Goal: Task Accomplishment & Management: Complete application form

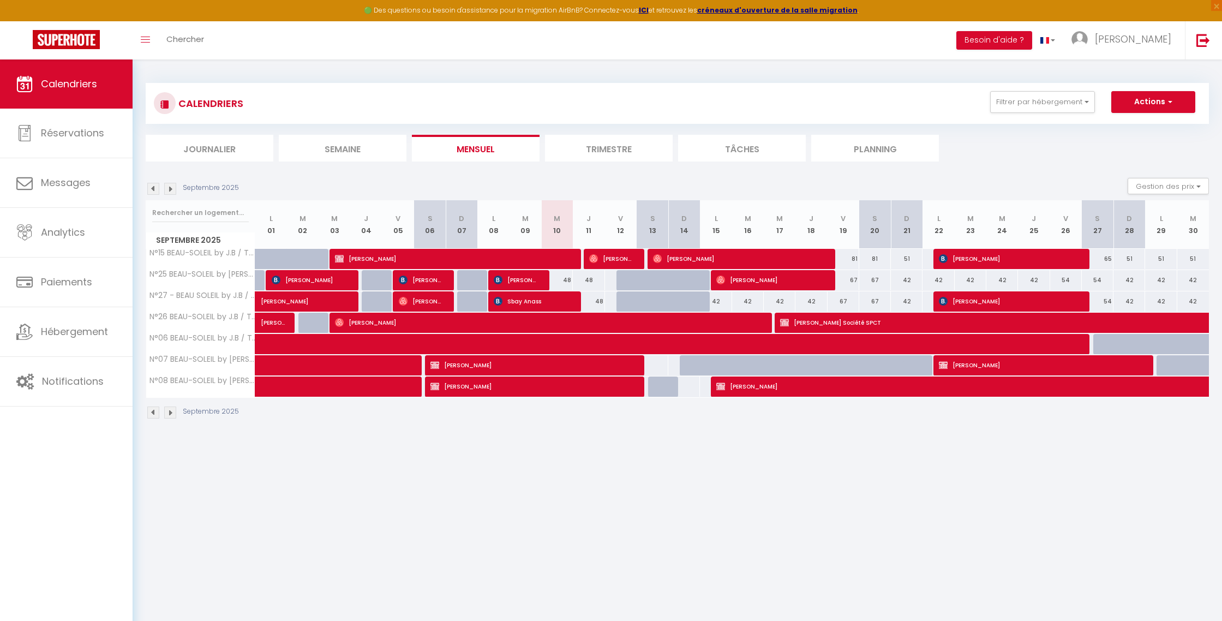
click at [169, 192] on img at bounding box center [170, 189] width 12 height 12
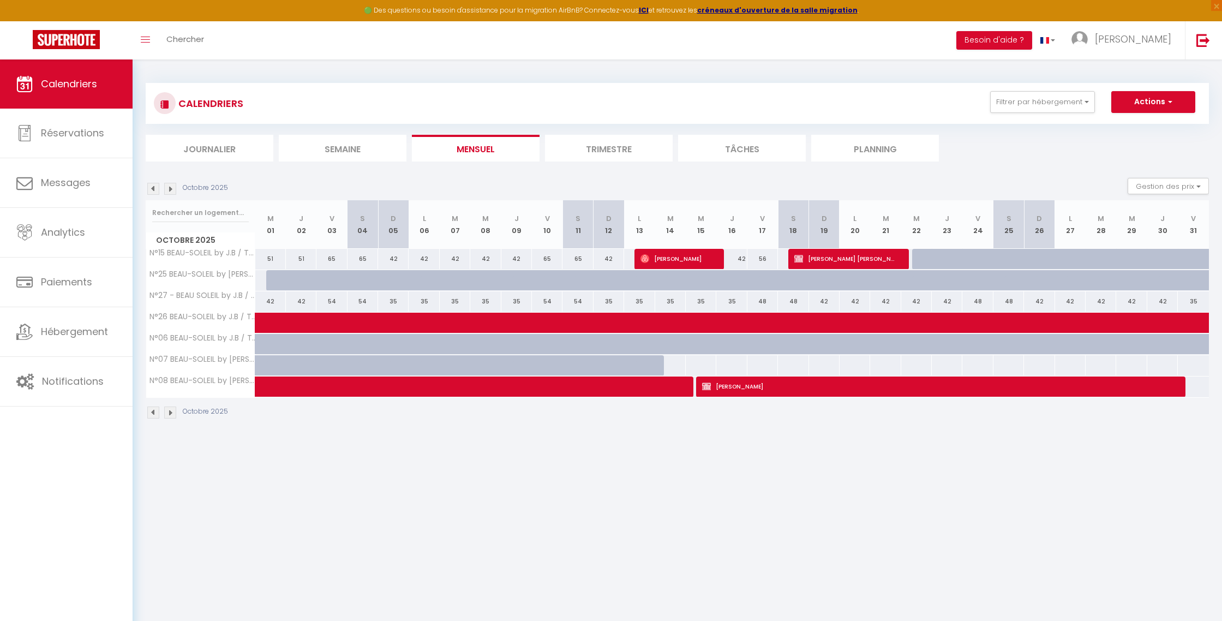
click at [171, 186] on img at bounding box center [170, 189] width 12 height 12
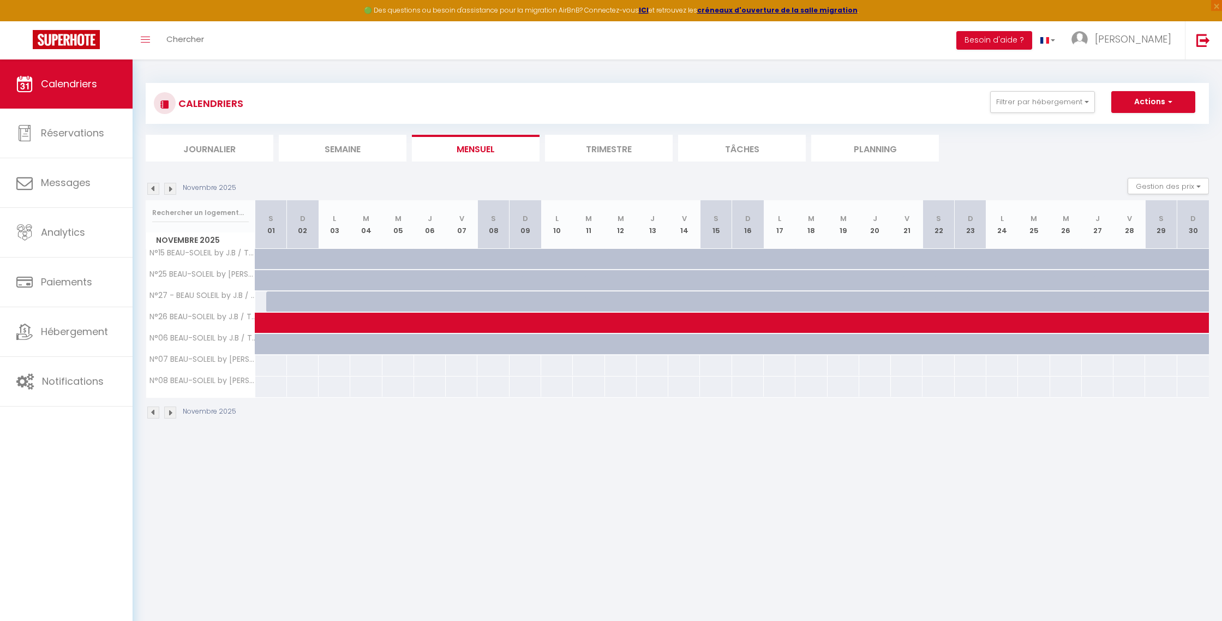
click at [154, 189] on img at bounding box center [153, 189] width 12 height 12
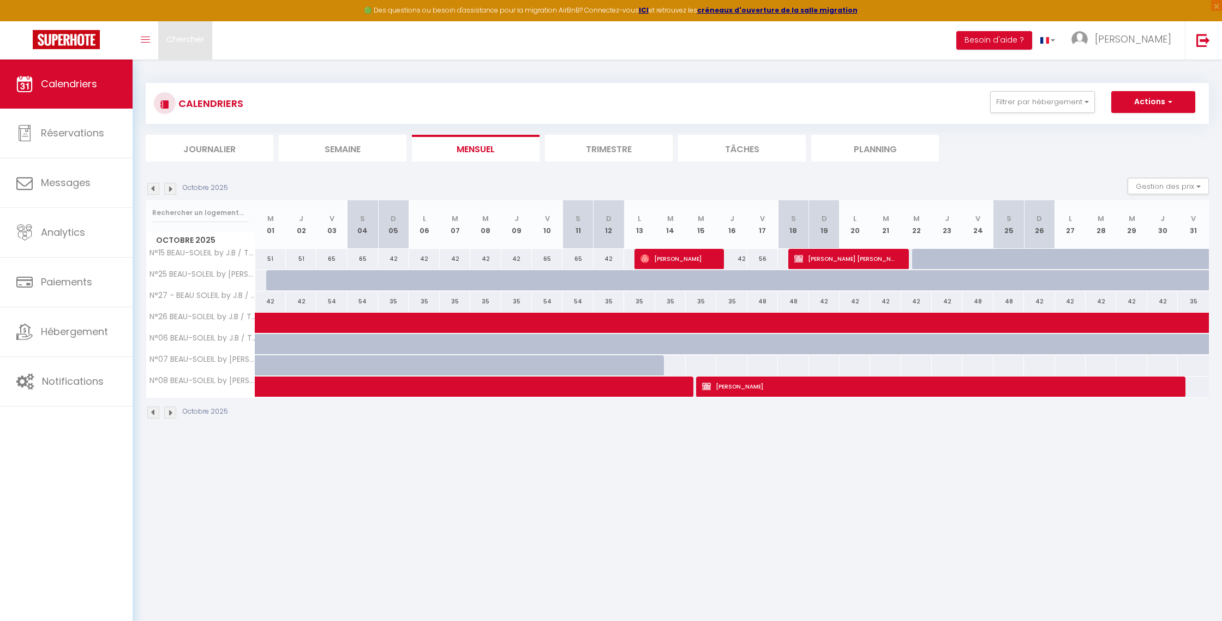
click at [199, 45] on link "Chercher" at bounding box center [185, 40] width 54 height 38
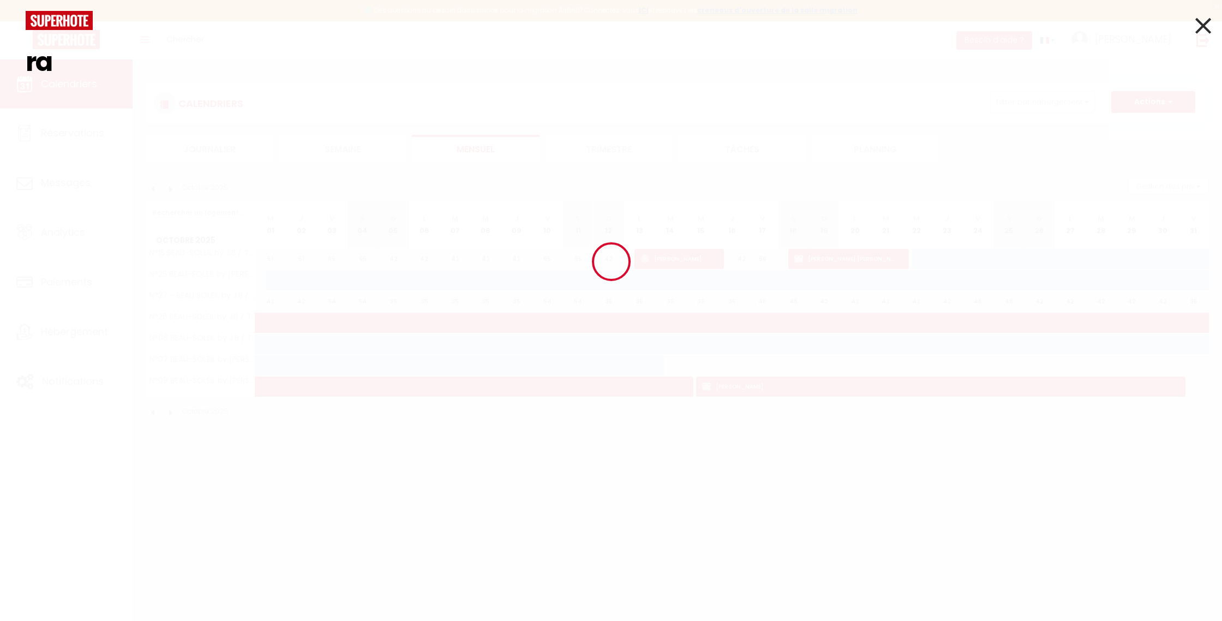
type input "r"
click at [1207, 25] on icon at bounding box center [1204, 25] width 16 height 27
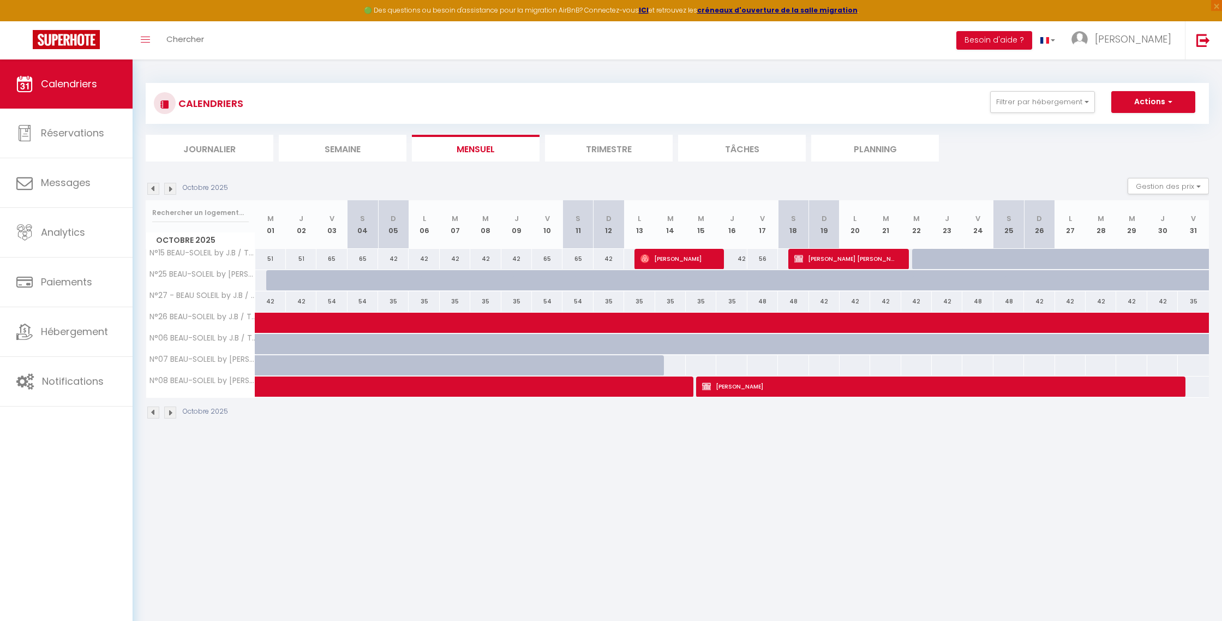
click at [151, 190] on img at bounding box center [153, 189] width 12 height 12
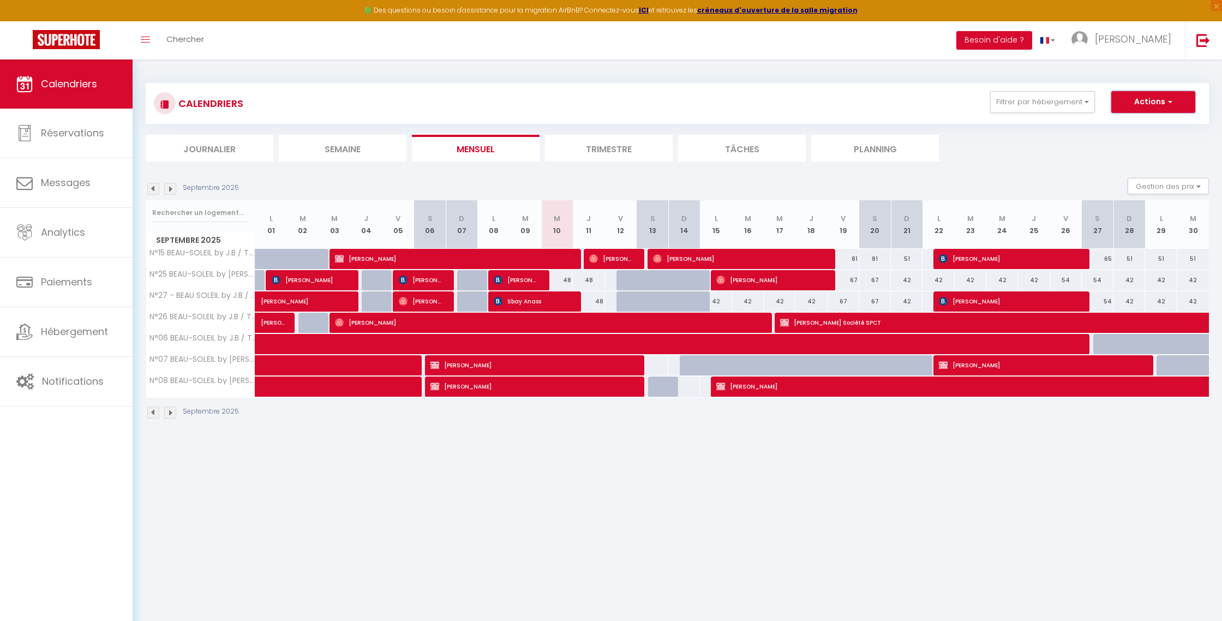
click at [1156, 102] on button "Actions" at bounding box center [1154, 102] width 84 height 22
click at [1141, 128] on link "Nouvelle réservation" at bounding box center [1142, 127] width 95 height 16
select select
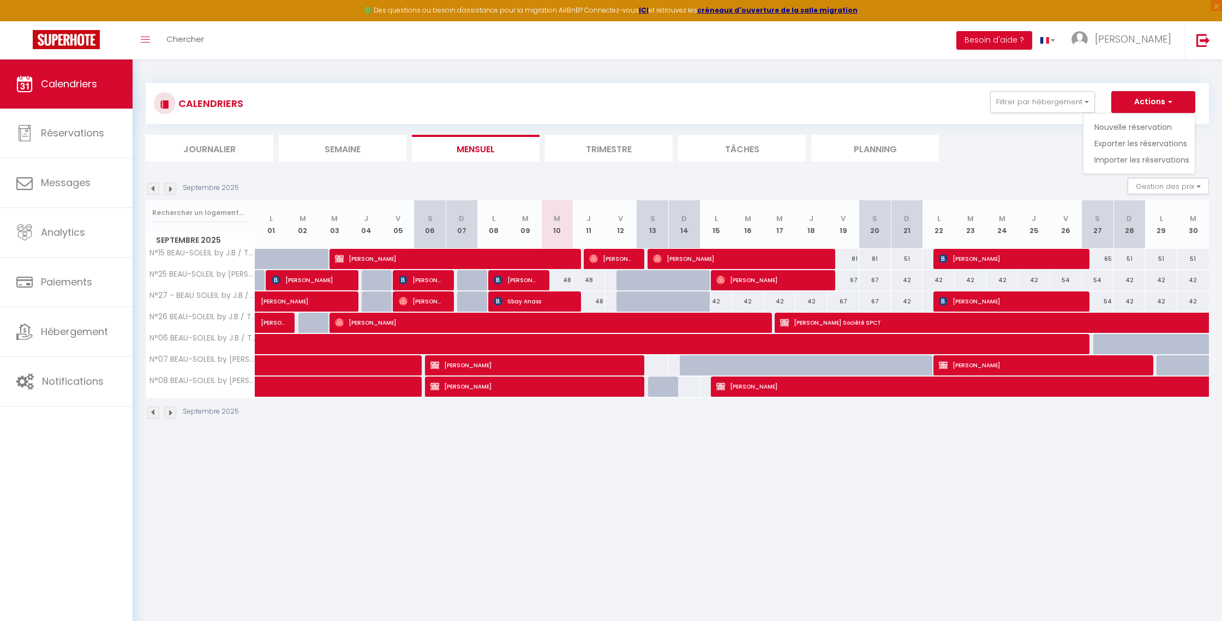
select select
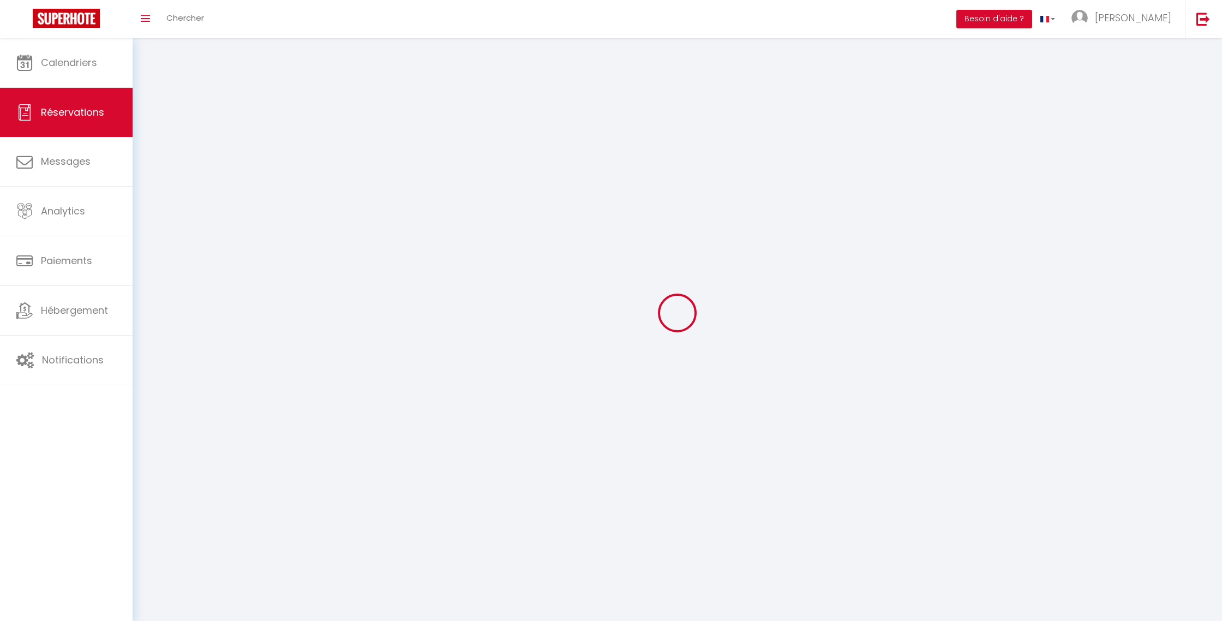
select select
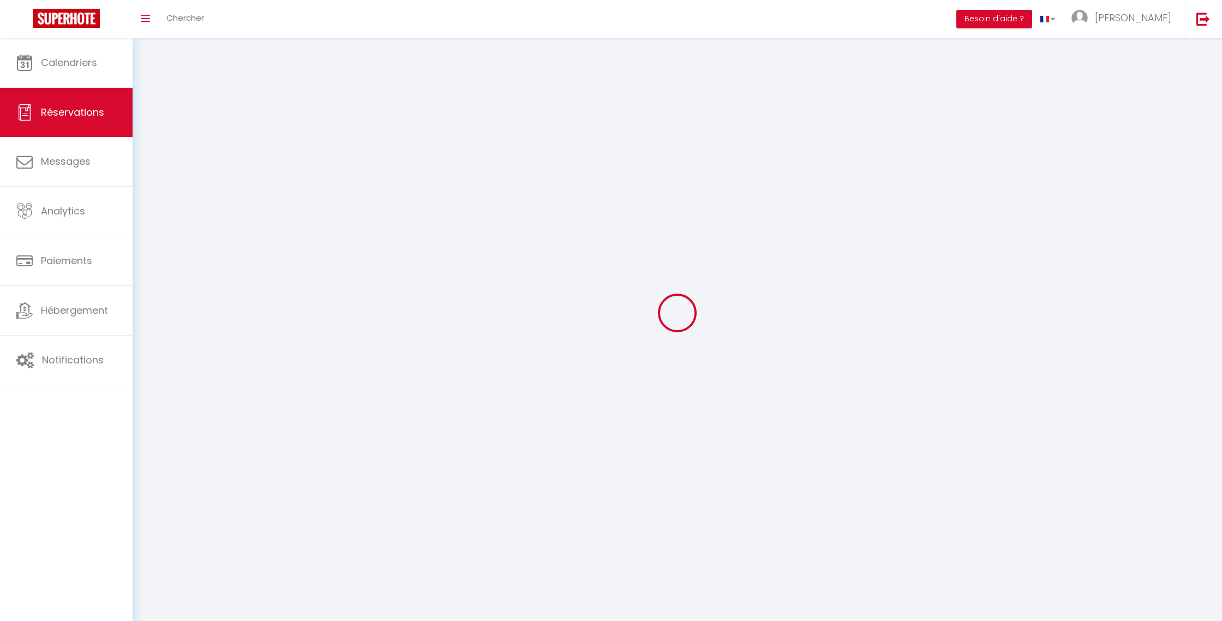
select select
checkbox input "false"
select select
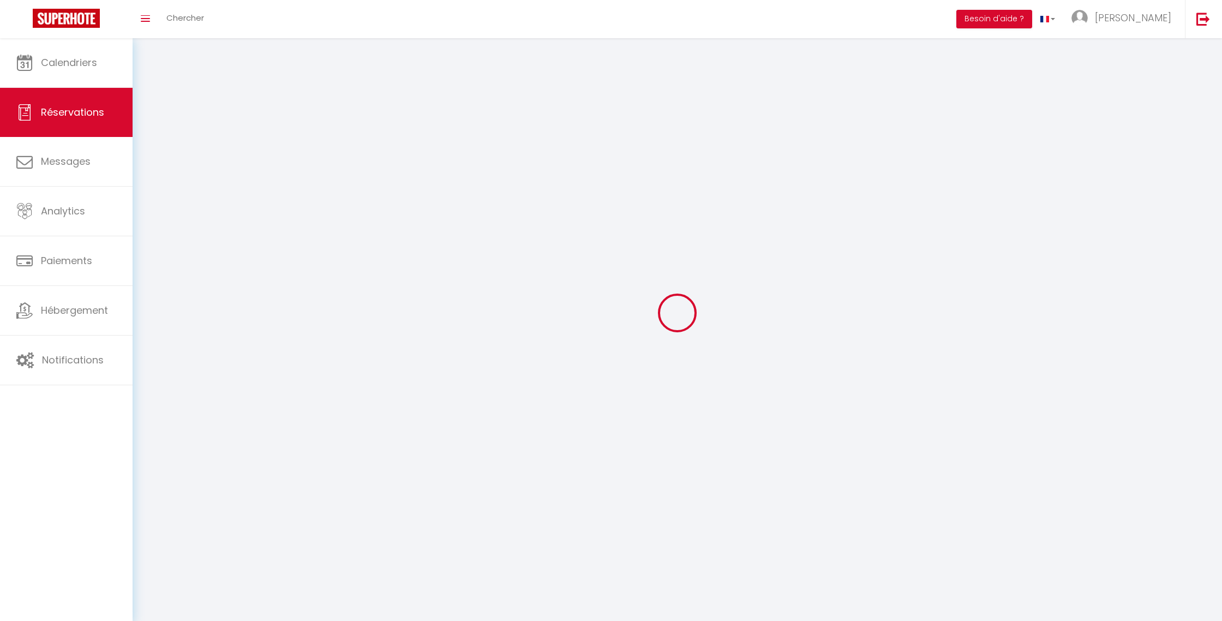
select select
checkbox input "false"
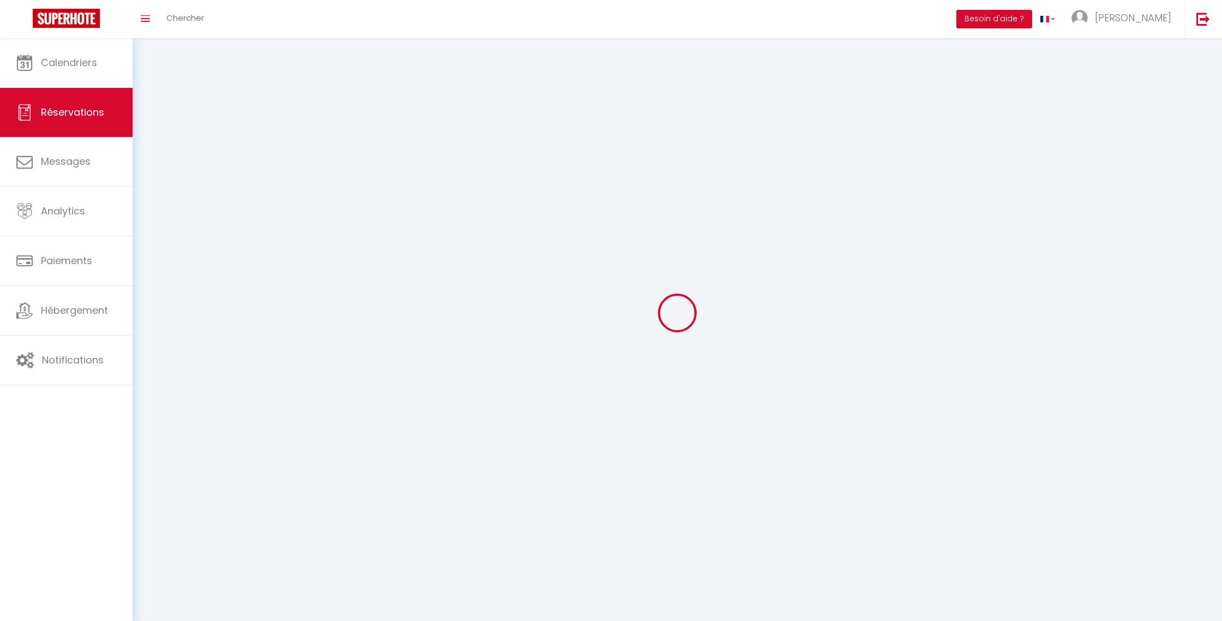
select select
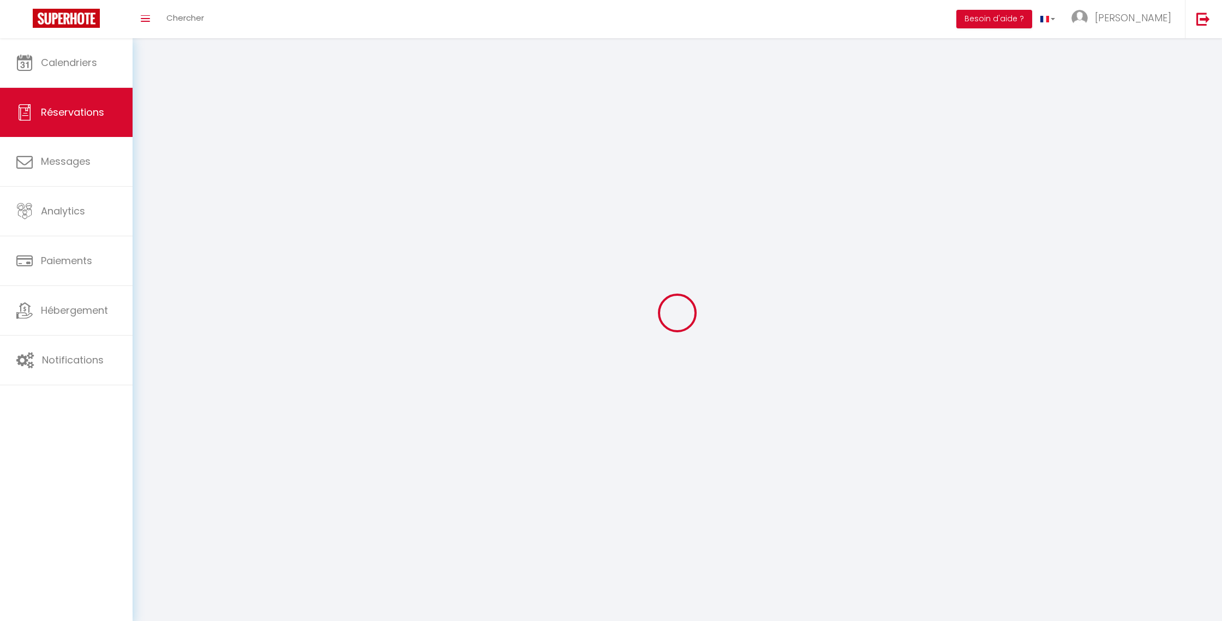
select select
checkbox input "false"
select select
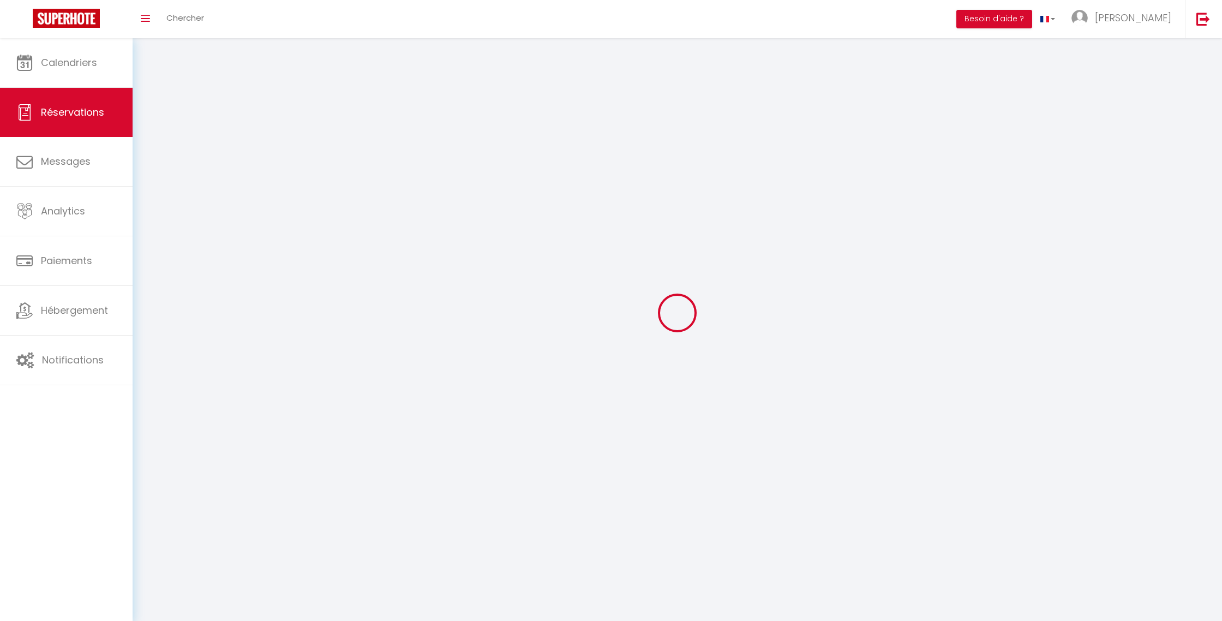
select select
checkbox input "false"
select select
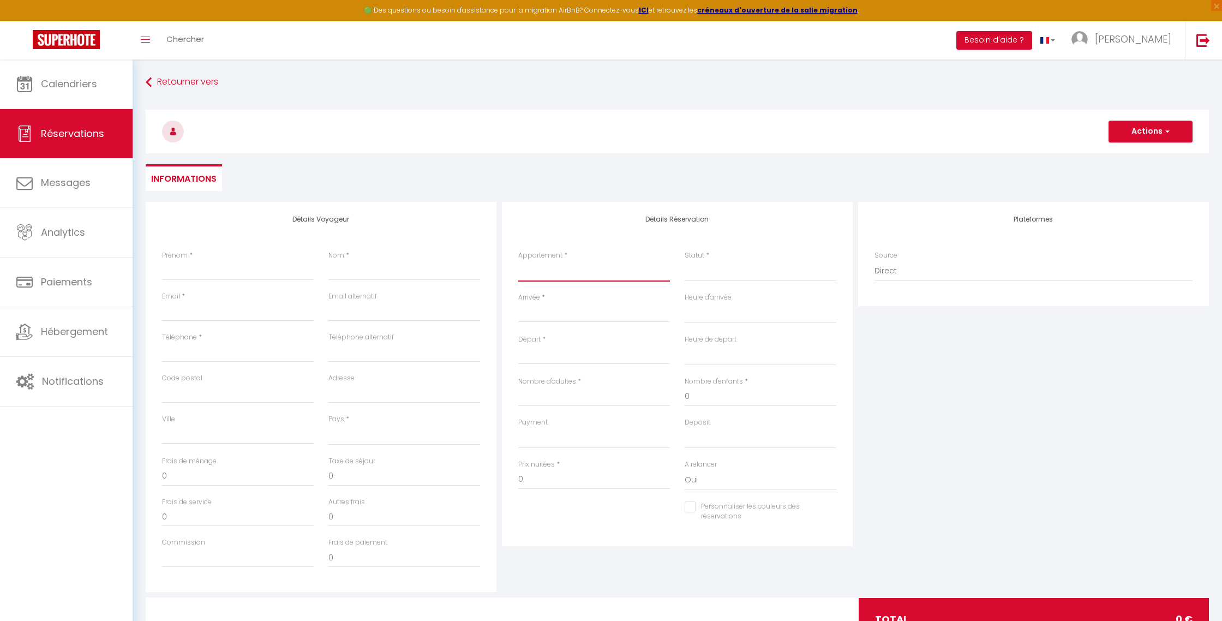
click at [571, 275] on select "N°15 BEAU-SOLEIL by [PERSON_NAME] / T2 R+1 de Standing N°26 BEAU-SOLEIL by [PER…" at bounding box center [594, 271] width 152 height 21
select select "33293"
click at [518, 261] on select "N°15 BEAU-SOLEIL by [PERSON_NAME] / T2 R+1 de Standing N°26 BEAU-SOLEIL by [PER…" at bounding box center [594, 271] width 152 height 21
select select
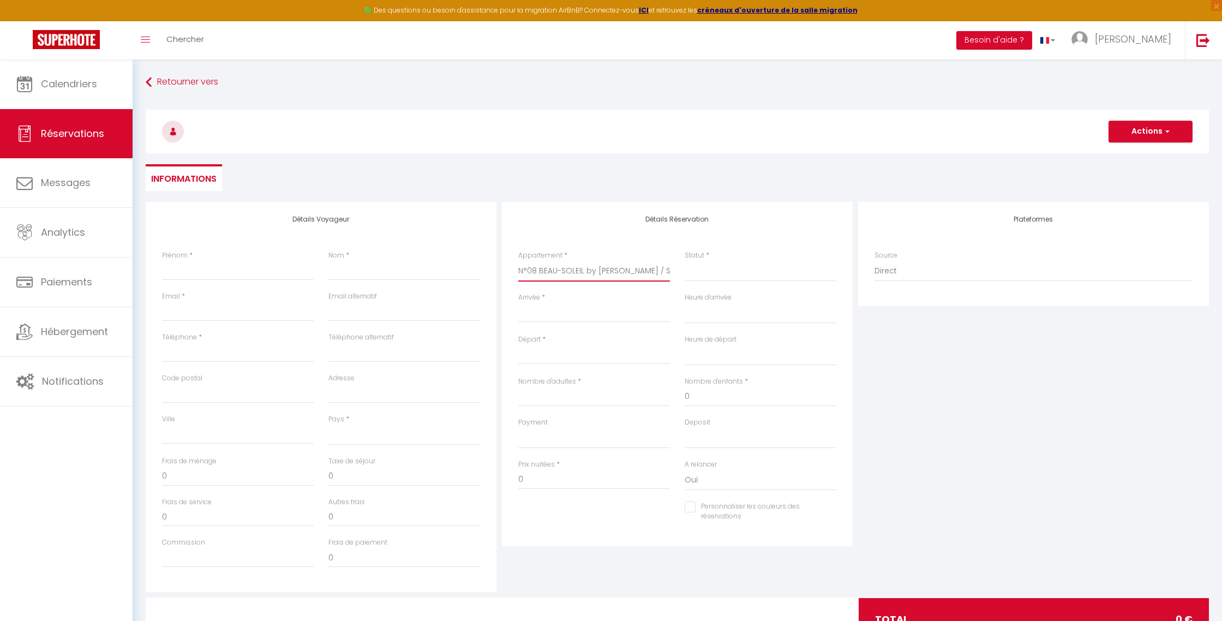
select select
checkbox input "false"
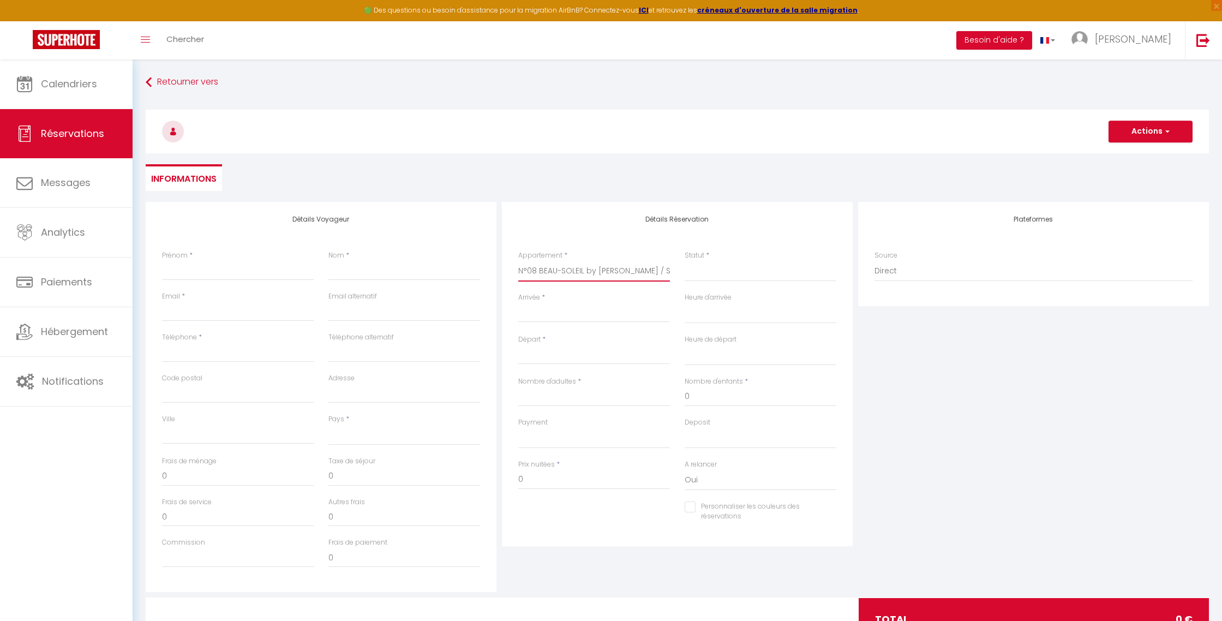
click at [570, 275] on select "N°15 BEAU-SOLEIL by [PERSON_NAME] / T2 R+1 de Standing N°26 BEAU-SOLEIL by [PER…" at bounding box center [594, 271] width 152 height 21
select select
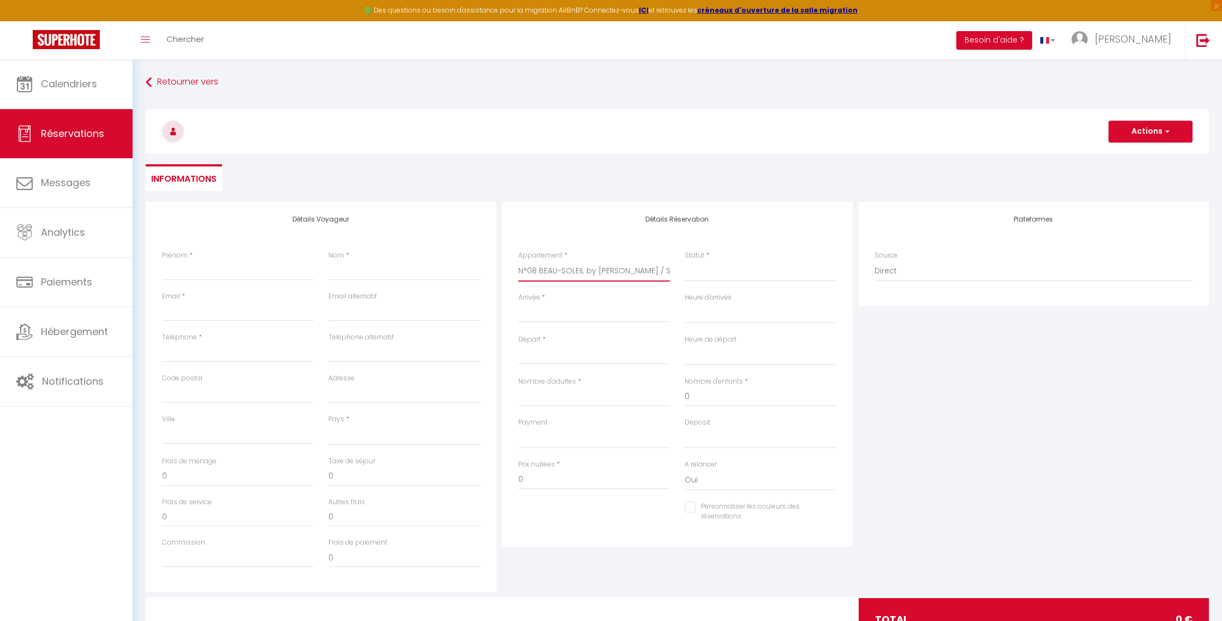
select select
checkbox input "false"
select select "33292"
click at [518, 261] on select "N°15 BEAU-SOLEIL by [PERSON_NAME] / T2 R+1 de Standing N°26 BEAU-SOLEIL by [PER…" at bounding box center [594, 271] width 152 height 21
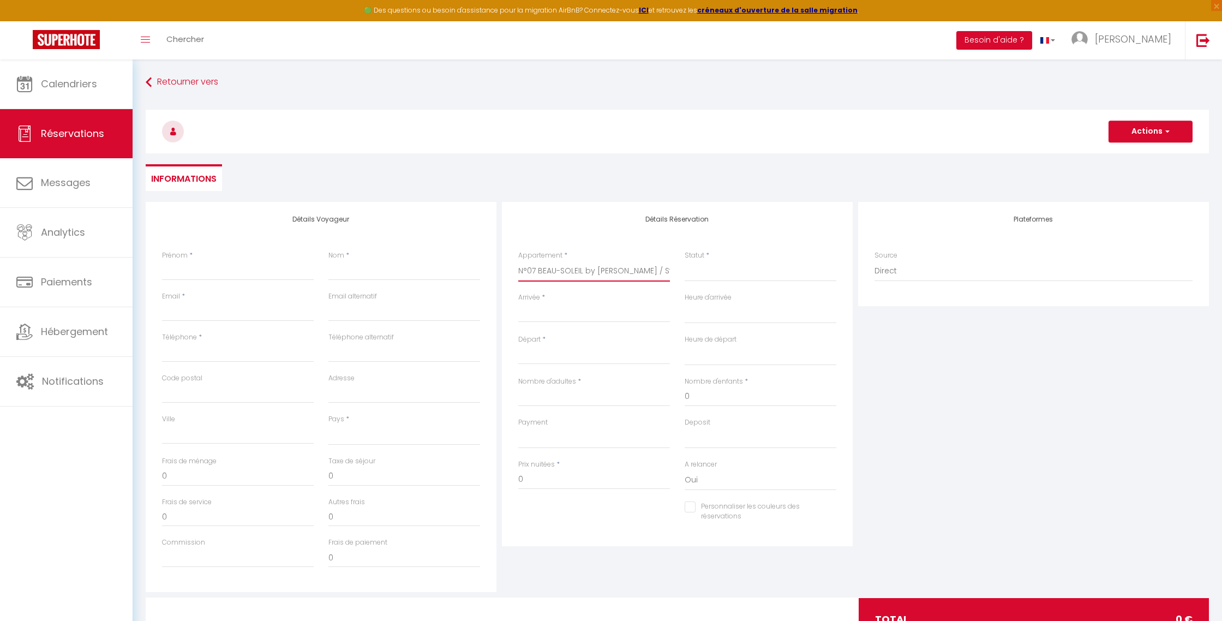
select select
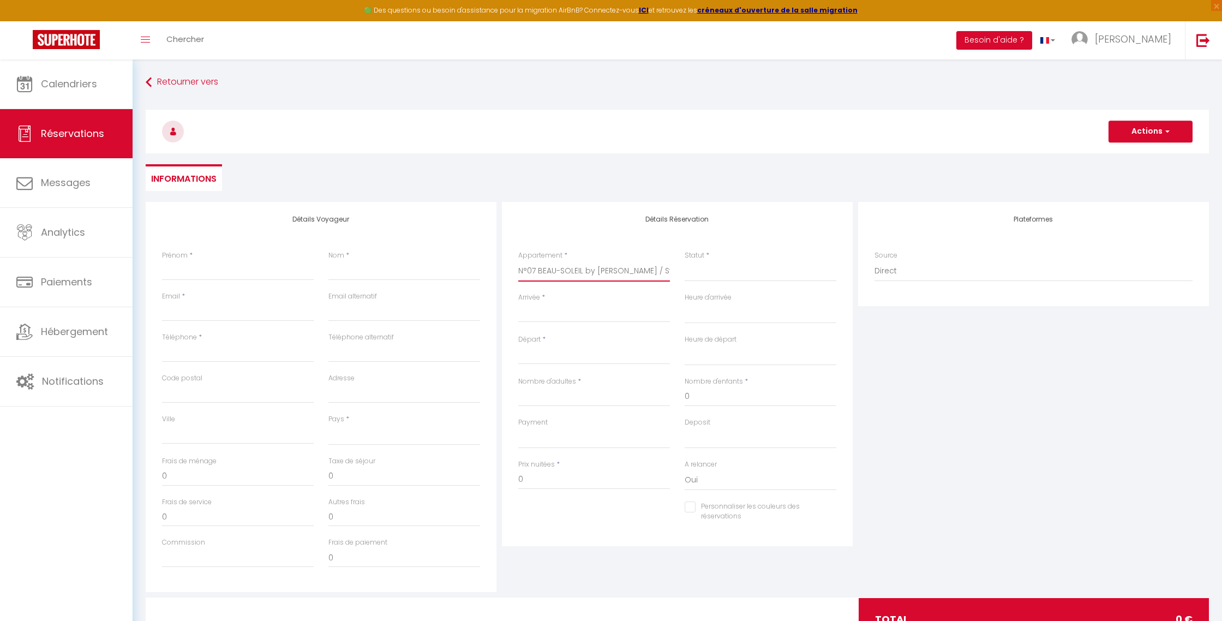
select select
checkbox input "false"
click at [564, 308] on input "Arrivée" at bounding box center [594, 314] width 152 height 14
select select
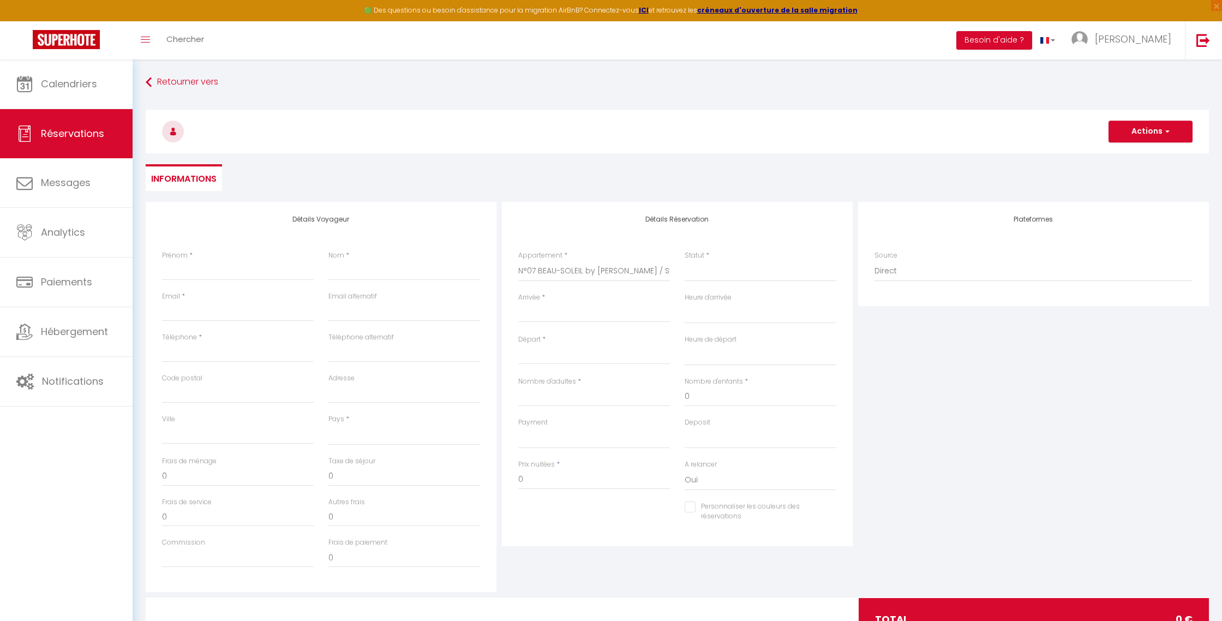
select select
checkbox input "false"
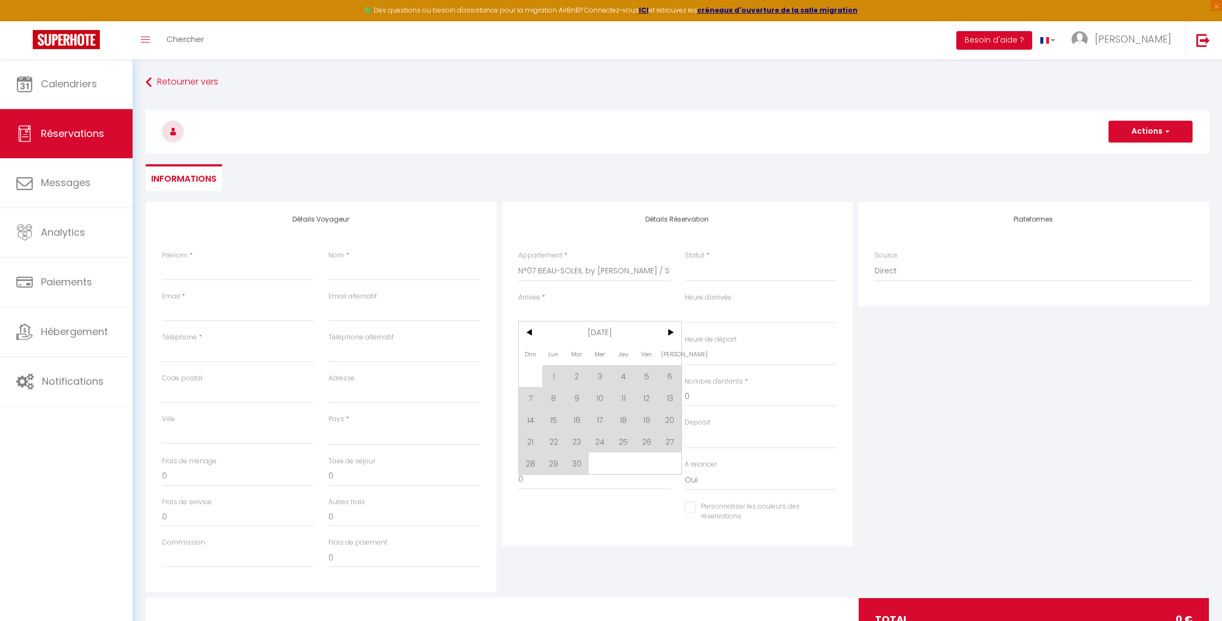
drag, startPoint x: 556, startPoint y: 459, endPoint x: 573, endPoint y: 350, distance: 110.4
click at [556, 459] on span "29" at bounding box center [553, 463] width 23 height 22
select select
type input "Lun 29 Septembre 2025"
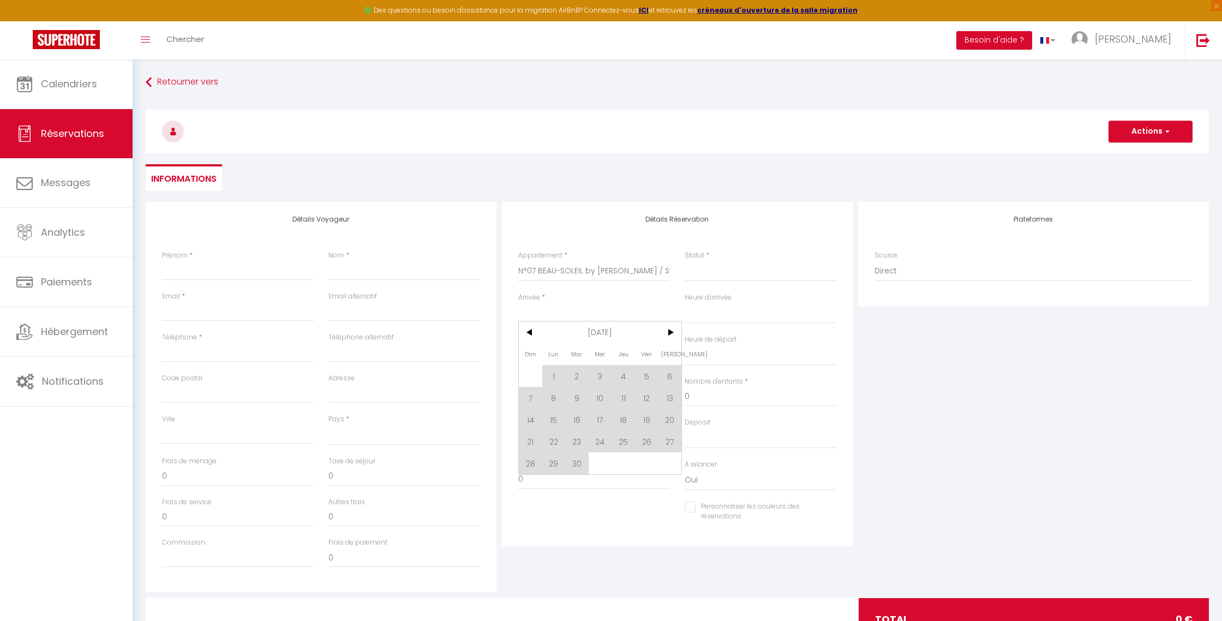
select select
type input "[DATE] Septembre 2025"
select select
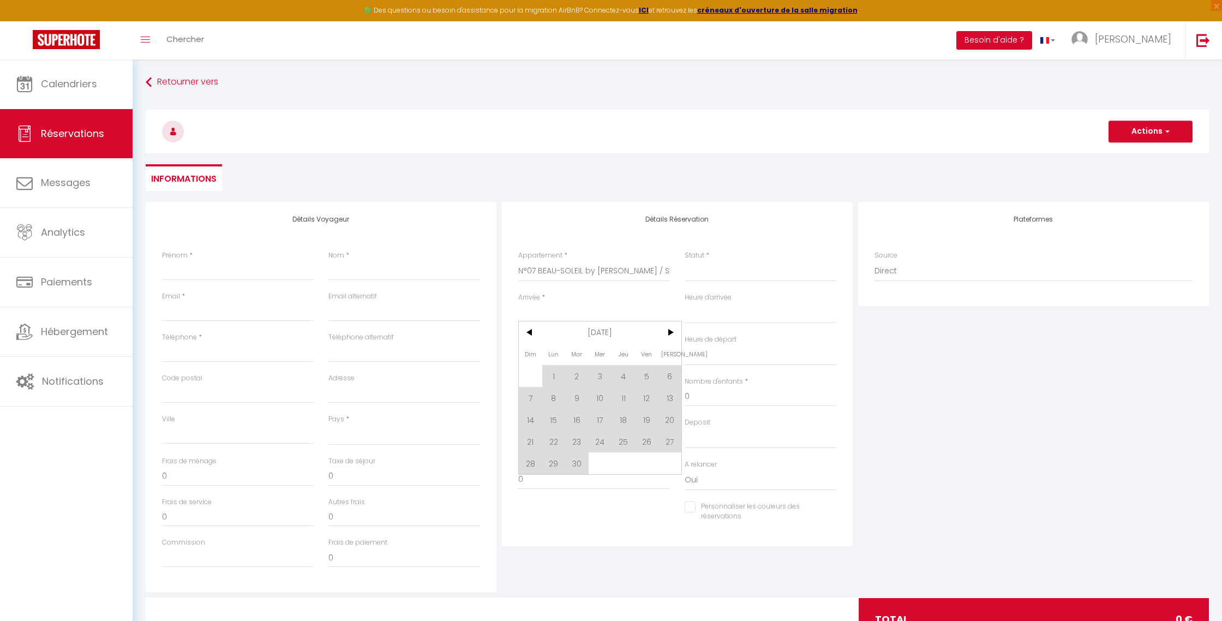
checkbox input "false"
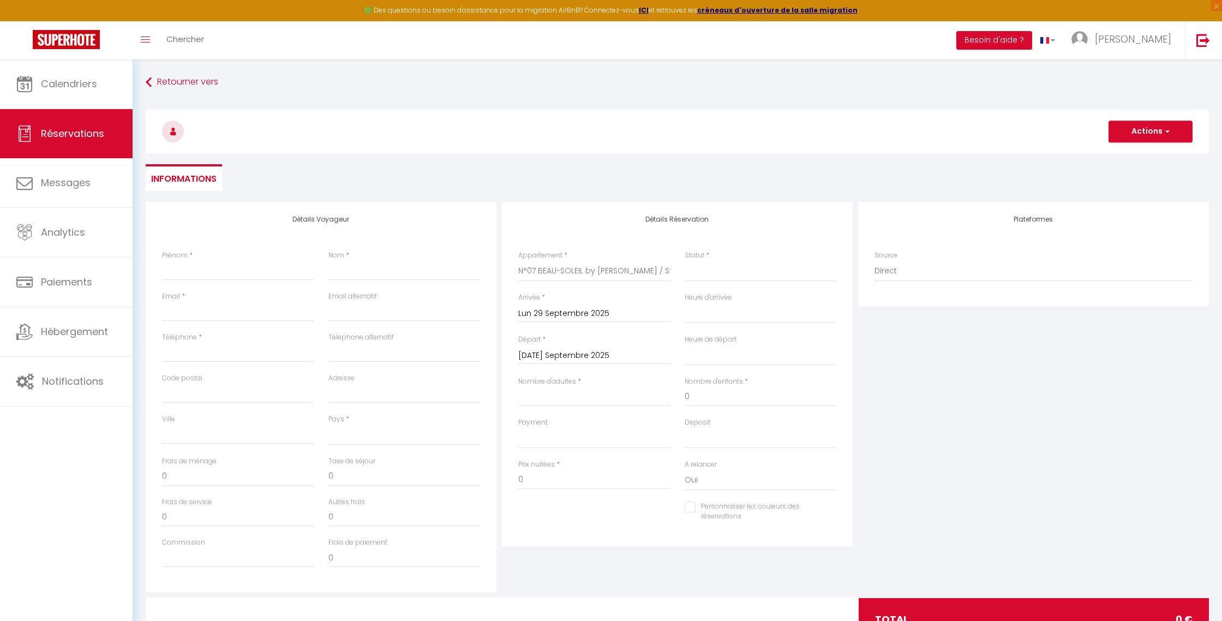
click at [567, 353] on input "[DATE] Septembre 2025" at bounding box center [594, 356] width 152 height 14
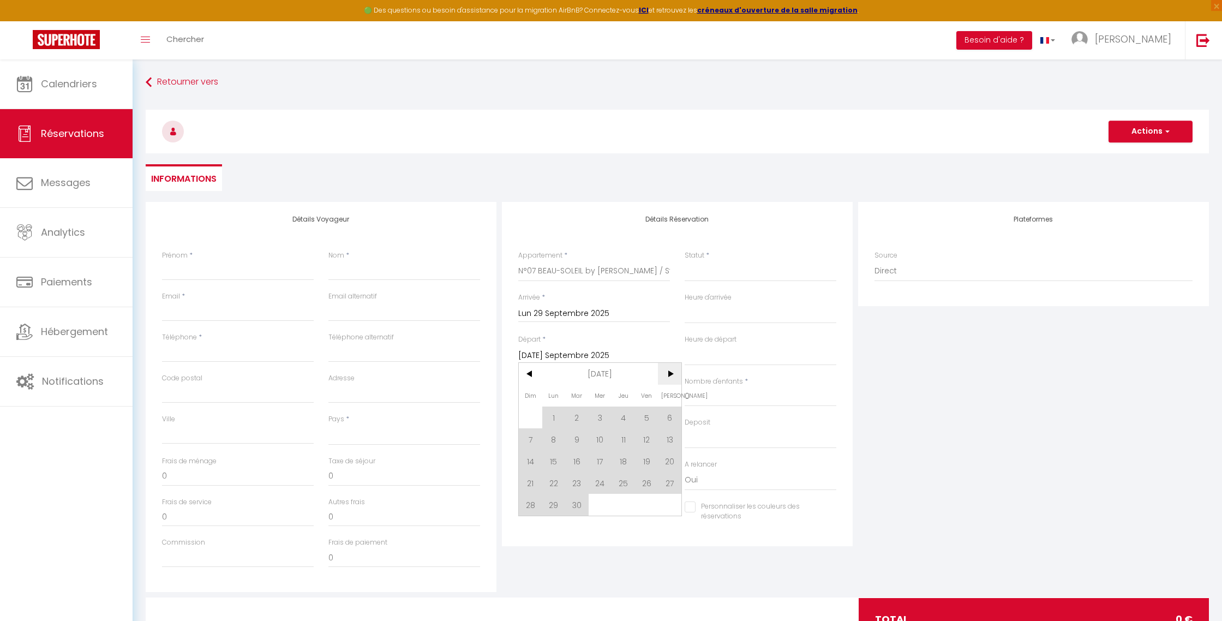
click at [662, 371] on span ">" at bounding box center [669, 374] width 23 height 22
click at [536, 503] on span "26" at bounding box center [530, 505] width 23 height 22
select select
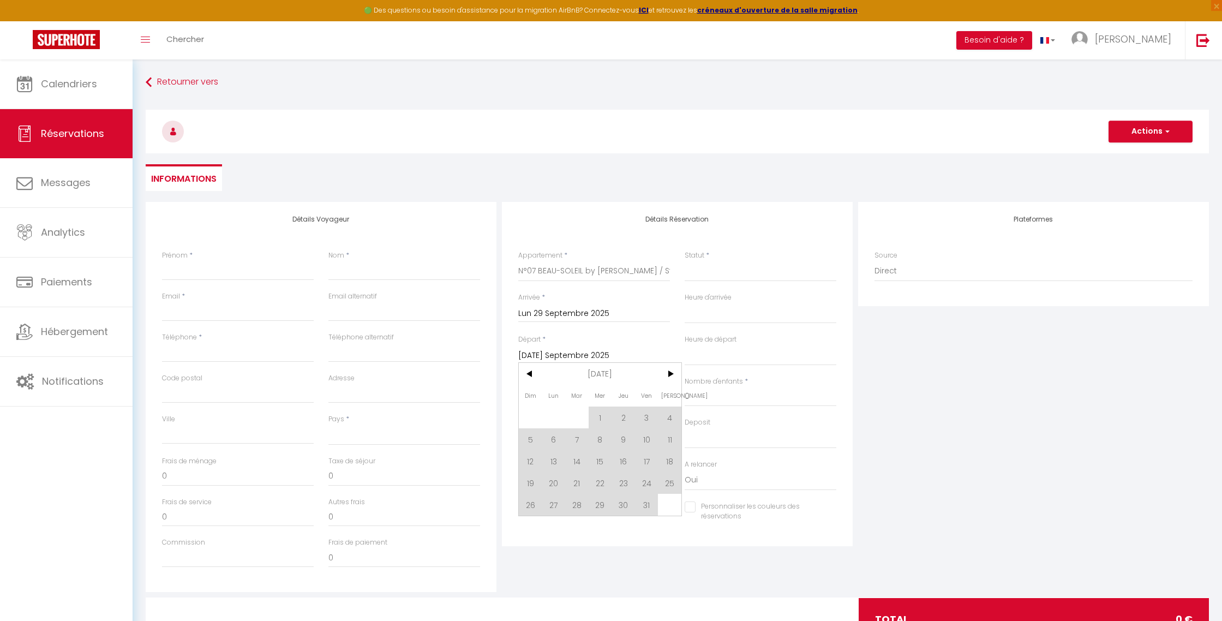
type input "Dim 26 Octobre 2025"
select select
checkbox input "false"
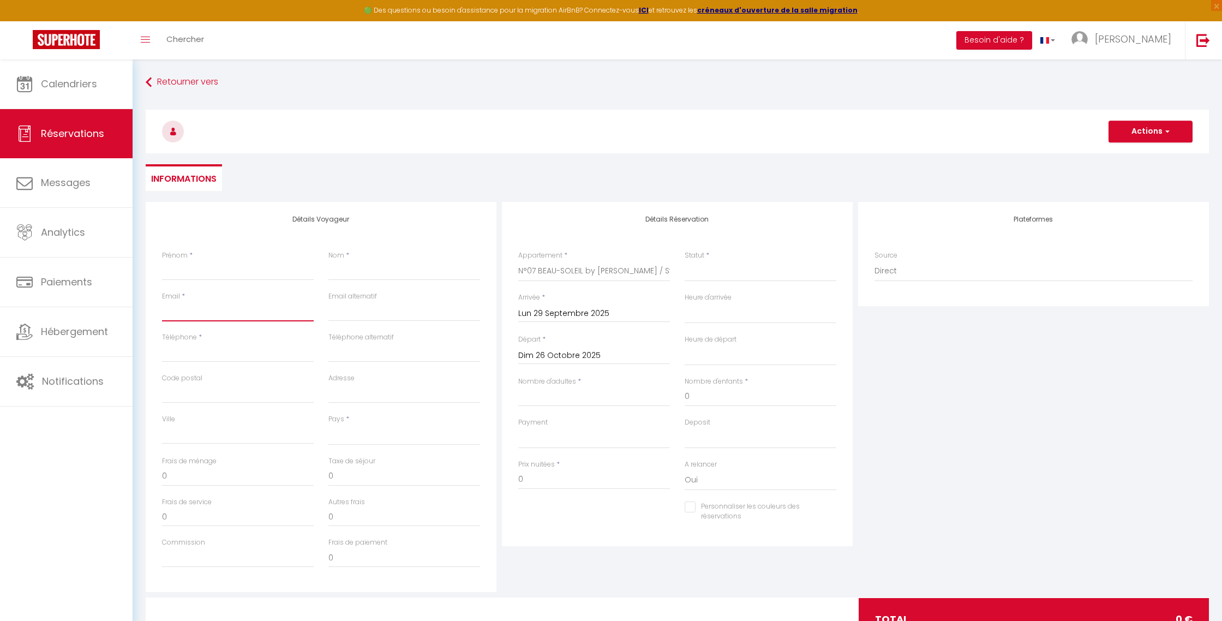
click at [193, 314] on input "Email client" at bounding box center [238, 312] width 152 height 20
paste input "[EMAIL_ADDRESS][DOMAIN_NAME]"
type input "[EMAIL_ADDRESS][DOMAIN_NAME]"
select select
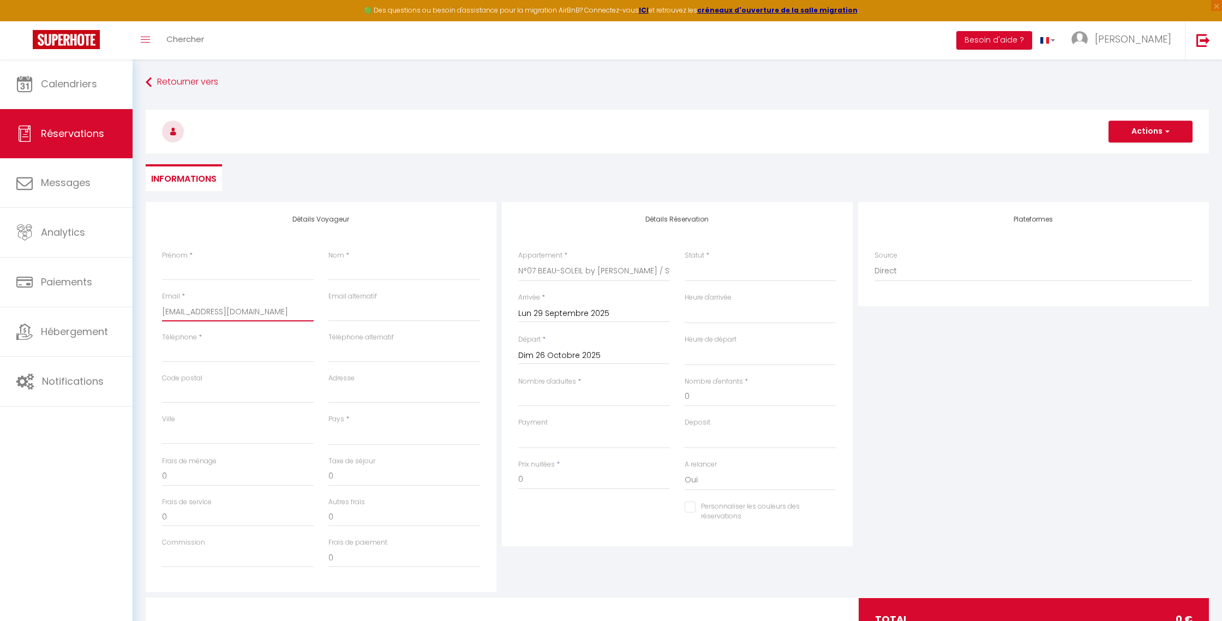
select select
checkbox input "false"
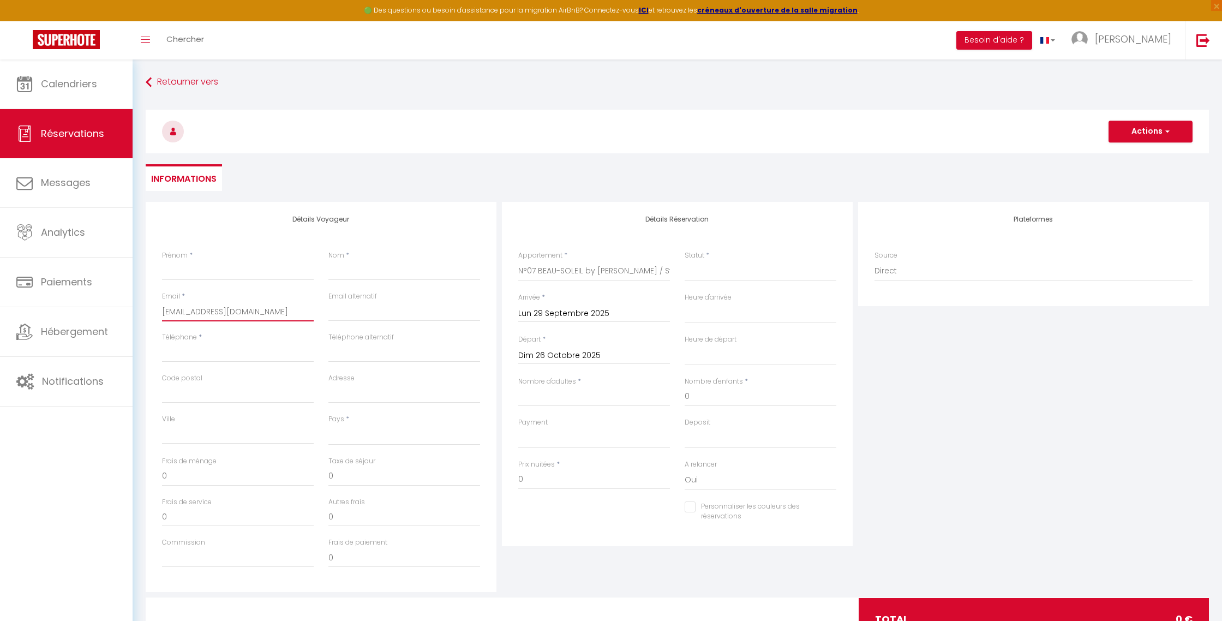
type input "[EMAIL_ADDRESS][DOMAIN_NAME]"
click at [199, 267] on input "Prénom" at bounding box center [238, 271] width 152 height 20
type input "S"
select select
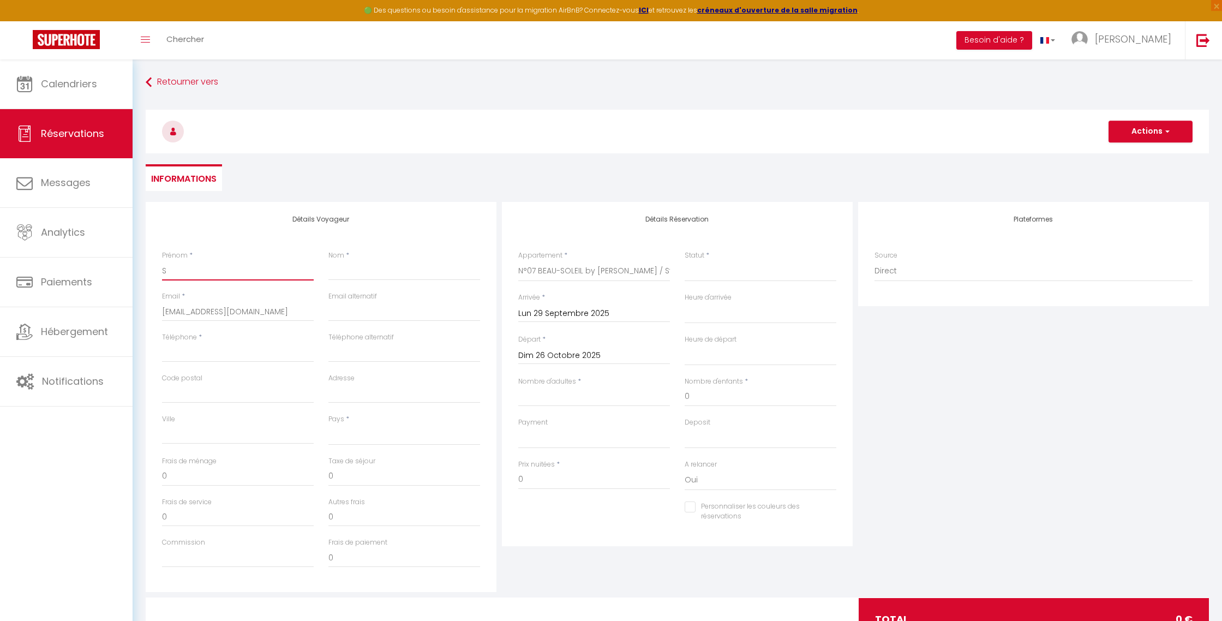
select select
checkbox input "false"
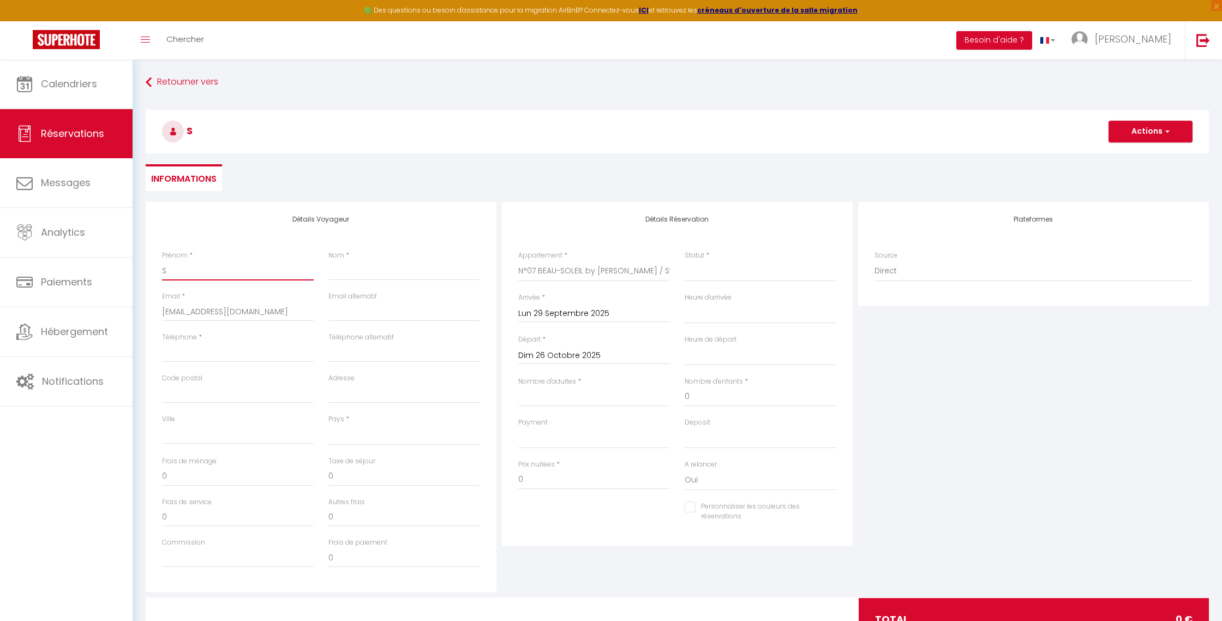
type input "Sy"
select select
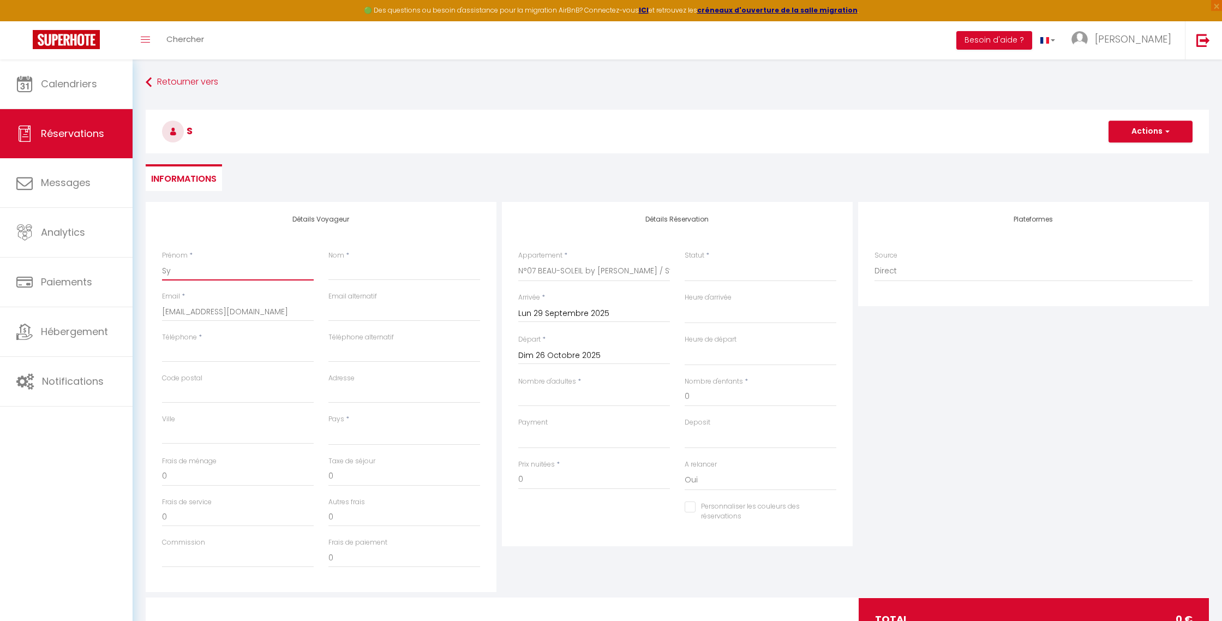
select select
checkbox input "false"
type input "Syv"
select select
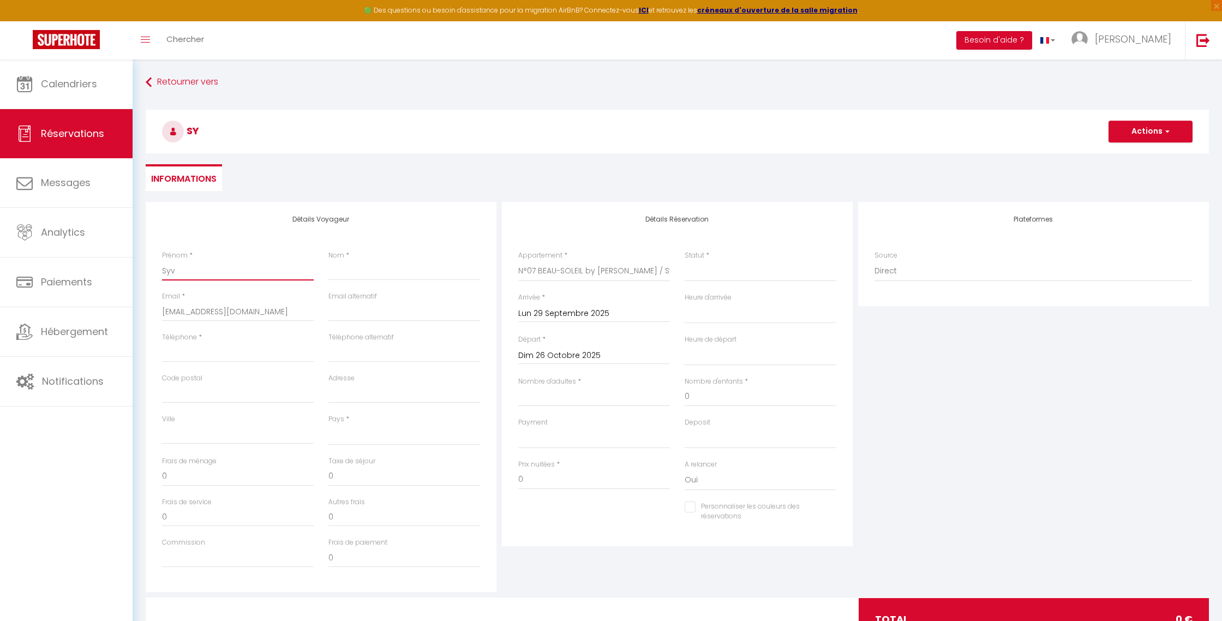
select select
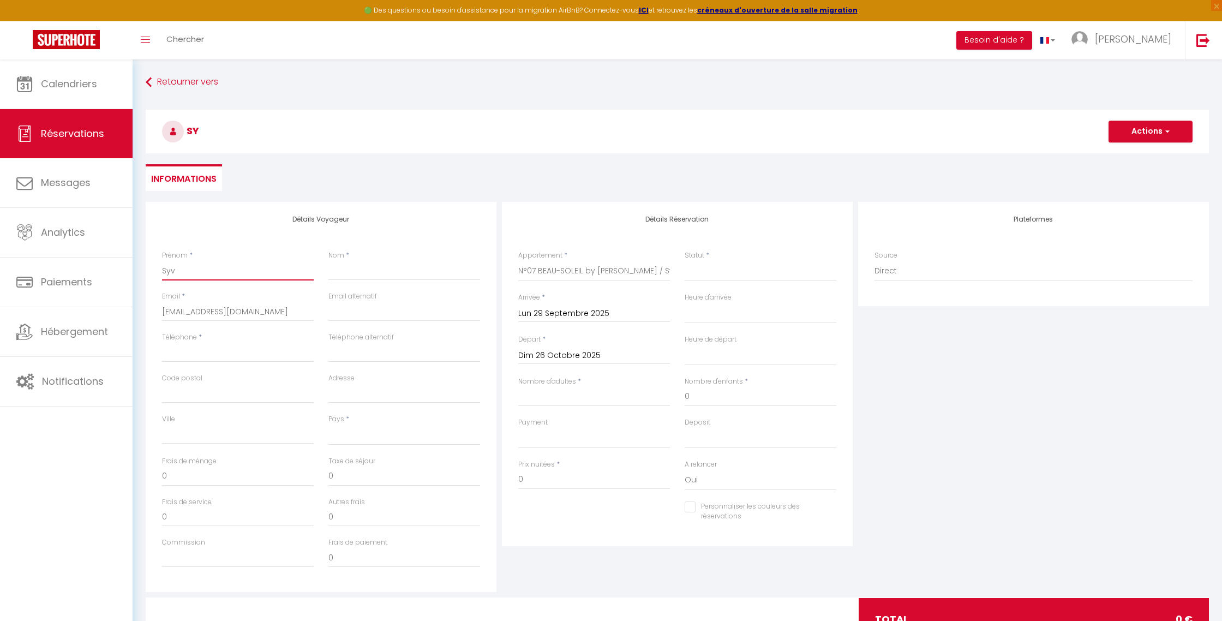
checkbox input "false"
type input "Sy"
select select
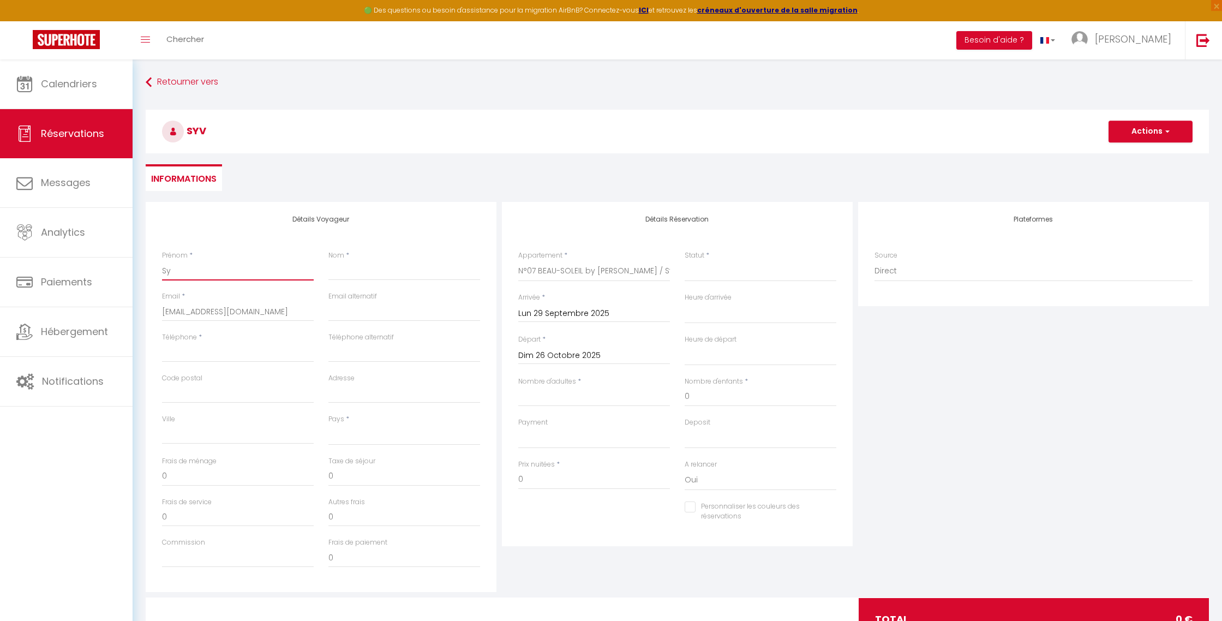
select select
checkbox input "false"
type input "Syl"
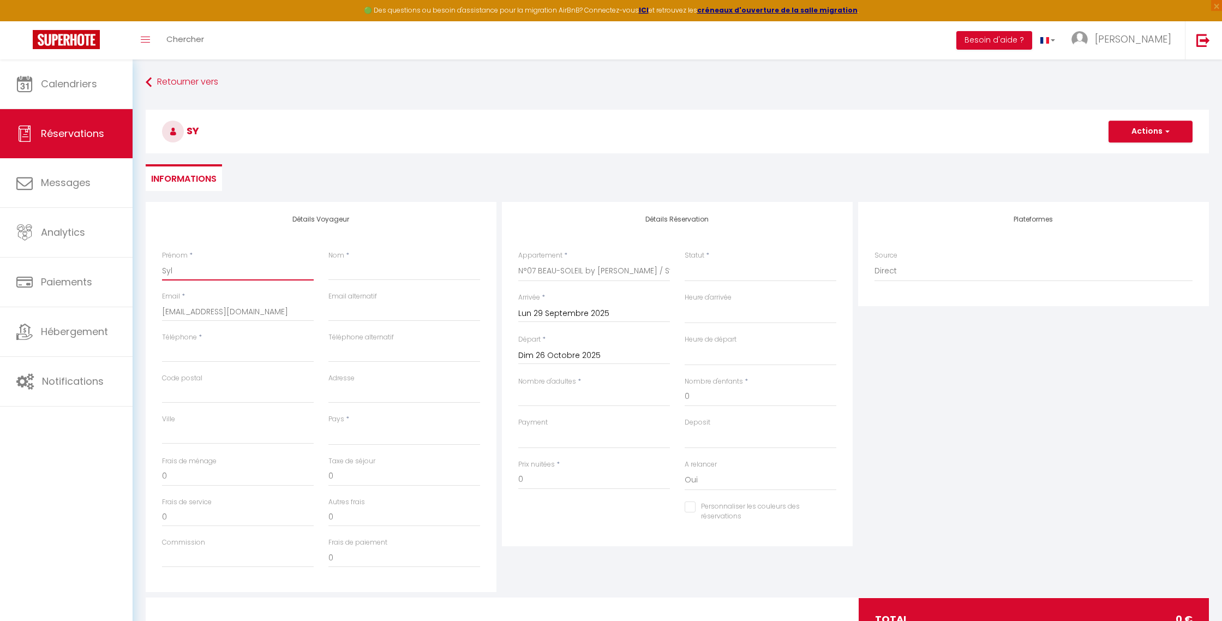
select select
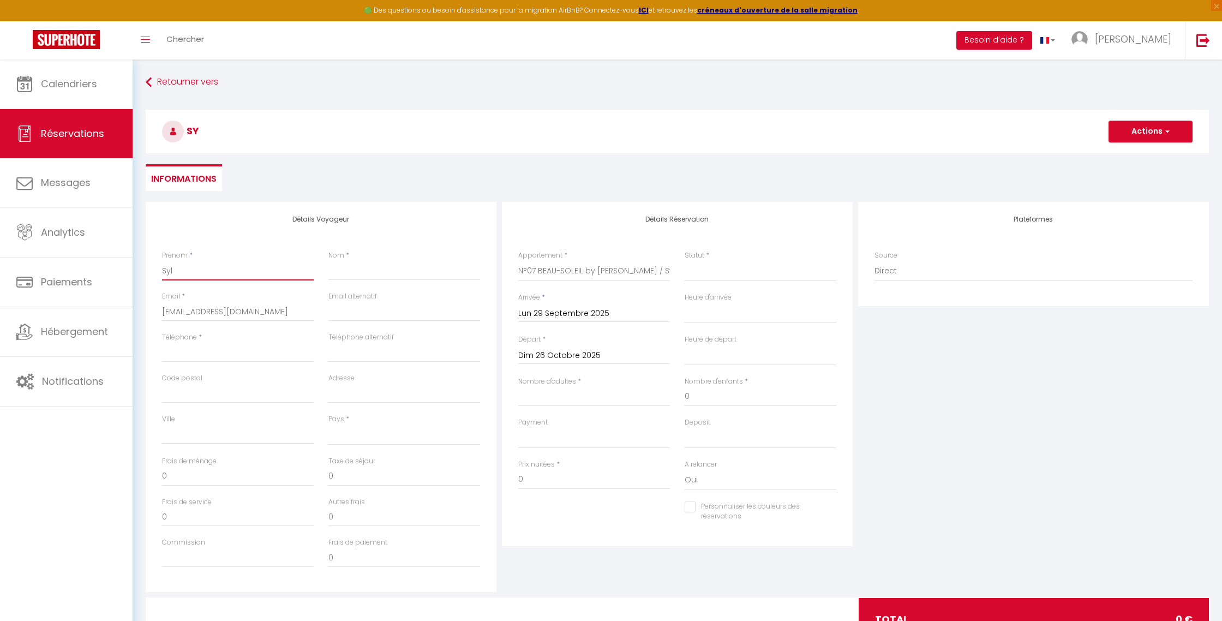
select select
checkbox input "false"
type input "Sylv"
select select
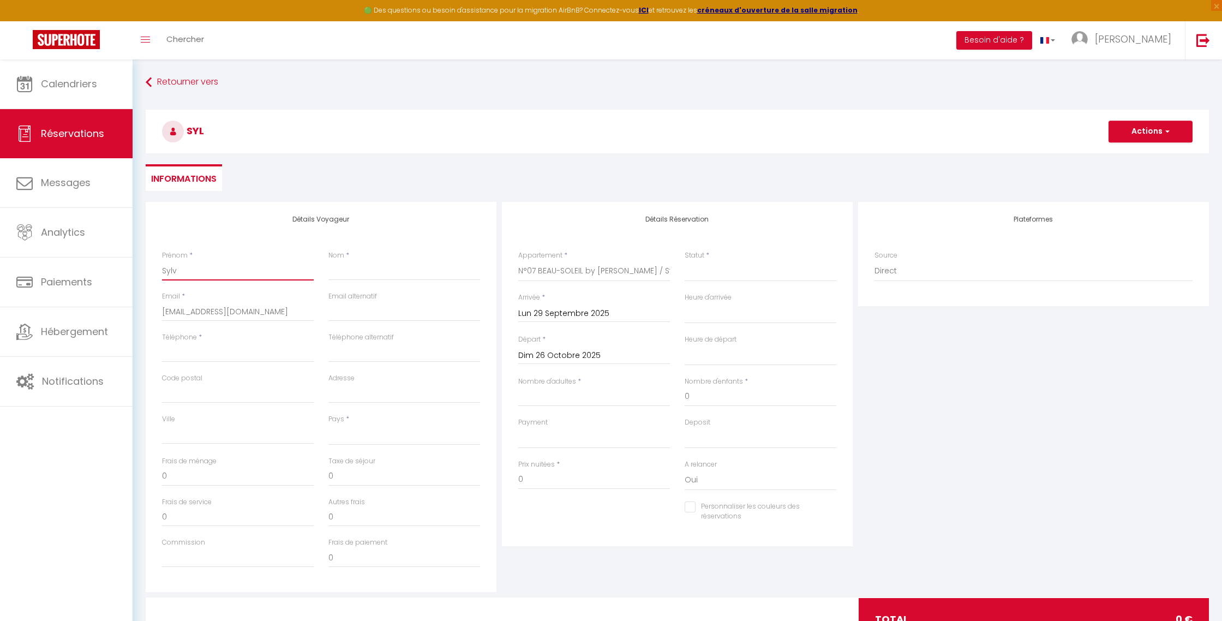
select select
checkbox input "false"
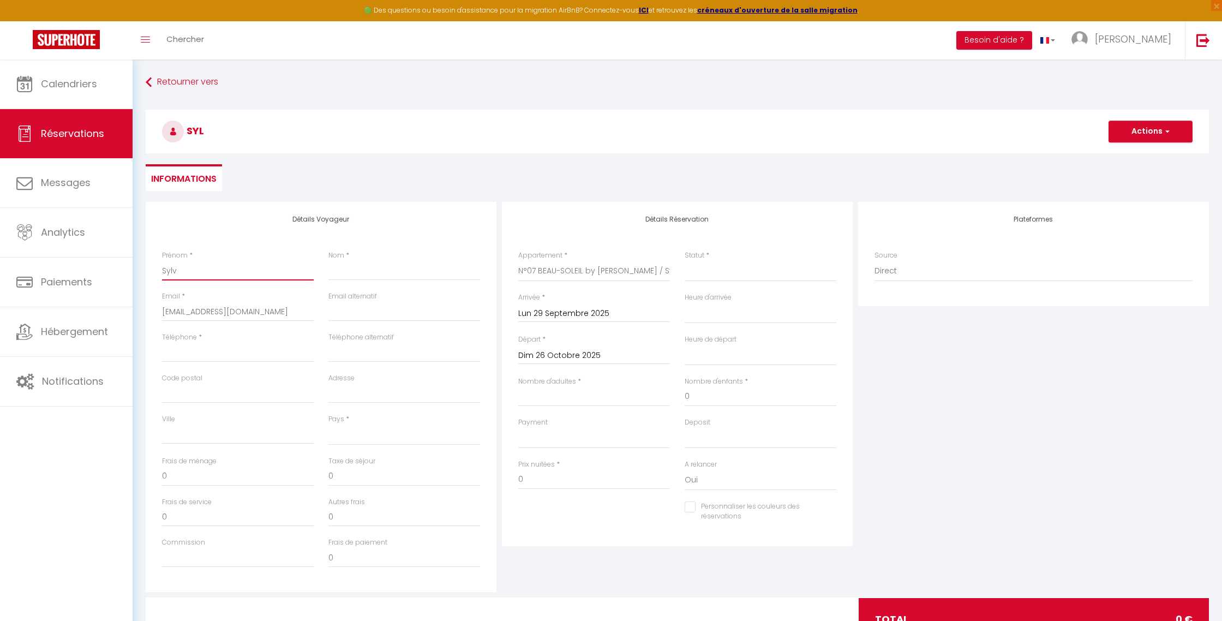
type input "Sylvi"
select select
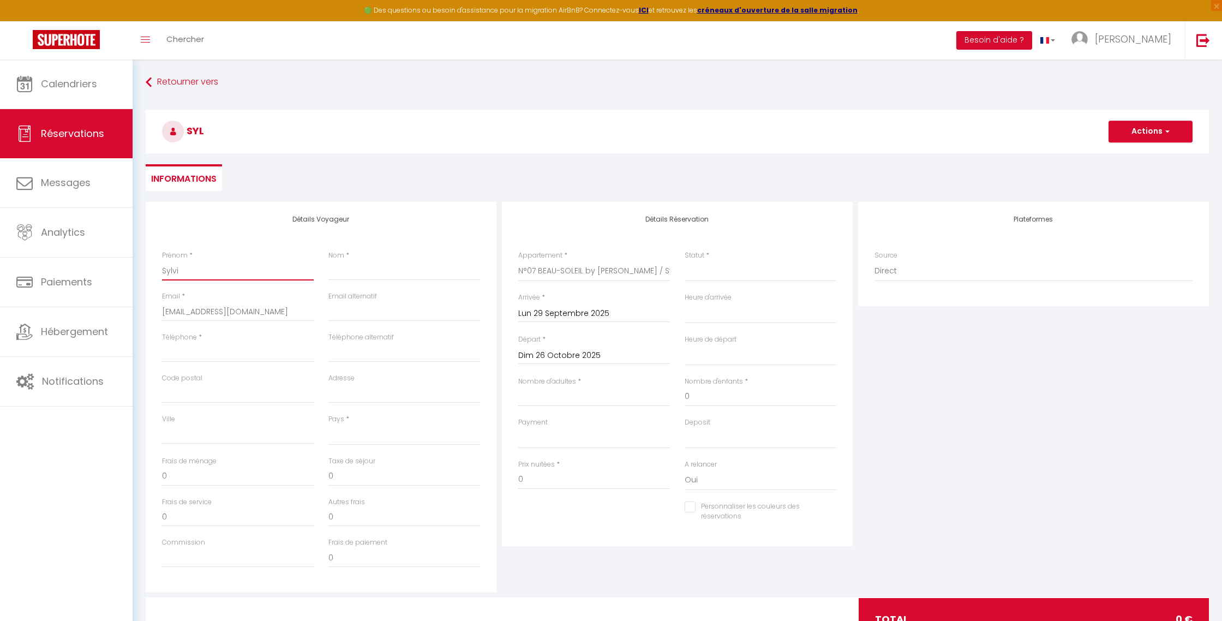
select select
checkbox input "false"
type input "[PERSON_NAME]"
select select
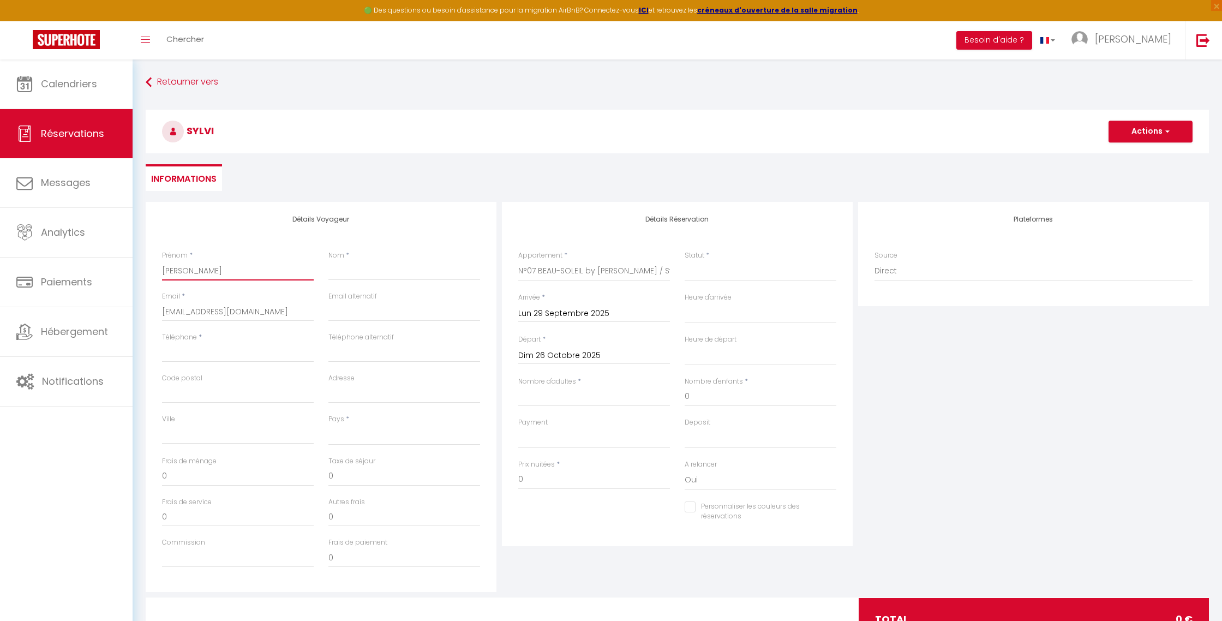
select select
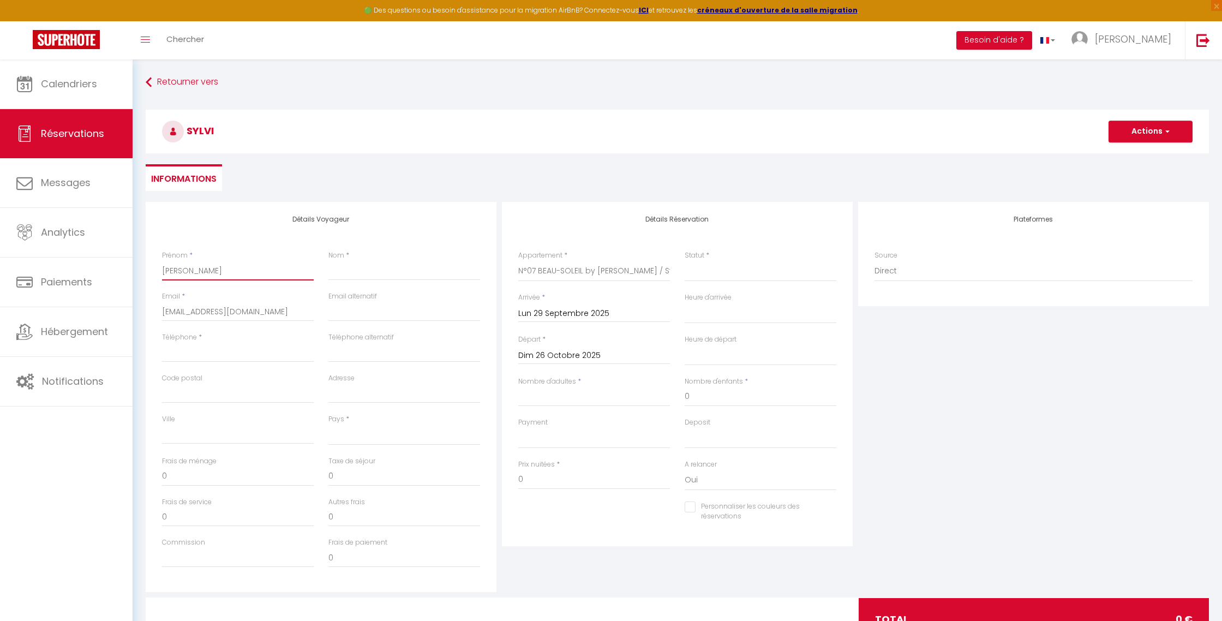
checkbox input "false"
type input "[PERSON_NAME]"
type input "M"
select select
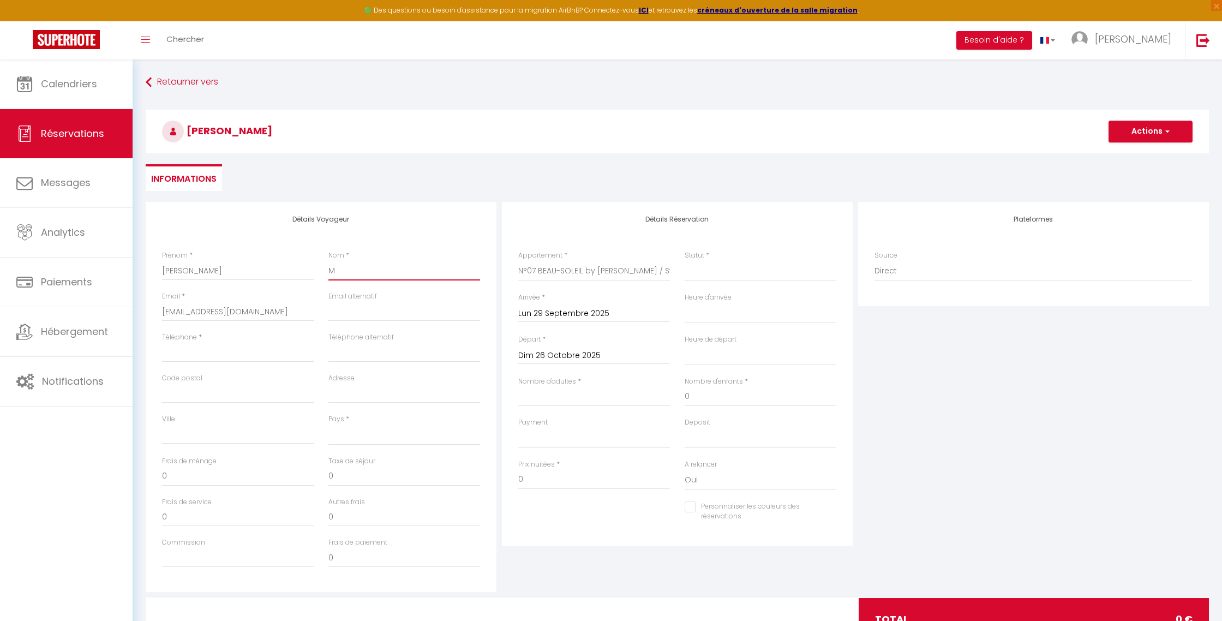
select select
checkbox input "false"
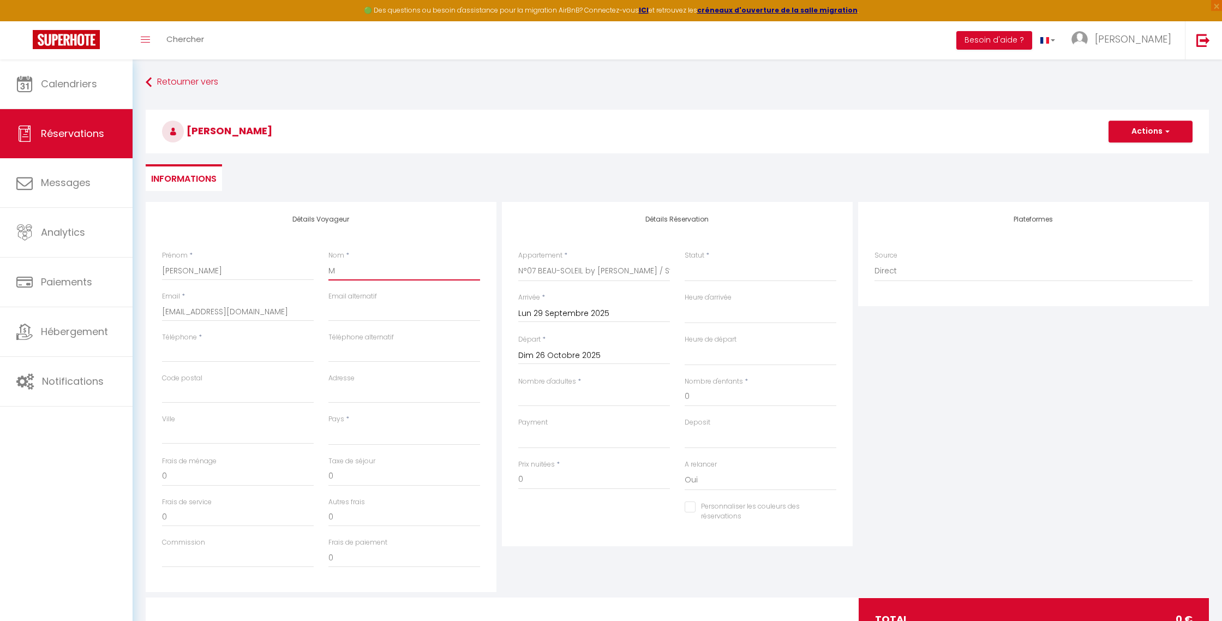
type input "Me"
select select
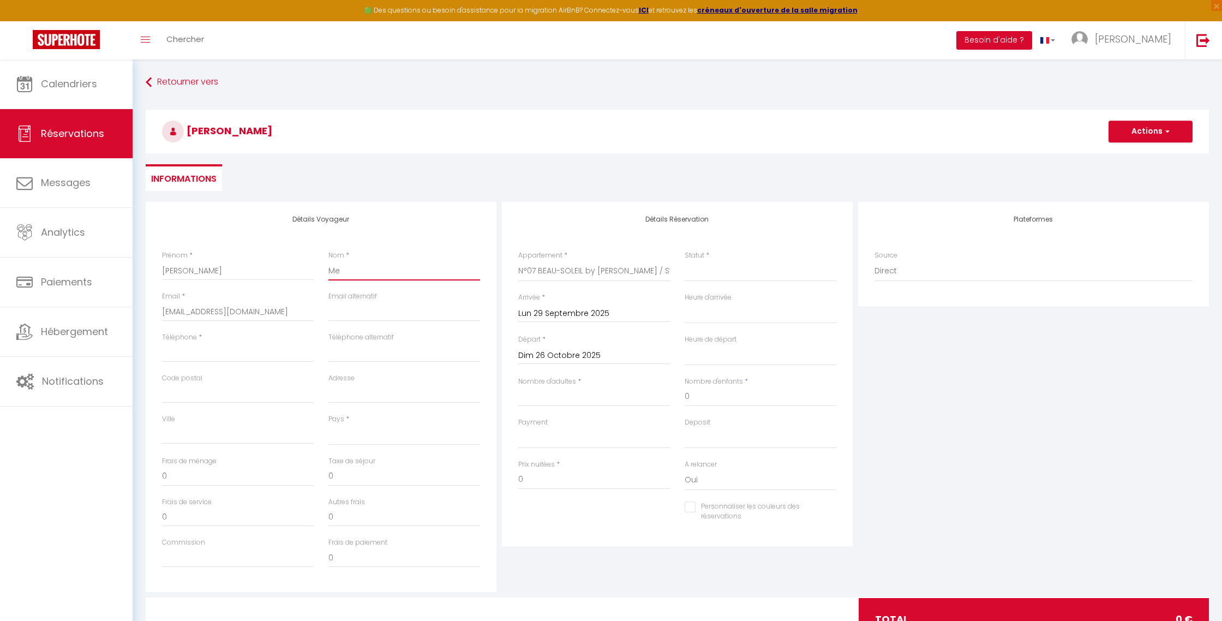
select select
checkbox input "false"
type input "Men"
select select
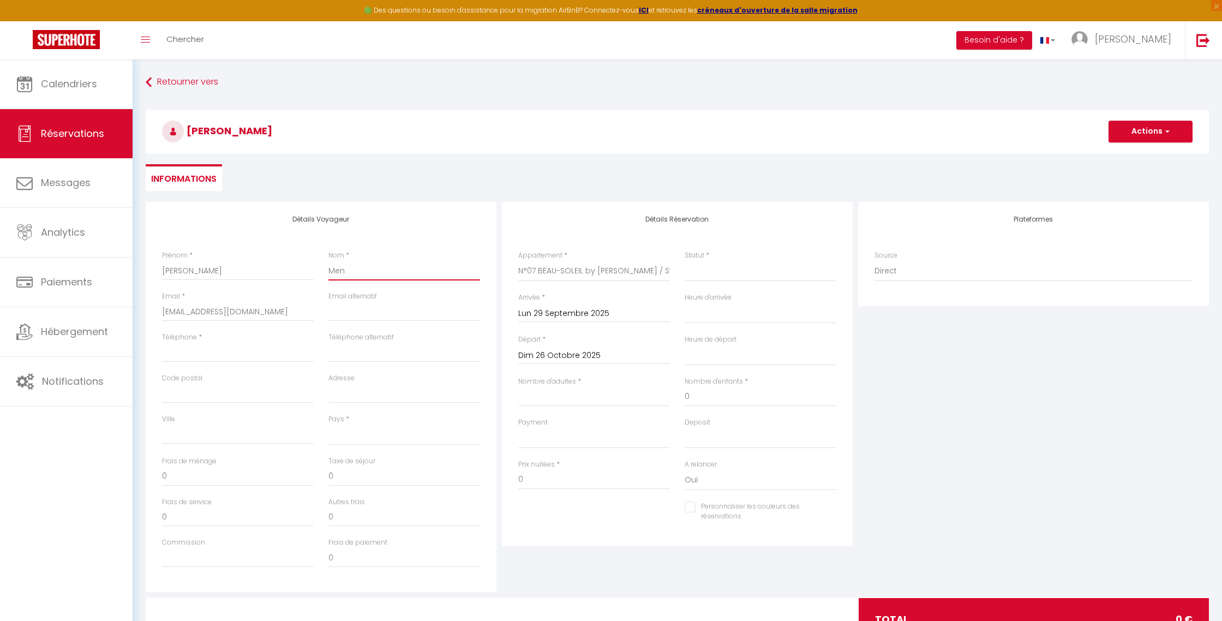
select select
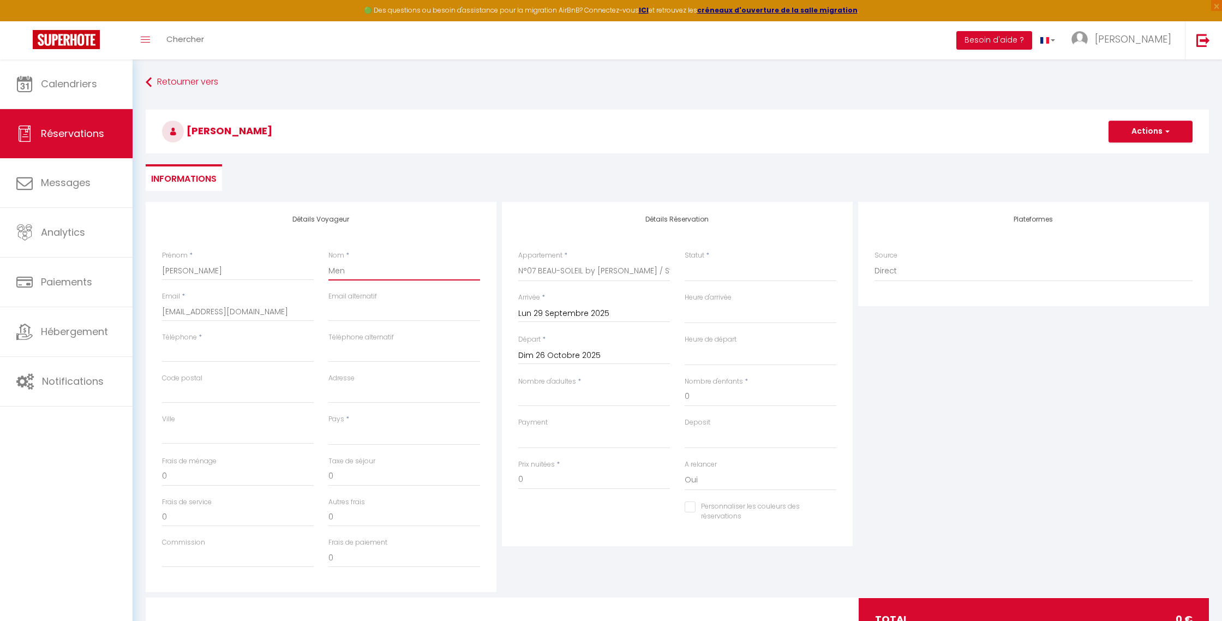
checkbox input "false"
type input "Menc"
select select
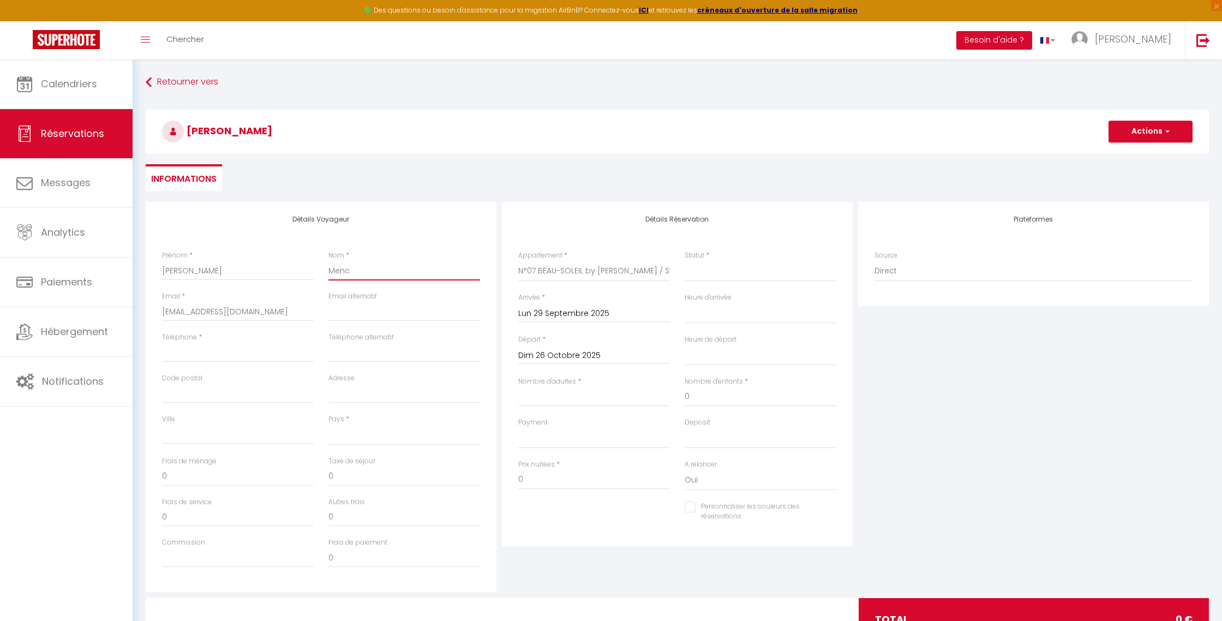
select select
checkbox input "false"
type input "[PERSON_NAME]"
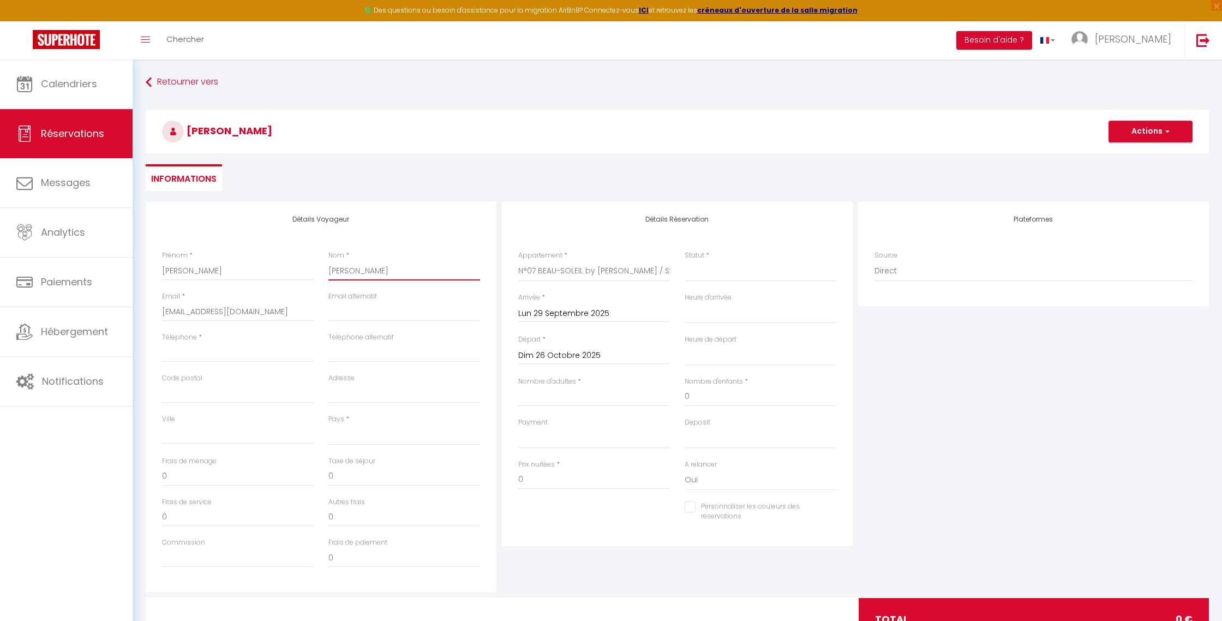
select select
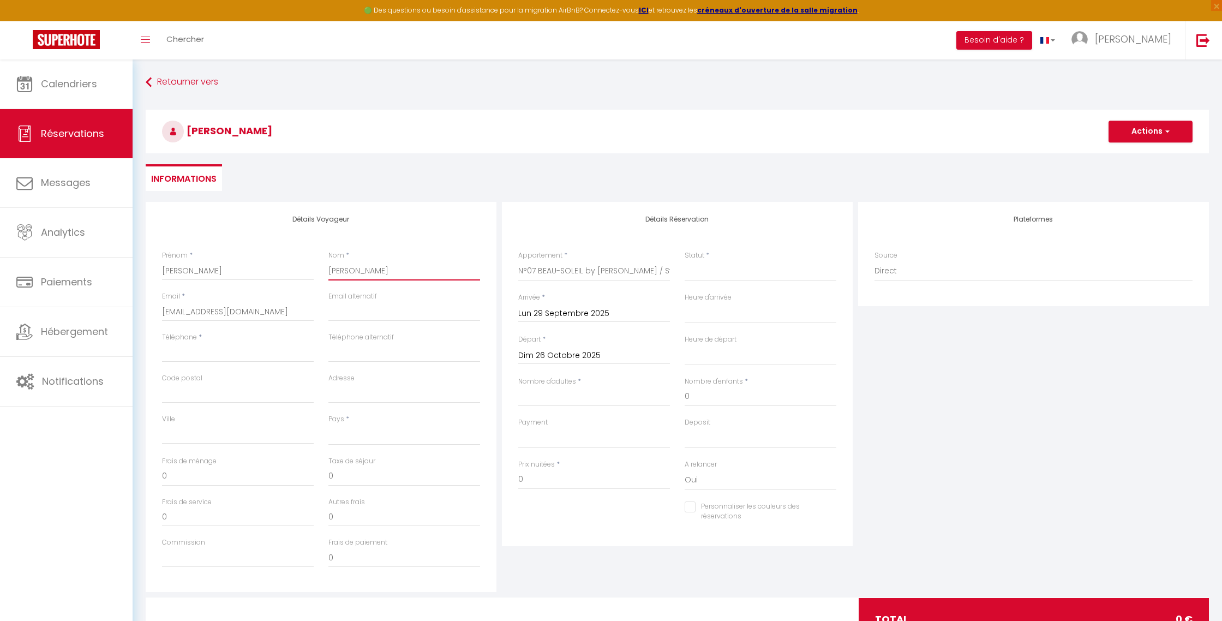
select select
checkbox input "false"
type input "Mencho"
select select
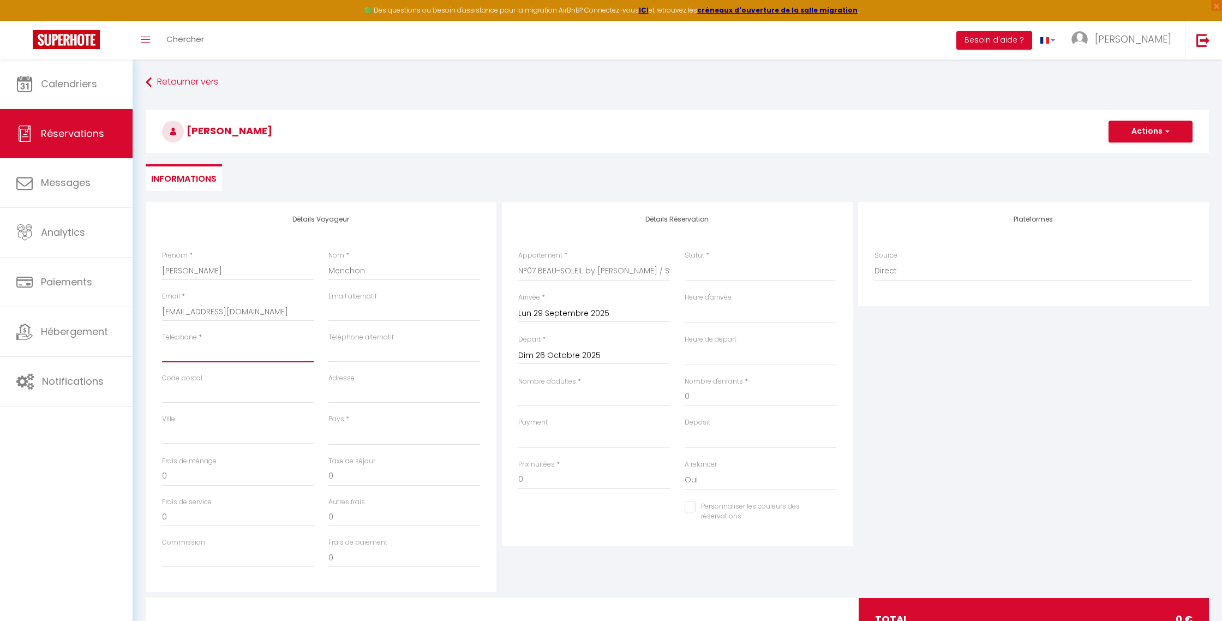
click at [182, 350] on input "Téléphone" at bounding box center [238, 353] width 152 height 20
click at [357, 432] on select "[GEOGRAPHIC_DATA] [GEOGRAPHIC_DATA] [GEOGRAPHIC_DATA] [GEOGRAPHIC_DATA] [GEOGRA…" at bounding box center [405, 435] width 152 height 21
click at [329, 425] on select "[GEOGRAPHIC_DATA] [GEOGRAPHIC_DATA] [GEOGRAPHIC_DATA] [GEOGRAPHIC_DATA] [GEOGRA…" at bounding box center [405, 435] width 152 height 21
click at [547, 399] on input "Nombre d'adultes" at bounding box center [594, 397] width 152 height 20
drag, startPoint x: 544, startPoint y: 396, endPoint x: 430, endPoint y: 393, distance: 113.5
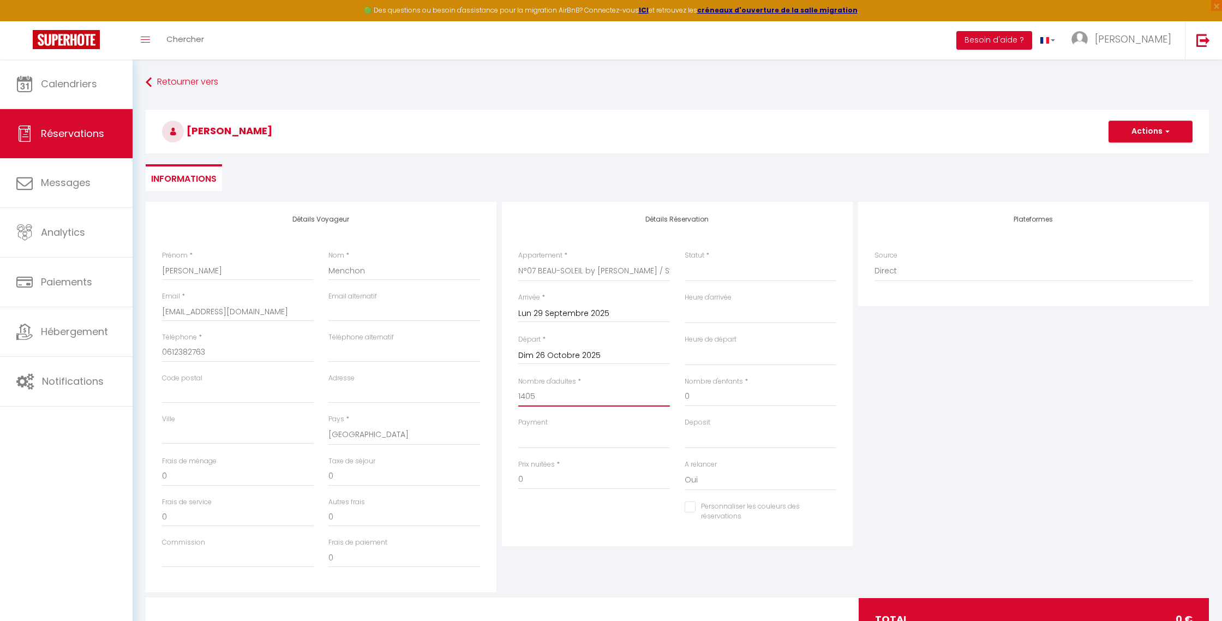
click at [430, 393] on div "Détails Voyageur Prénom * [PERSON_NAME] * Menchon Email * [EMAIL_ADDRESS][DOMAI…" at bounding box center [677, 397] width 1069 height 390
click at [714, 273] on select "Confirmé Non Confirmé [PERSON_NAME] par le voyageur No Show Request" at bounding box center [761, 271] width 152 height 21
click at [685, 261] on select "Confirmé Non Confirmé [PERSON_NAME] par le voyageur No Show Request" at bounding box center [761, 271] width 152 height 21
click at [1159, 128] on button "Actions" at bounding box center [1151, 132] width 84 height 22
click at [1135, 155] on link "Enregistrer" at bounding box center [1140, 155] width 86 height 14
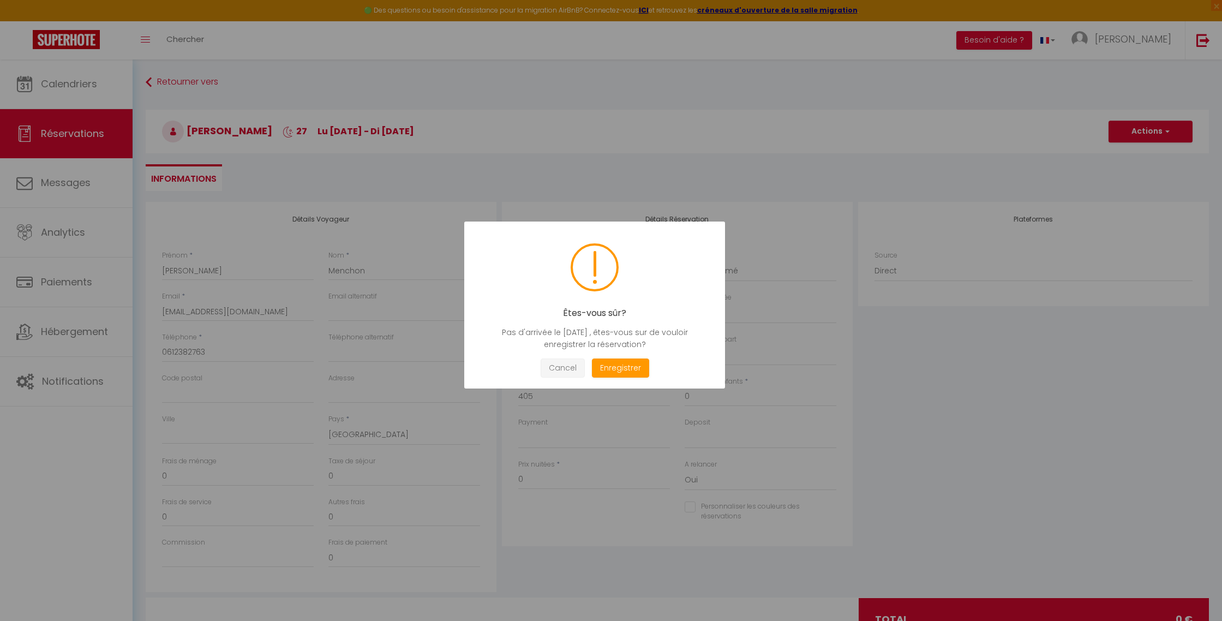
click at [574, 365] on button "Cancel" at bounding box center [563, 368] width 44 height 19
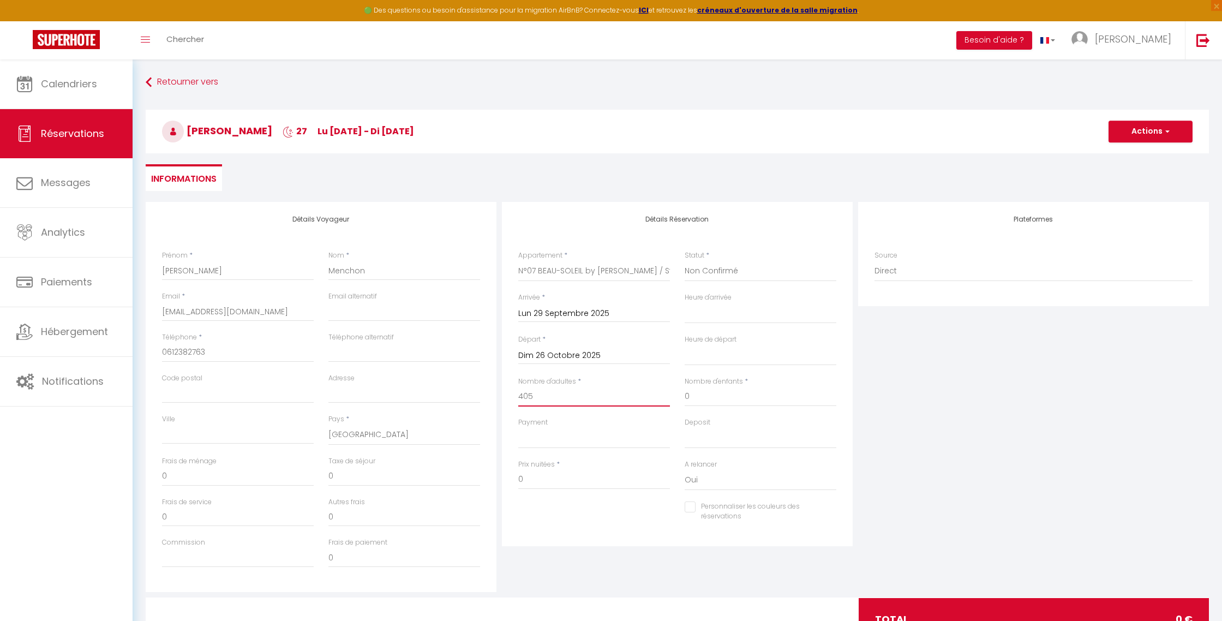
drag, startPoint x: 556, startPoint y: 397, endPoint x: 480, endPoint y: 398, distance: 75.3
click at [480, 398] on div "Détails Voyageur Prénom * [PERSON_NAME] * Menchon Email * [EMAIL_ADDRESS][DOMAI…" at bounding box center [677, 397] width 1069 height 390
click at [576, 444] on select "OK KO" at bounding box center [594, 438] width 152 height 21
click at [480, 479] on div "Détails Voyageur Prénom * [PERSON_NAME] * Menchon Email * [EMAIL_ADDRESS][DOMAI…" at bounding box center [677, 397] width 1069 height 390
paste input "405"
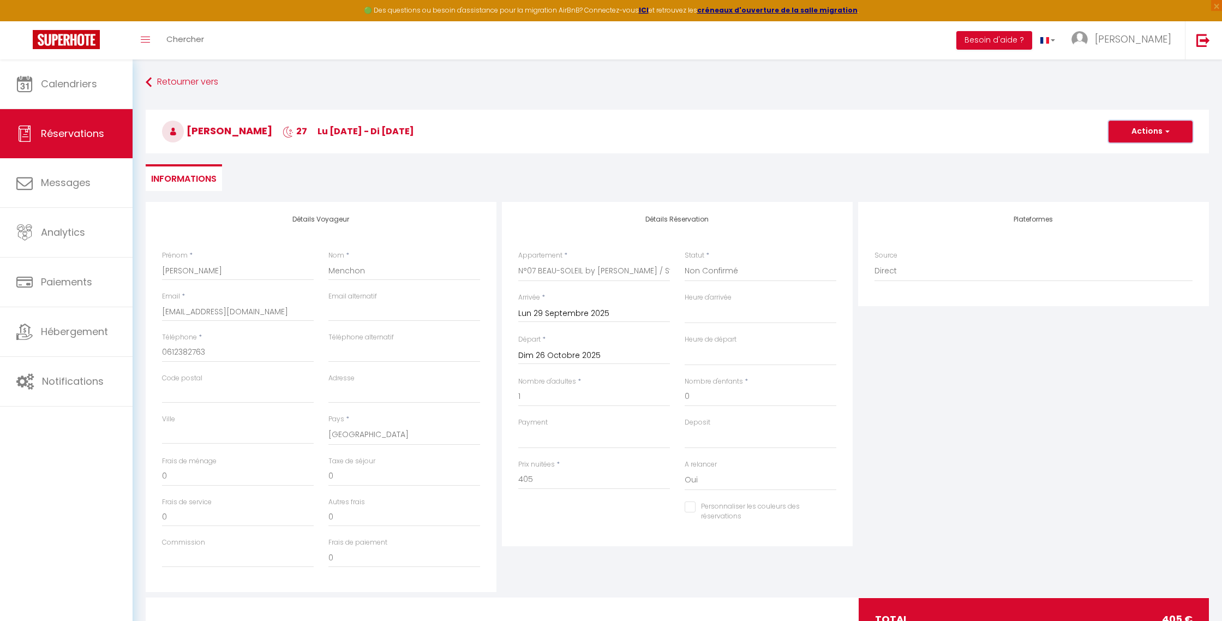
drag, startPoint x: 1155, startPoint y: 134, endPoint x: 1131, endPoint y: 152, distance: 29.3
click at [1155, 134] on button "Actions" at bounding box center [1151, 132] width 84 height 22
click at [1131, 152] on link "Enregistrer" at bounding box center [1140, 155] width 86 height 14
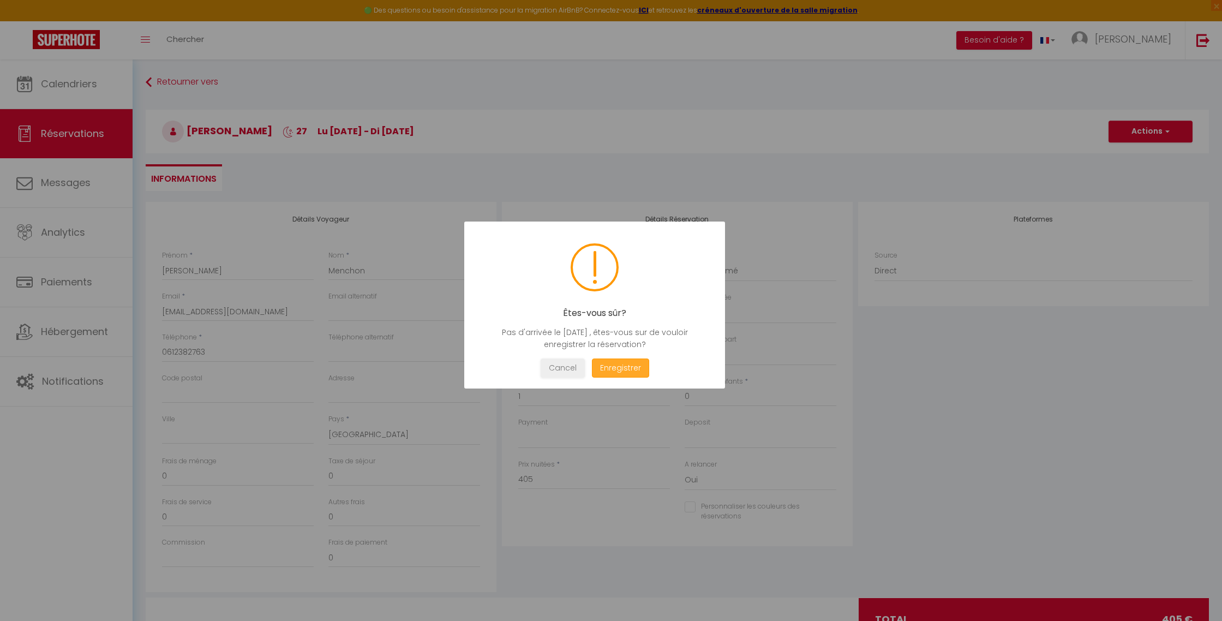
click at [628, 371] on button "Enregistrer" at bounding box center [620, 368] width 57 height 19
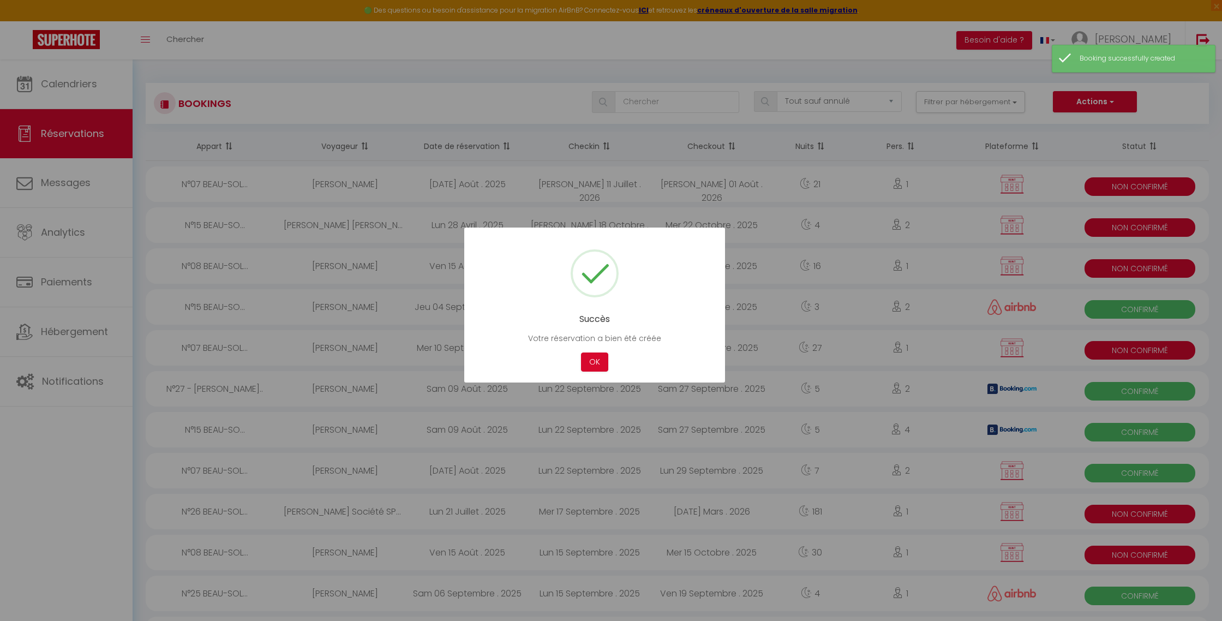
click at [98, 86] on div at bounding box center [611, 310] width 1222 height 621
click at [85, 82] on div at bounding box center [611, 310] width 1222 height 621
click at [593, 361] on button "OK" at bounding box center [594, 362] width 27 height 19
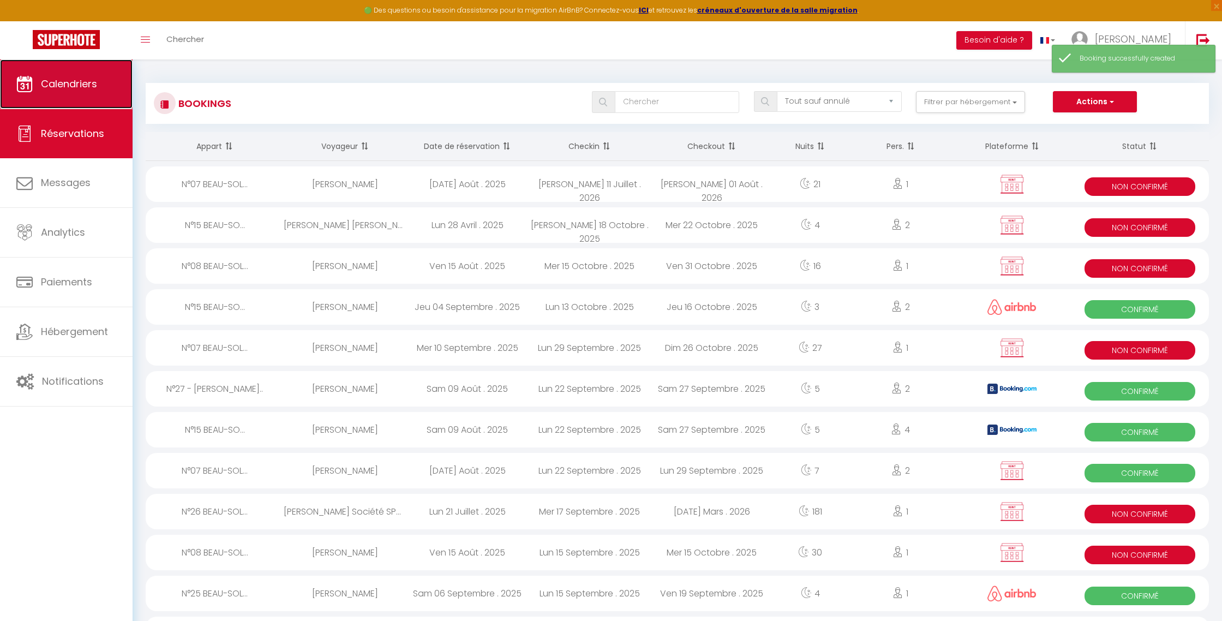
click at [94, 94] on link "Calendriers" at bounding box center [66, 83] width 133 height 49
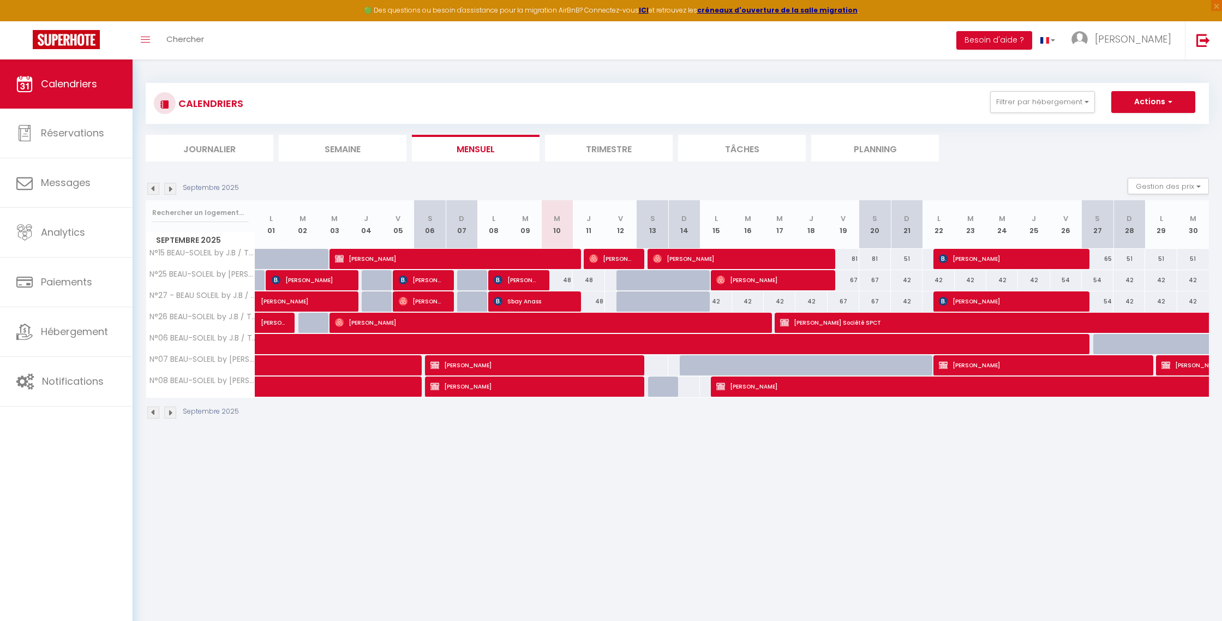
click at [175, 187] on img at bounding box center [170, 189] width 12 height 12
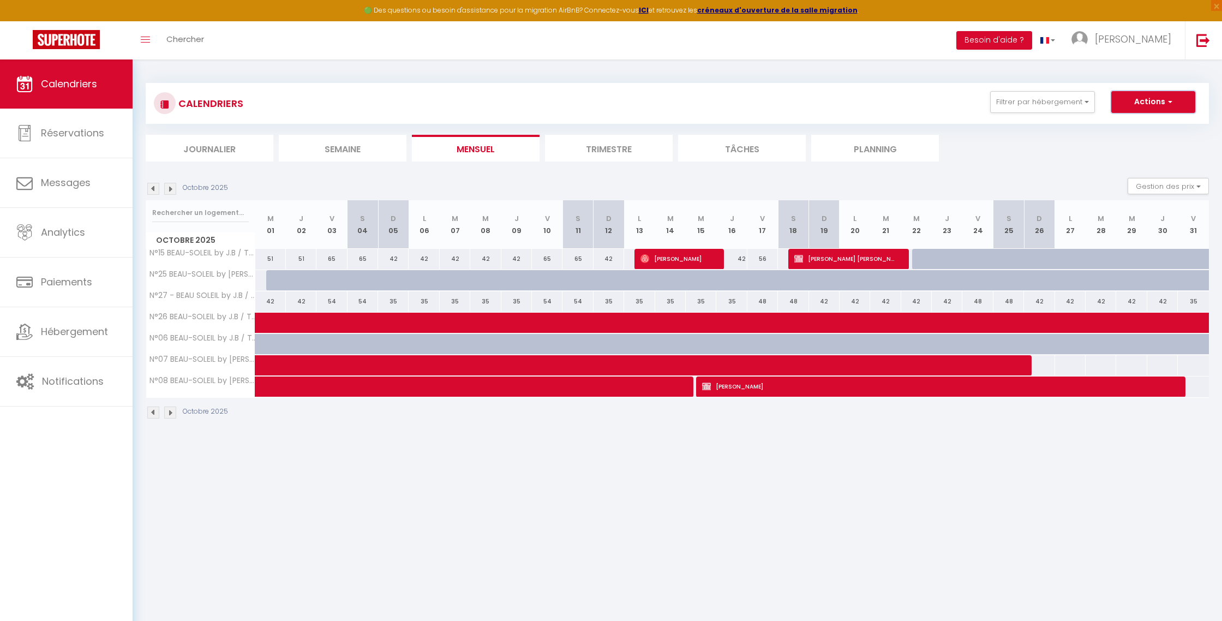
click at [1147, 105] on button "Actions" at bounding box center [1154, 102] width 84 height 22
click at [1137, 127] on link "Nouvelle réservation" at bounding box center [1142, 127] width 95 height 16
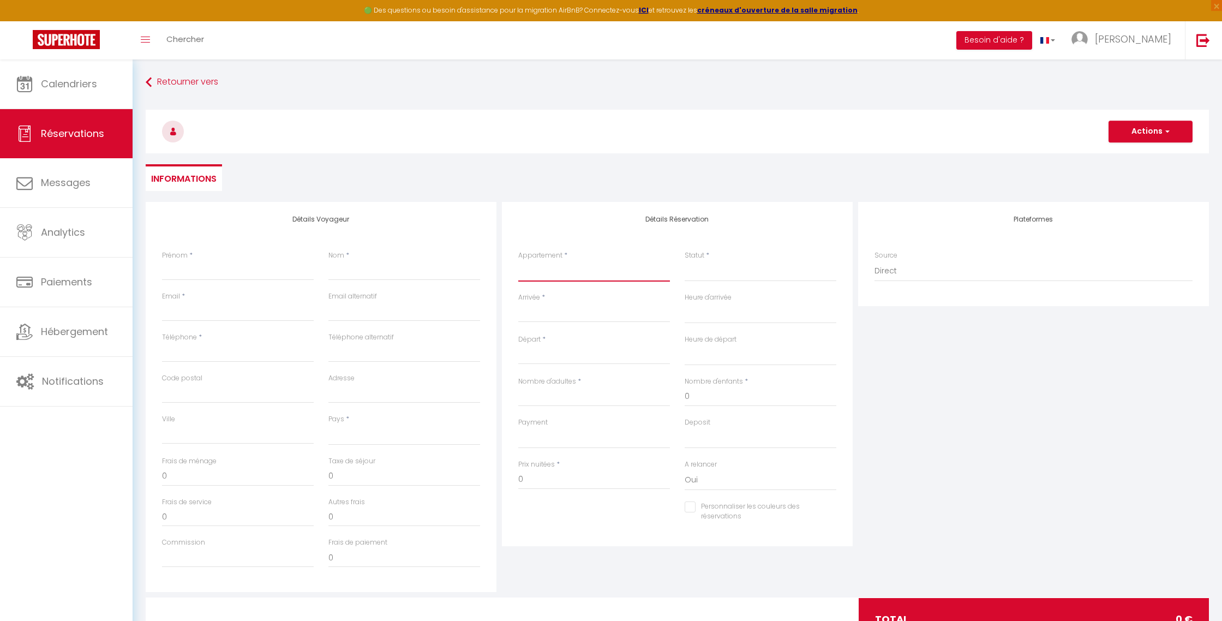
click at [552, 261] on select "N°15 BEAU-SOLEIL by [PERSON_NAME] / T2 R+1 de Standing N°26 BEAU-SOLEIL by [PER…" at bounding box center [594, 271] width 152 height 21
click at [518, 261] on select "N°15 BEAU-SOLEIL by [PERSON_NAME] / T2 R+1 de Standing N°26 BEAU-SOLEIL by [PER…" at bounding box center [594, 271] width 152 height 21
click at [735, 277] on select "Confirmé Non Confirmé [PERSON_NAME] par le voyageur No Show Request" at bounding box center [761, 271] width 152 height 21
click at [685, 261] on select "Confirmé Non Confirmé [PERSON_NAME] par le voyageur No Show Request" at bounding box center [761, 271] width 152 height 21
click at [544, 312] on input "Arrivée" at bounding box center [594, 314] width 152 height 14
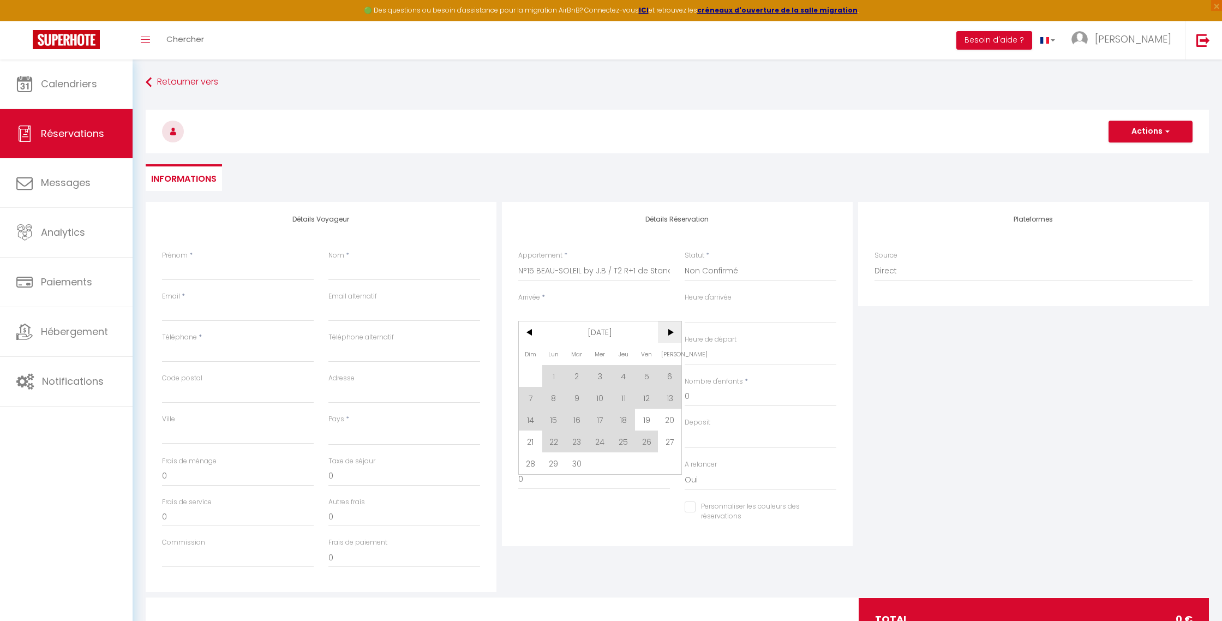
click at [672, 331] on span ">" at bounding box center [669, 332] width 23 height 22
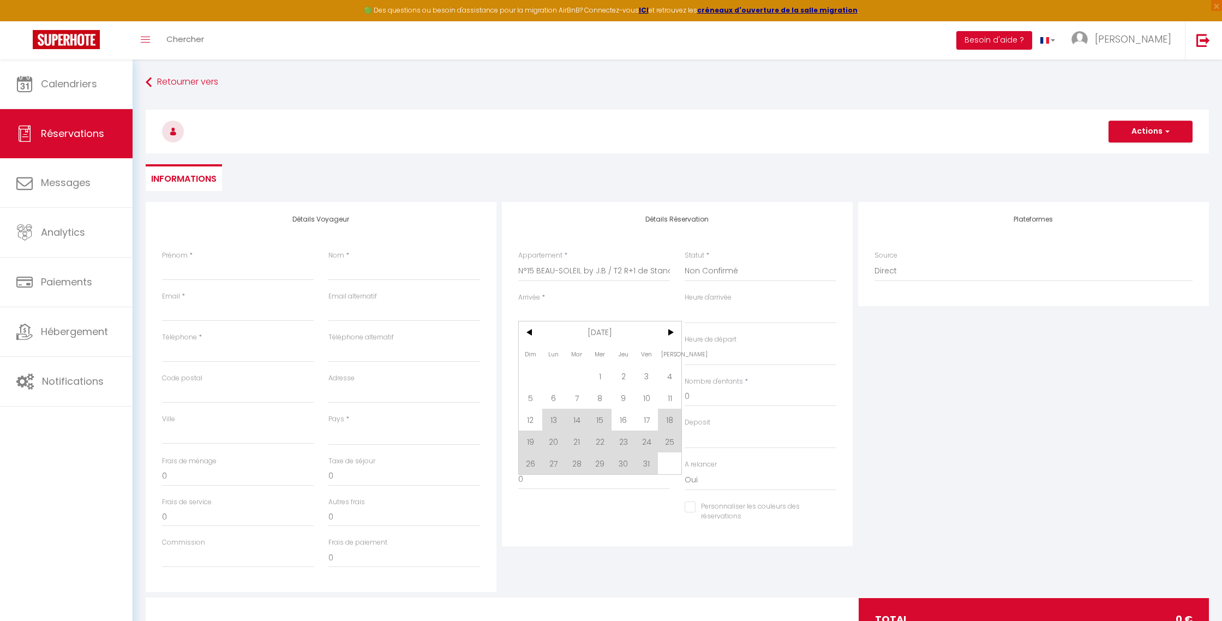
click at [538, 464] on span "26" at bounding box center [530, 463] width 23 height 22
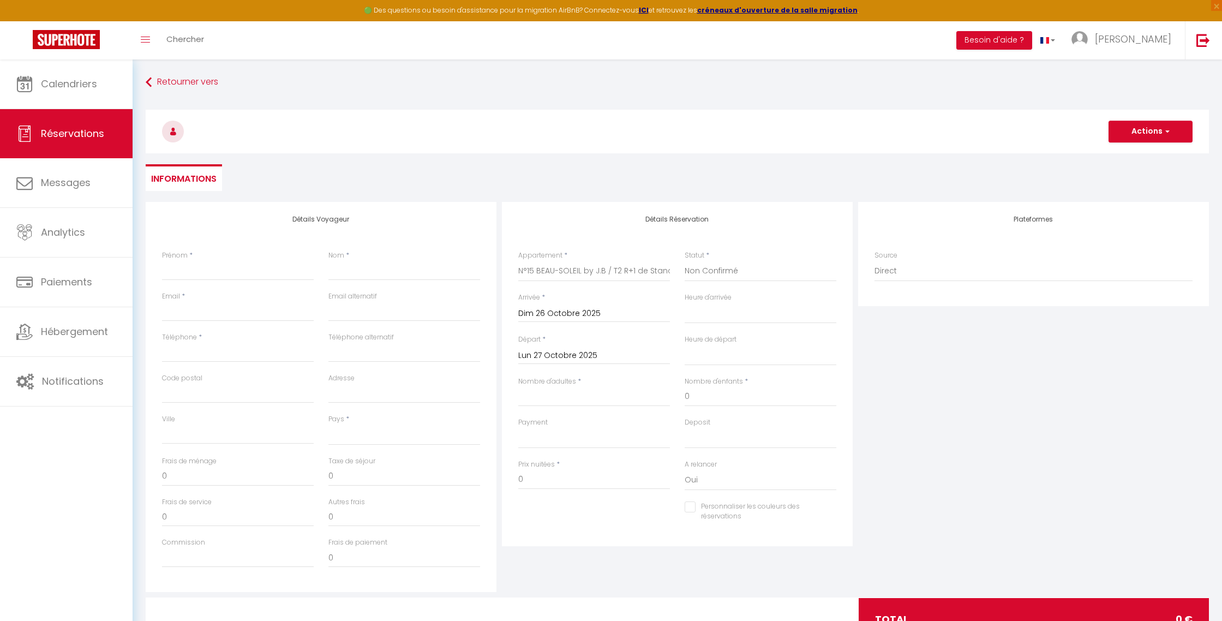
drag, startPoint x: 547, startPoint y: 351, endPoint x: 578, endPoint y: 351, distance: 30.6
click at [547, 351] on input "Lun 27 Octobre 2025" at bounding box center [594, 356] width 152 height 14
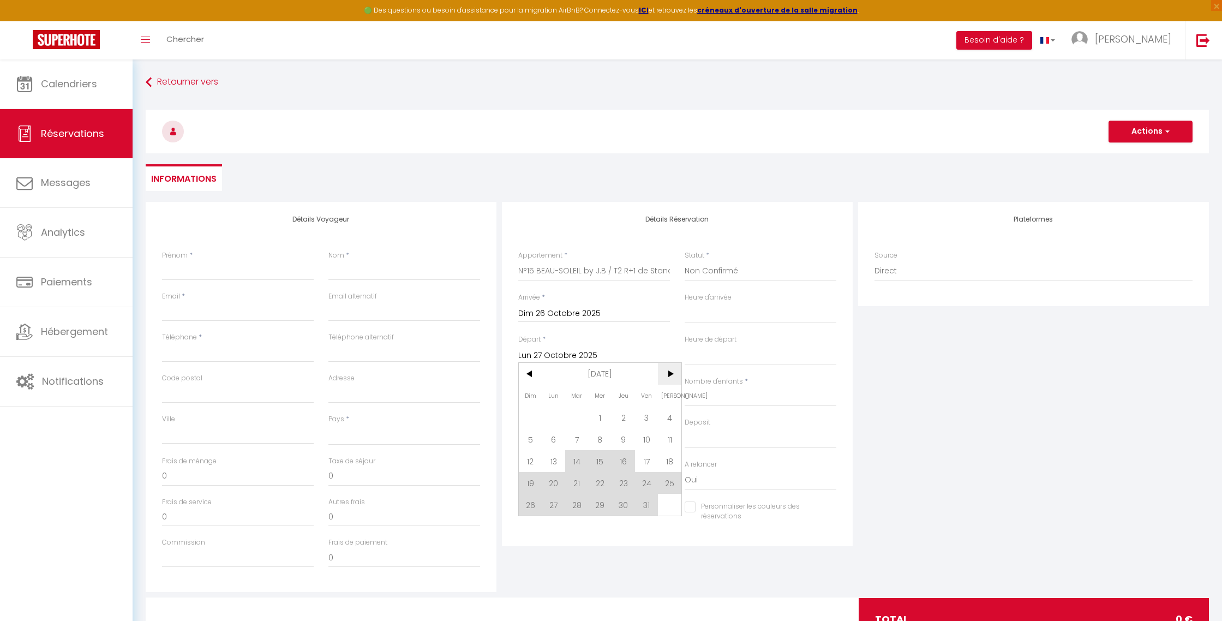
click at [677, 374] on span ">" at bounding box center [669, 374] width 23 height 22
click at [676, 374] on span ">" at bounding box center [669, 374] width 23 height 22
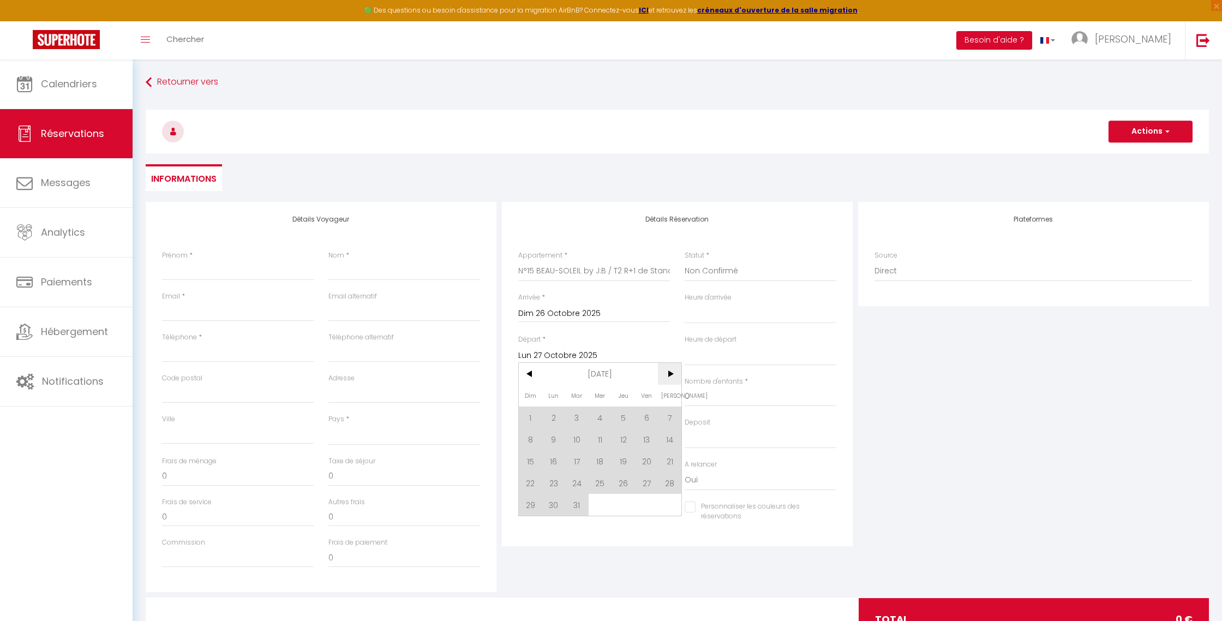
click at [676, 374] on span ">" at bounding box center [669, 374] width 23 height 22
click at [668, 378] on span ">" at bounding box center [669, 374] width 23 height 22
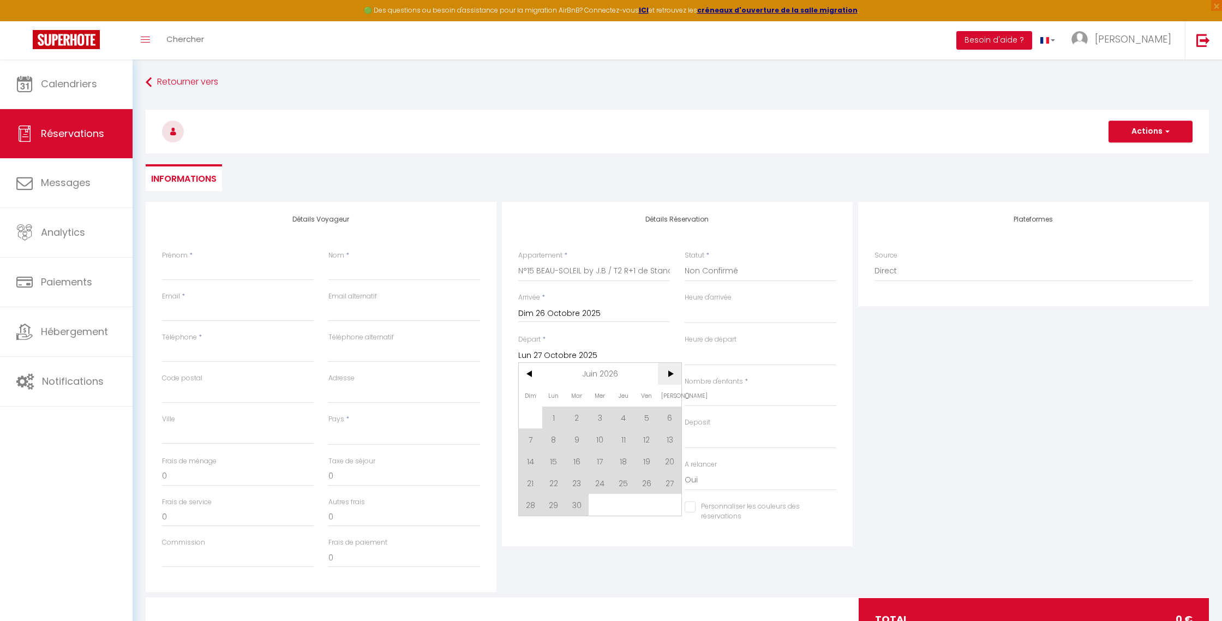
click at [668, 378] on span ">" at bounding box center [669, 374] width 23 height 22
click at [607, 504] on span "30" at bounding box center [600, 505] width 23 height 22
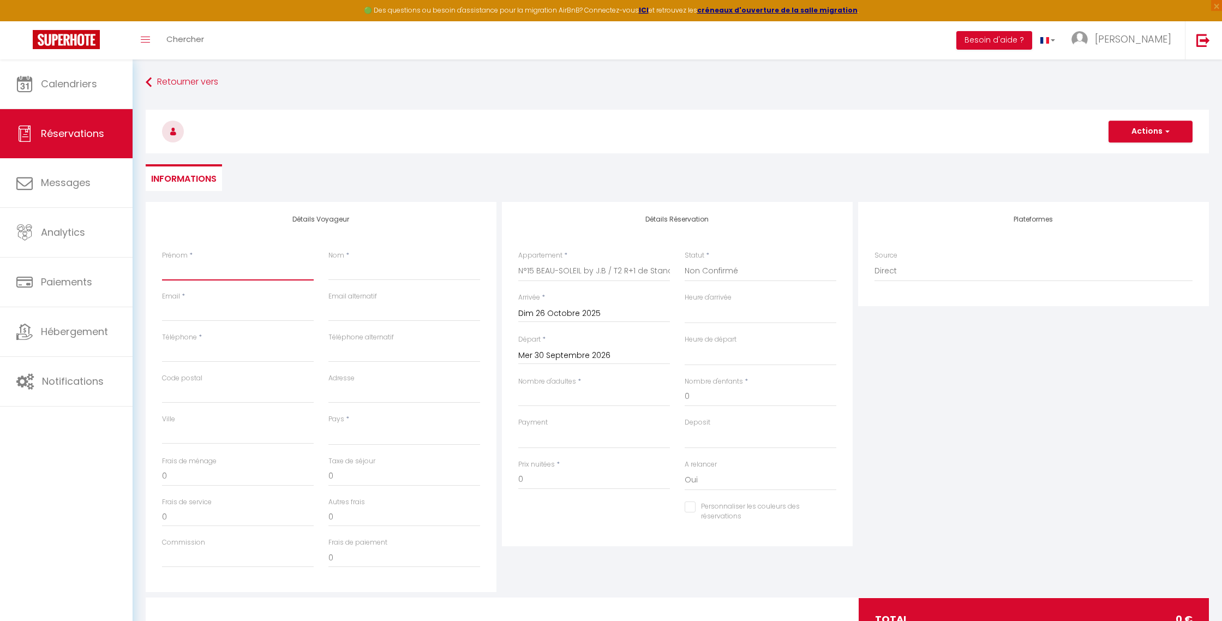
click at [227, 276] on input "Prénom" at bounding box center [238, 271] width 152 height 20
click at [404, 276] on input "Nom" at bounding box center [405, 271] width 152 height 20
click at [226, 316] on input "Email client" at bounding box center [238, 312] width 152 height 20
click at [249, 354] on input "Téléphone" at bounding box center [238, 353] width 152 height 20
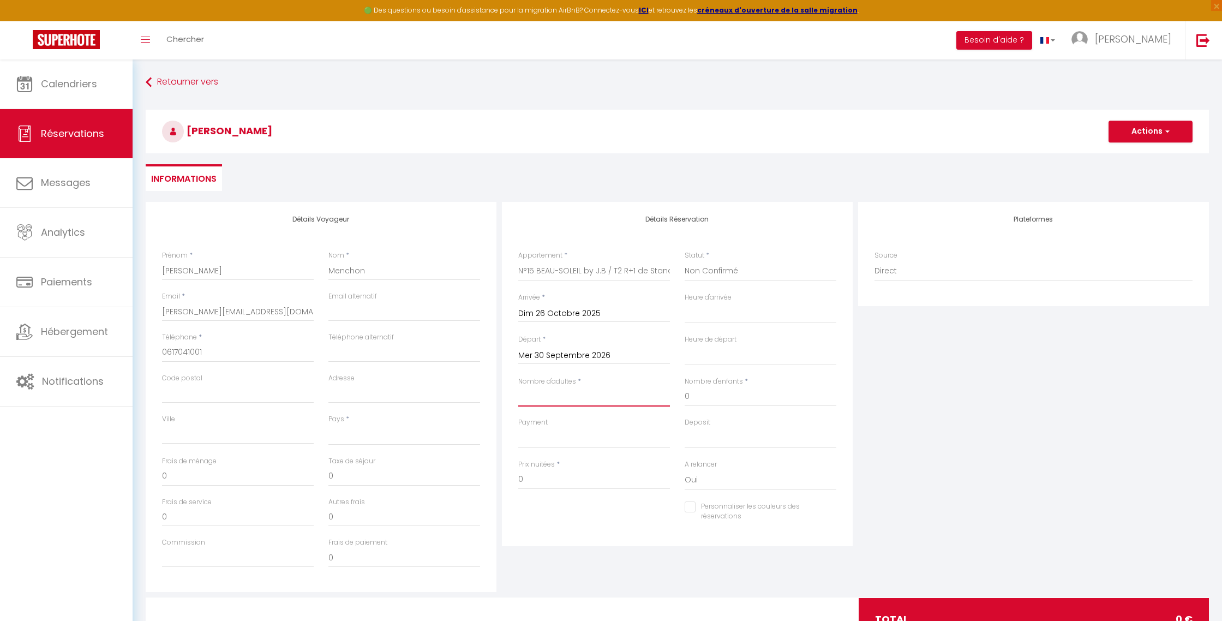
click at [556, 403] on input "Nombre d'adultes" at bounding box center [594, 397] width 152 height 20
click at [972, 336] on div "Plateformes Source Direct [DOMAIN_NAME] [DOMAIN_NAME] Chalet montagne Expedia G…" at bounding box center [1034, 397] width 356 height 390
click at [1157, 131] on button "Actions" at bounding box center [1151, 132] width 84 height 22
drag, startPoint x: 521, startPoint y: 478, endPoint x: 491, endPoint y: 479, distance: 30.0
click at [491, 479] on div "Détails Voyageur Prénom * [PERSON_NAME] * Menchon Email * [PERSON_NAME][EMAIL_A…" at bounding box center [677, 397] width 1069 height 390
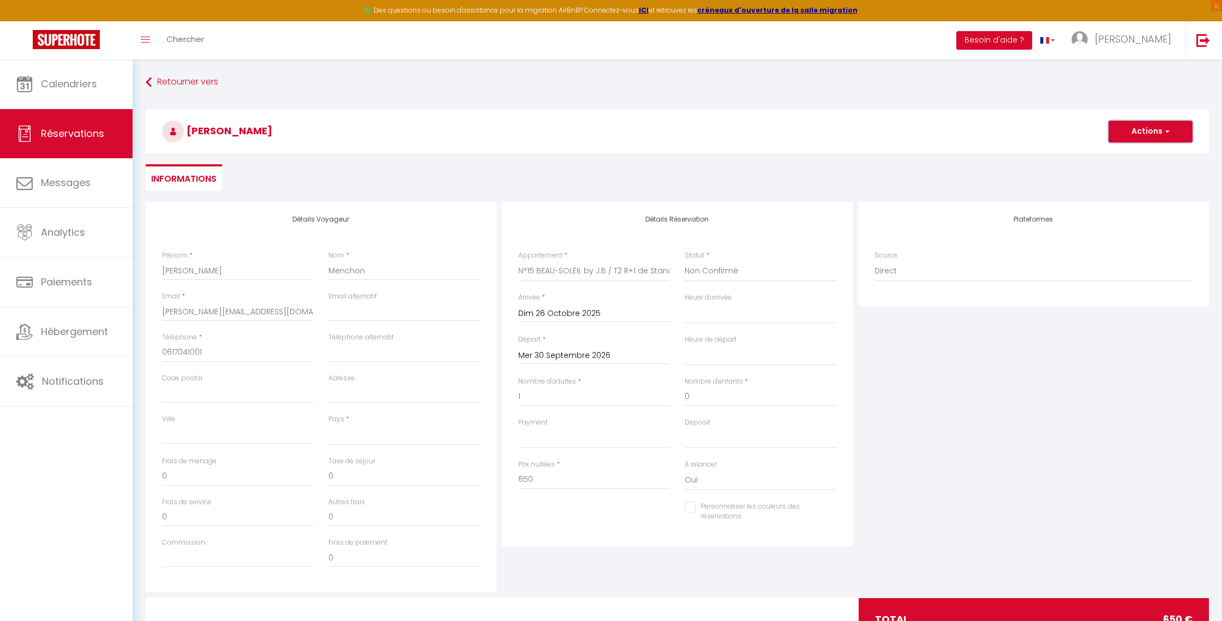
click at [1136, 138] on button "Actions" at bounding box center [1151, 132] width 84 height 22
click at [1131, 154] on link "Enregistrer" at bounding box center [1140, 155] width 86 height 14
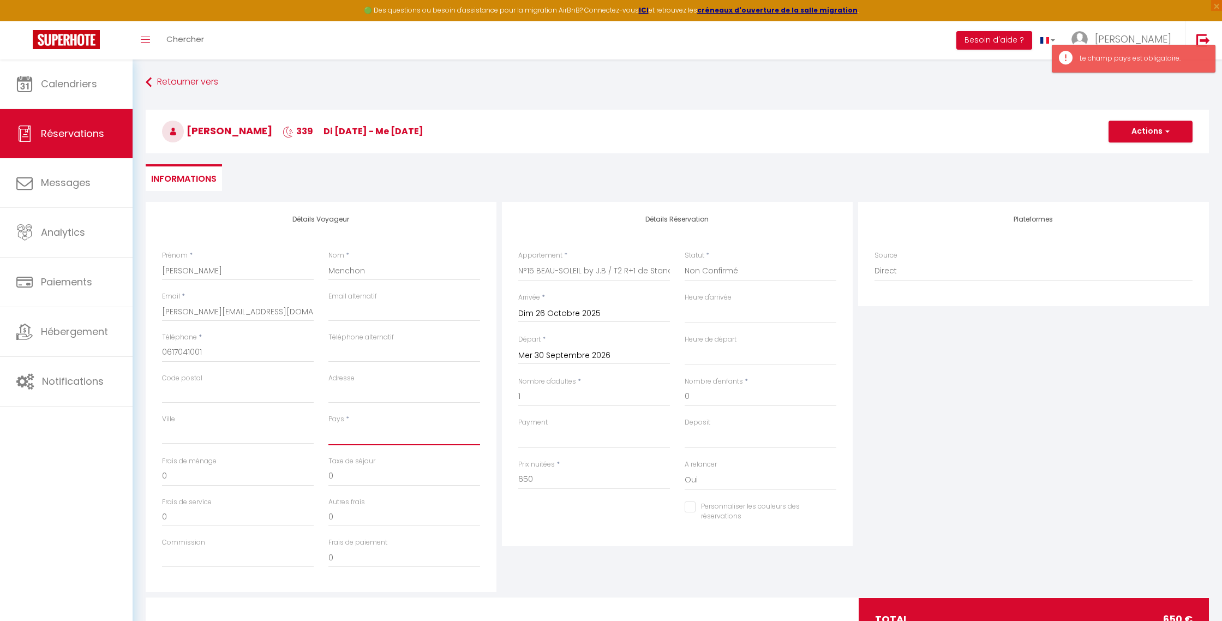
click at [401, 440] on select "[GEOGRAPHIC_DATA] [GEOGRAPHIC_DATA] [GEOGRAPHIC_DATA] [GEOGRAPHIC_DATA] [GEOGRA…" at bounding box center [405, 435] width 152 height 21
click at [329, 425] on select "[GEOGRAPHIC_DATA] [GEOGRAPHIC_DATA] [GEOGRAPHIC_DATA] [GEOGRAPHIC_DATA] [GEOGRA…" at bounding box center [405, 435] width 152 height 21
drag, startPoint x: 1150, startPoint y: 128, endPoint x: 1144, endPoint y: 146, distance: 18.8
click at [1150, 128] on button "Actions" at bounding box center [1151, 132] width 84 height 22
click at [1138, 154] on link "Enregistrer" at bounding box center [1140, 155] width 86 height 14
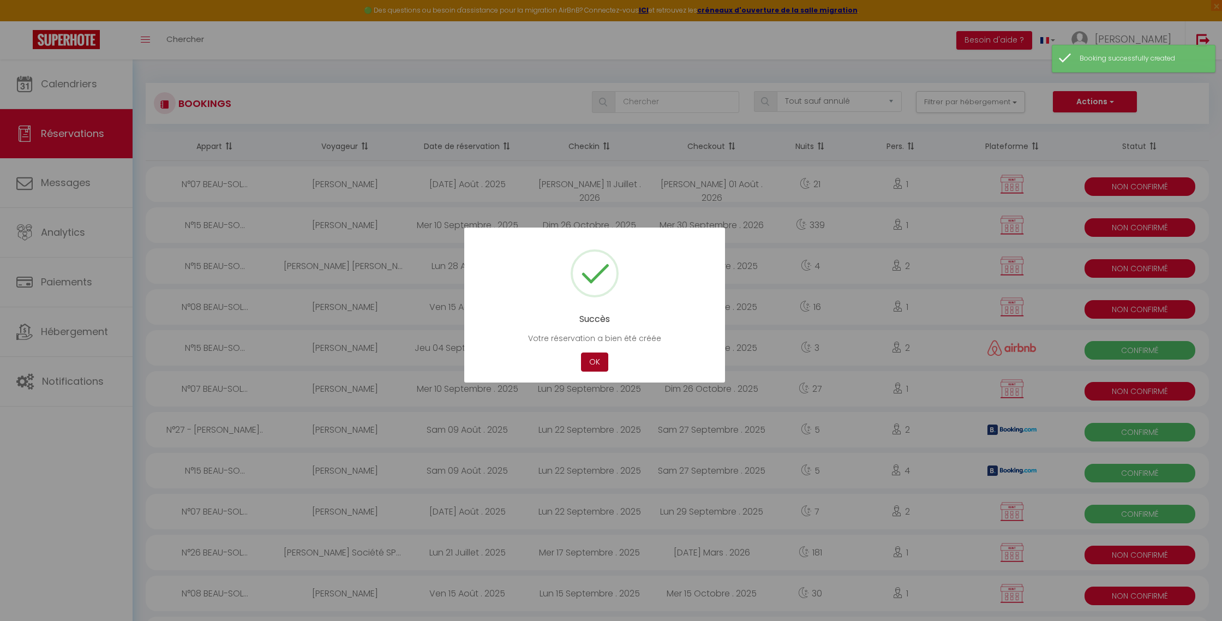
drag, startPoint x: 594, startPoint y: 356, endPoint x: 411, endPoint y: 260, distance: 207.2
click at [594, 356] on button "OK" at bounding box center [594, 362] width 27 height 19
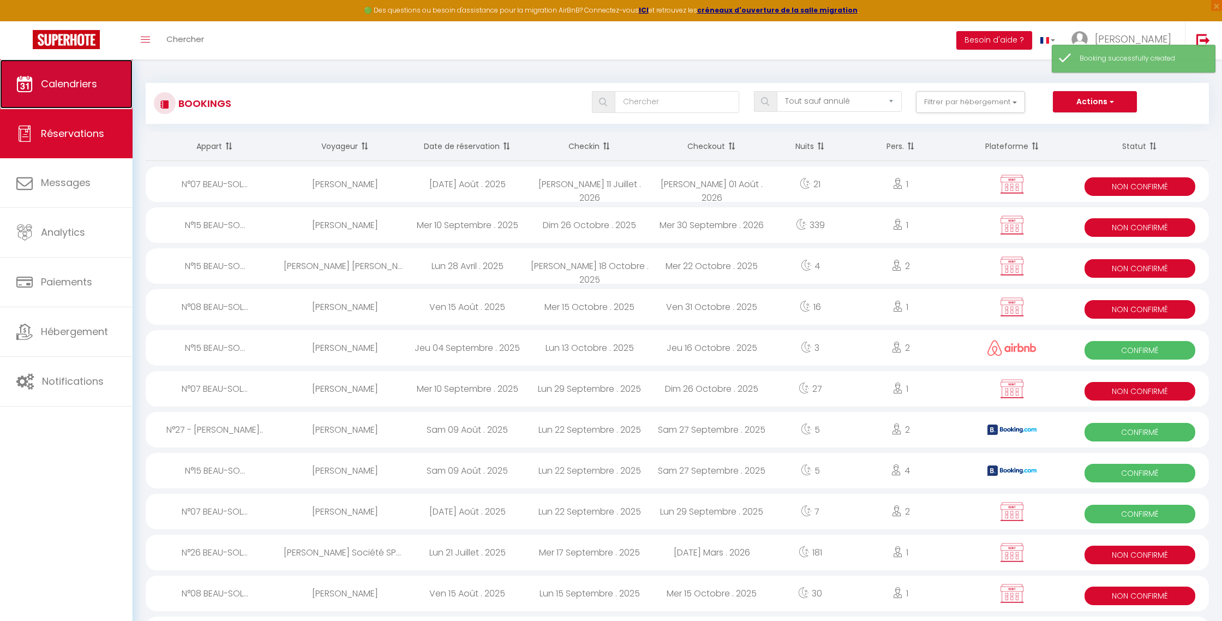
click at [108, 85] on link "Calendriers" at bounding box center [66, 83] width 133 height 49
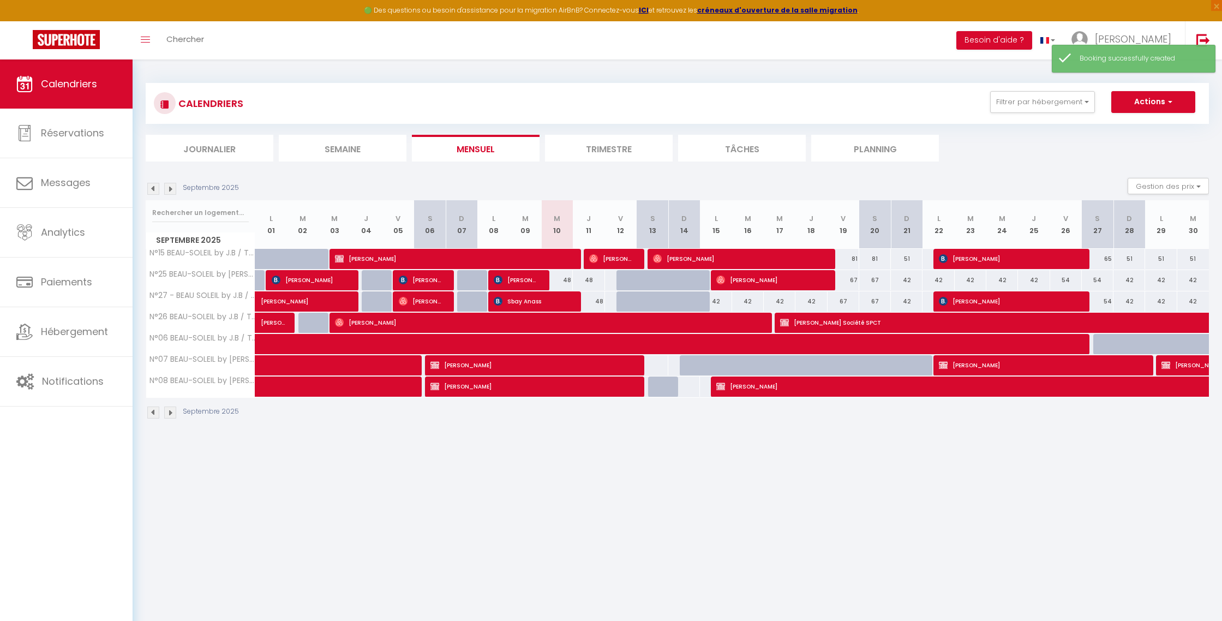
click at [170, 185] on img at bounding box center [170, 189] width 12 height 12
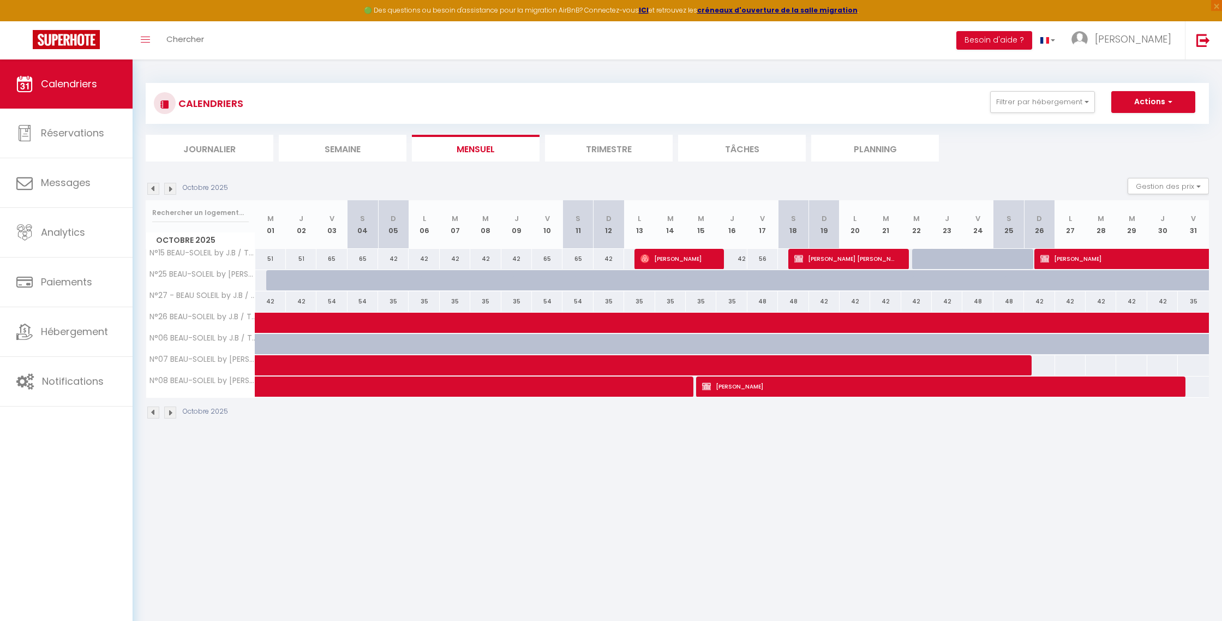
click at [154, 189] on div "CALENDRIERS Filtrer par hébergement Tous N°15 BEAU-SOLEIL by [PERSON_NAME] / T2…" at bounding box center [678, 251] width 1090 height 384
click at [155, 189] on img at bounding box center [153, 189] width 12 height 12
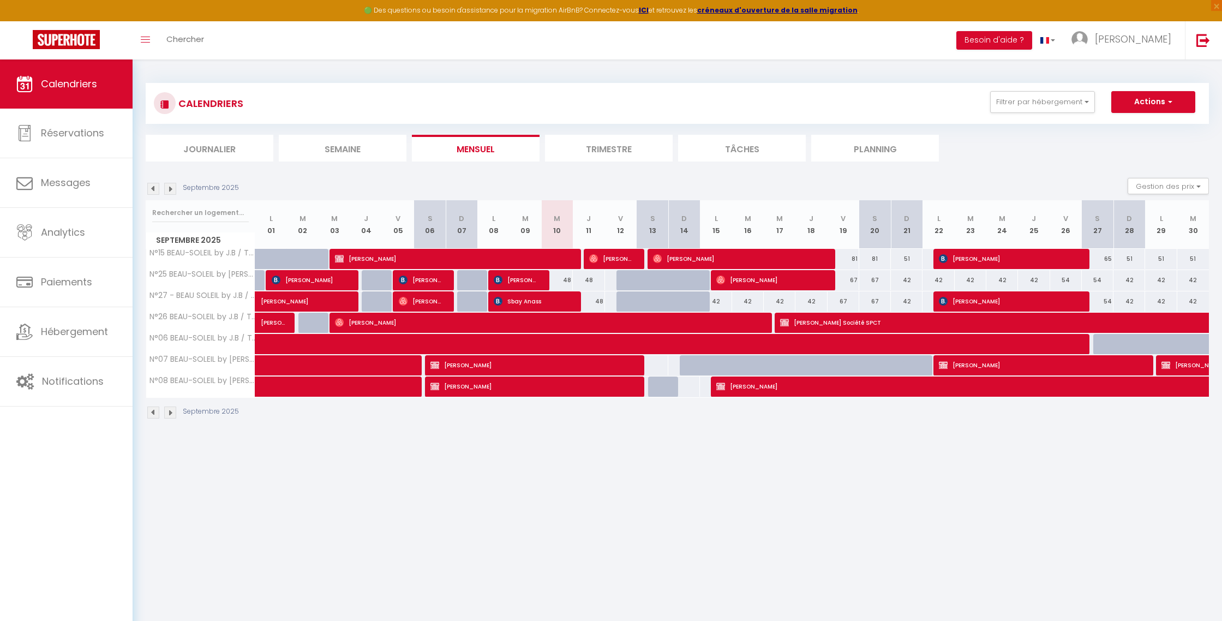
click at [172, 189] on img at bounding box center [170, 189] width 12 height 12
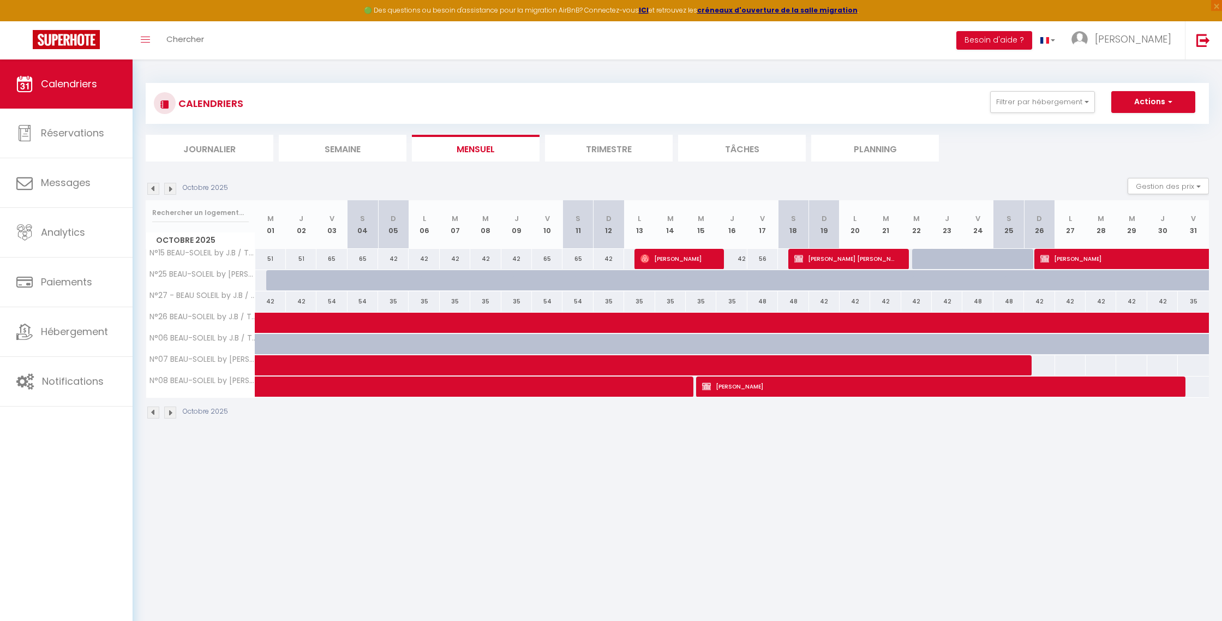
click at [157, 190] on img at bounding box center [153, 189] width 12 height 12
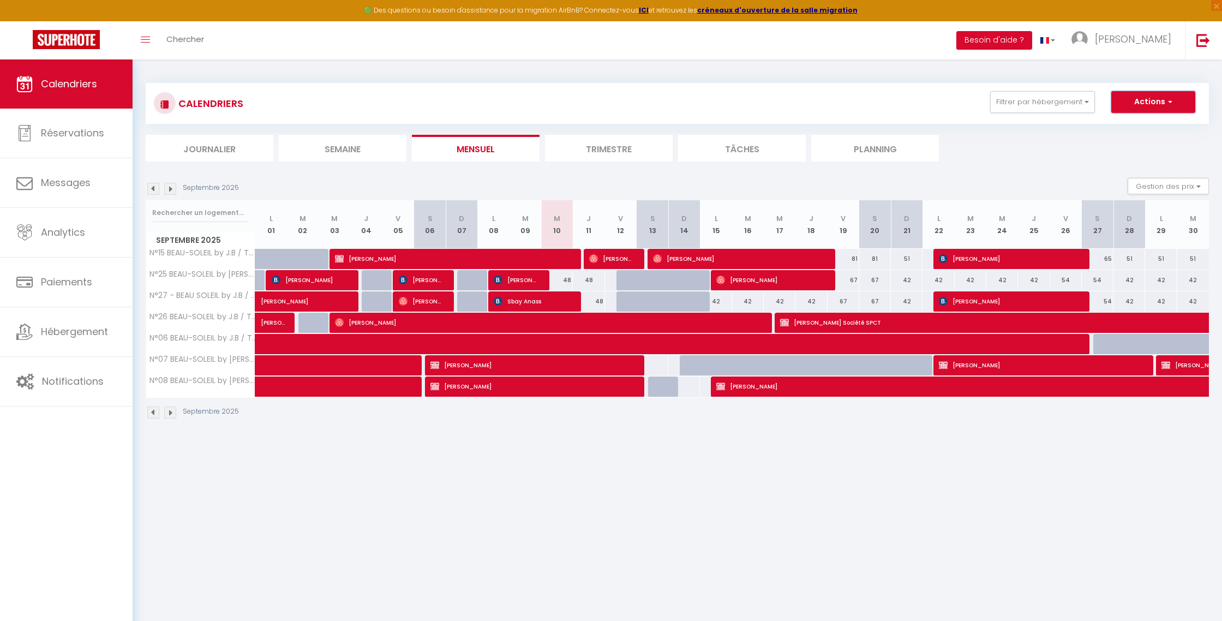
click at [1151, 107] on button "Actions" at bounding box center [1154, 102] width 84 height 22
click at [1141, 126] on link "Nouvelle réservation" at bounding box center [1142, 127] width 95 height 16
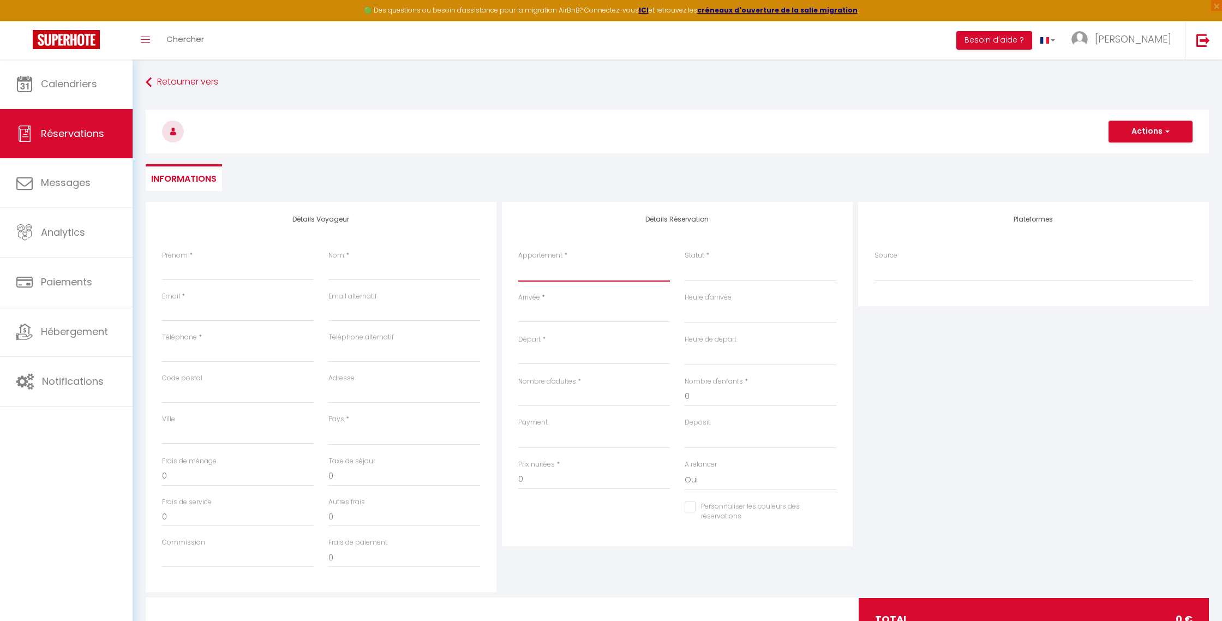
click at [585, 274] on select "N°15 BEAU-SOLEIL by [PERSON_NAME] / T2 R+1 de Standing N°26 BEAU-SOLEIL by [PER…" at bounding box center [594, 271] width 152 height 21
click at [518, 261] on select "N°15 BEAU-SOLEIL by [PERSON_NAME] / T2 R+1 de Standing N°26 BEAU-SOLEIL by [PER…" at bounding box center [594, 271] width 152 height 21
click at [550, 317] on input "Arrivée" at bounding box center [594, 314] width 152 height 14
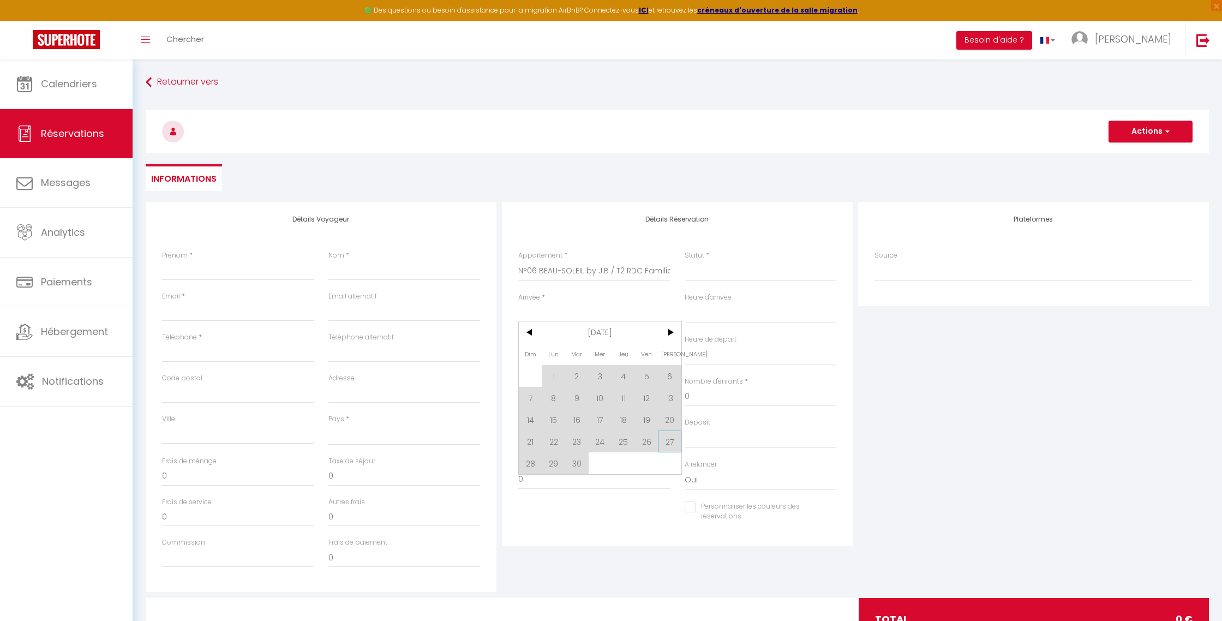
click at [669, 444] on span "27" at bounding box center [669, 442] width 23 height 22
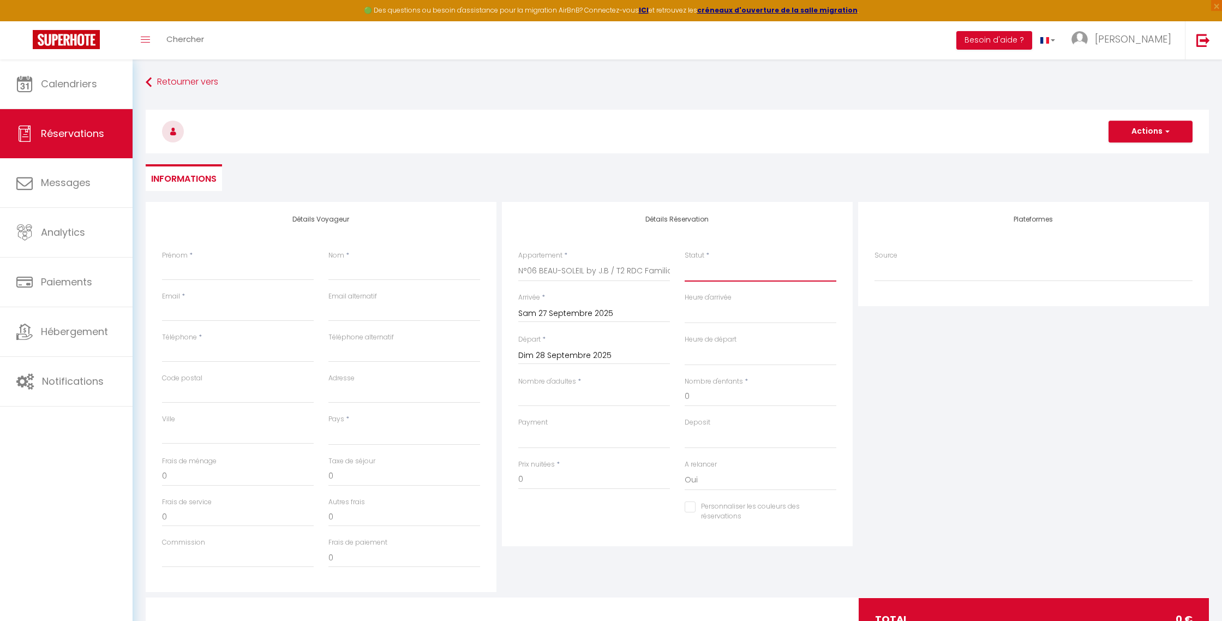
click at [716, 274] on select "Confirmé Non Confirmé [PERSON_NAME] par le voyageur No Show Request" at bounding box center [761, 271] width 152 height 21
click at [685, 261] on select "Confirmé Non Confirmé [PERSON_NAME] par le voyageur No Show Request" at bounding box center [761, 271] width 152 height 21
click at [535, 394] on input "Nombre d'adultes" at bounding box center [594, 397] width 152 height 20
click at [220, 273] on input "Prénom" at bounding box center [238, 271] width 152 height 20
paste input "[PERSON_NAME]"
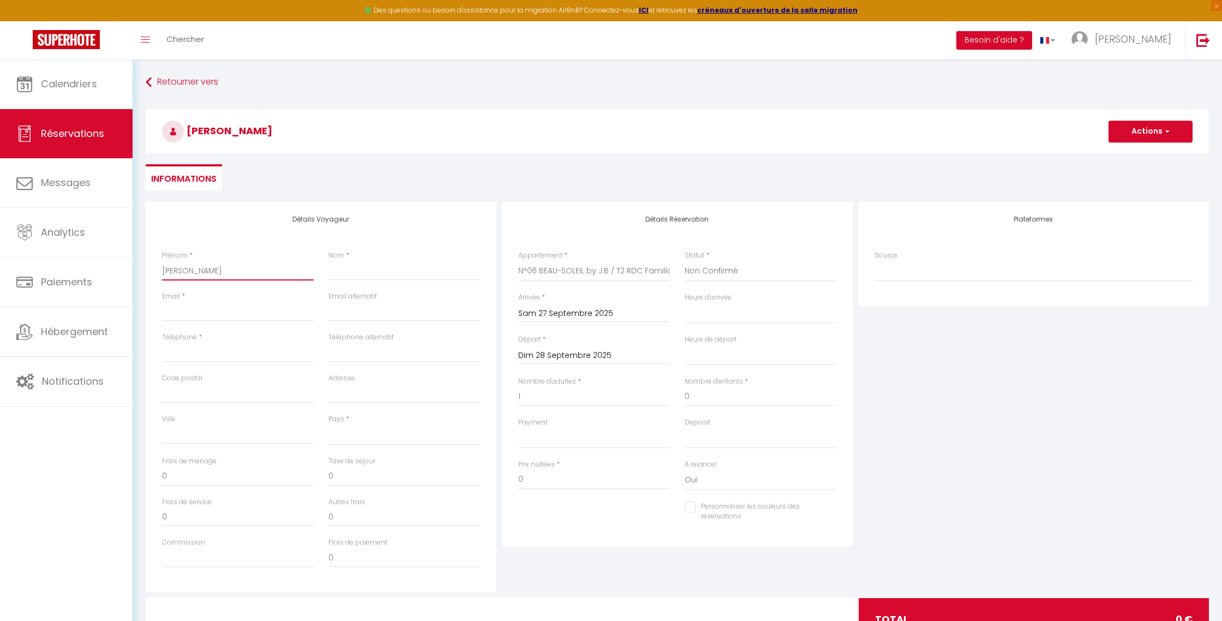
drag, startPoint x: 218, startPoint y: 273, endPoint x: 188, endPoint y: 272, distance: 29.5
click at [188, 272] on input "[PERSON_NAME]" at bounding box center [238, 271] width 152 height 20
click at [349, 269] on input "Nom" at bounding box center [405, 271] width 152 height 20
paste input "DUHEN"
click at [264, 308] on input "Email client" at bounding box center [238, 312] width 152 height 20
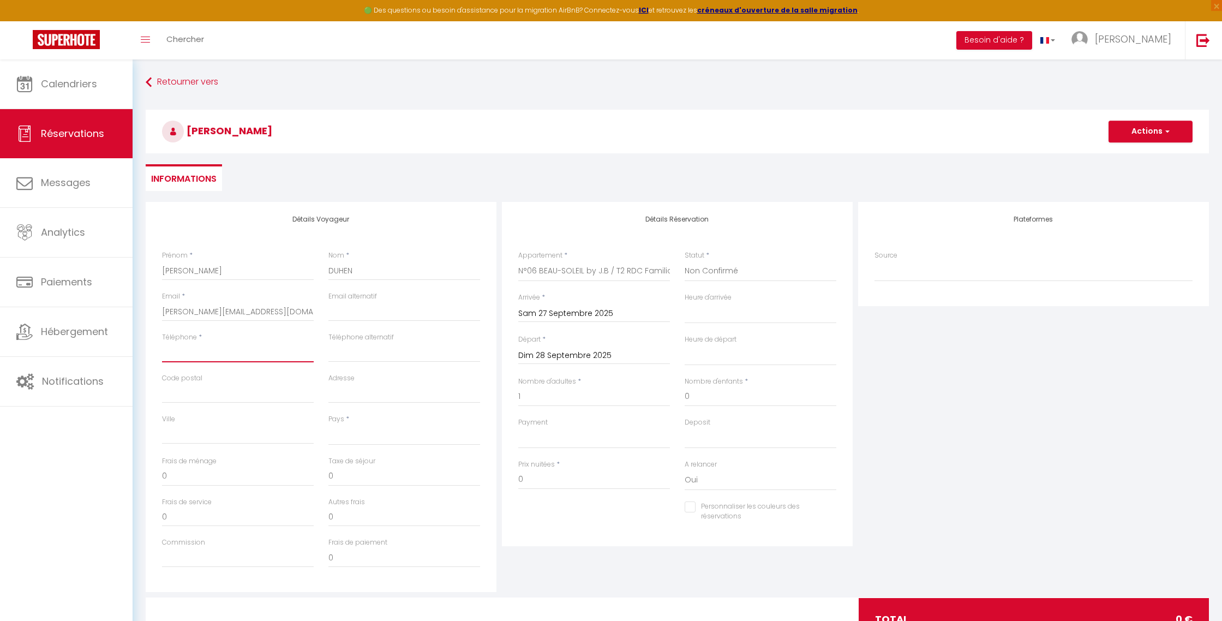
click at [225, 350] on input "Téléphone" at bounding box center [238, 353] width 152 height 20
click at [362, 440] on select "[GEOGRAPHIC_DATA] [GEOGRAPHIC_DATA] [GEOGRAPHIC_DATA] [GEOGRAPHIC_DATA] [GEOGRA…" at bounding box center [405, 435] width 152 height 21
click at [329, 425] on select "[GEOGRAPHIC_DATA] [GEOGRAPHIC_DATA] [GEOGRAPHIC_DATA] [GEOGRAPHIC_DATA] [GEOGRA…" at bounding box center [405, 435] width 152 height 21
click at [456, 478] on div "Détails Voyageur Prénom * [PERSON_NAME] * [PERSON_NAME] Email * [PERSON_NAME][E…" at bounding box center [677, 397] width 1069 height 390
drag, startPoint x: 1163, startPoint y: 127, endPoint x: 1136, endPoint y: 149, distance: 34.9
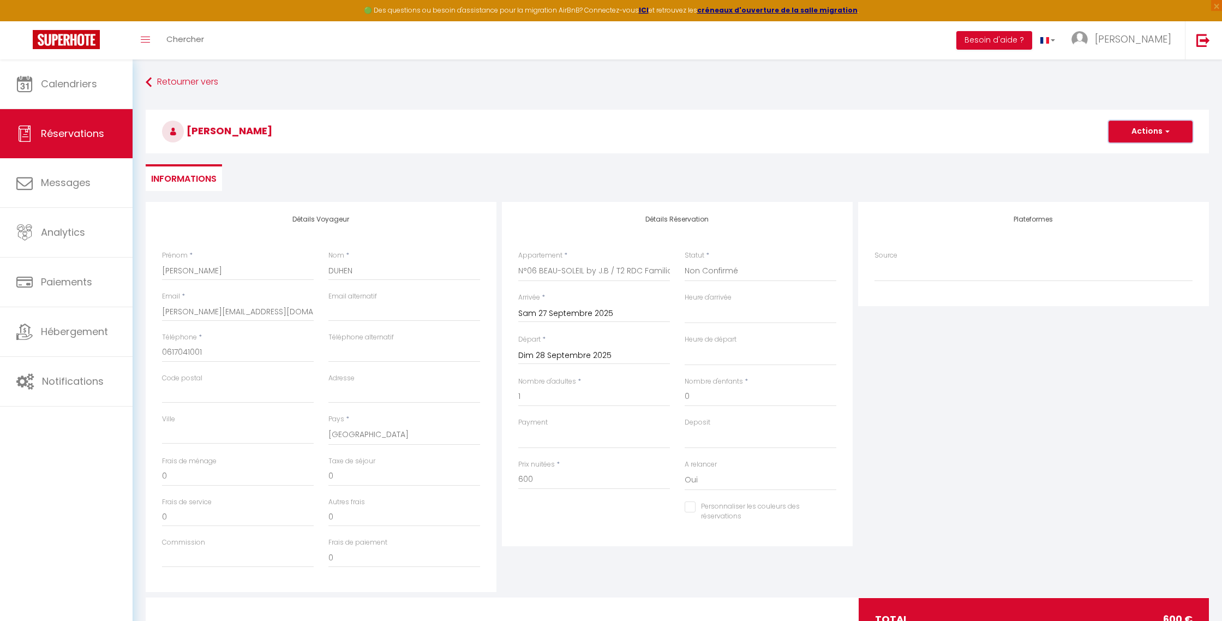
click at [1163, 127] on span "button" at bounding box center [1166, 132] width 7 height 10
click at [1130, 155] on link "Enregistrer" at bounding box center [1140, 155] width 86 height 14
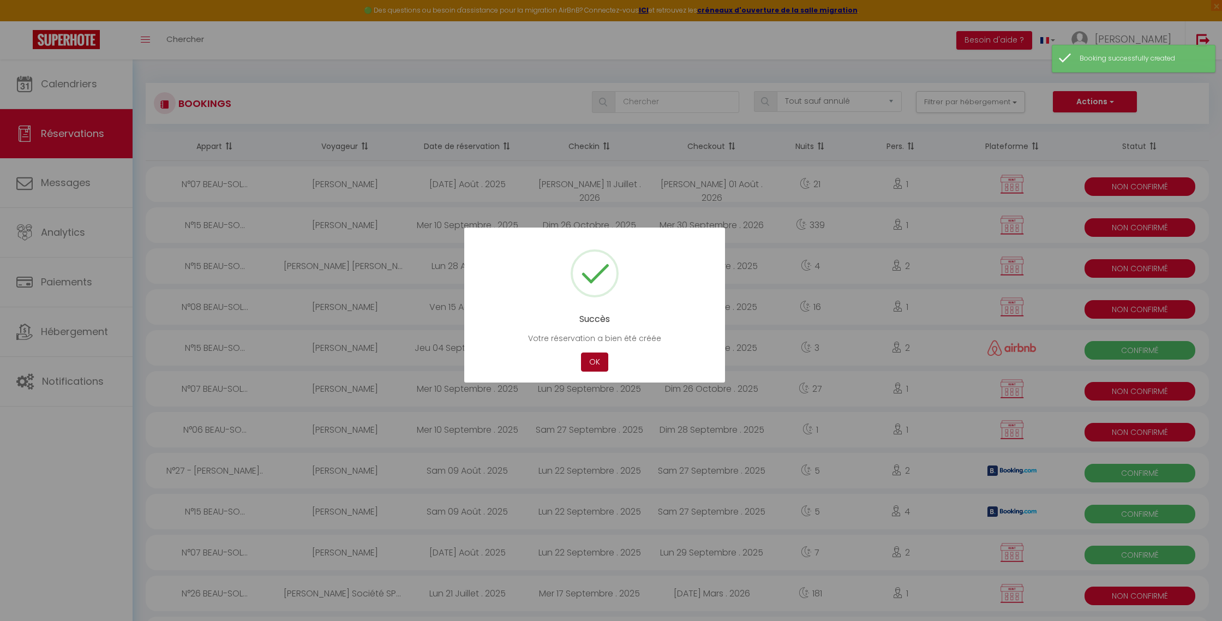
click at [590, 361] on button "OK" at bounding box center [594, 362] width 27 height 19
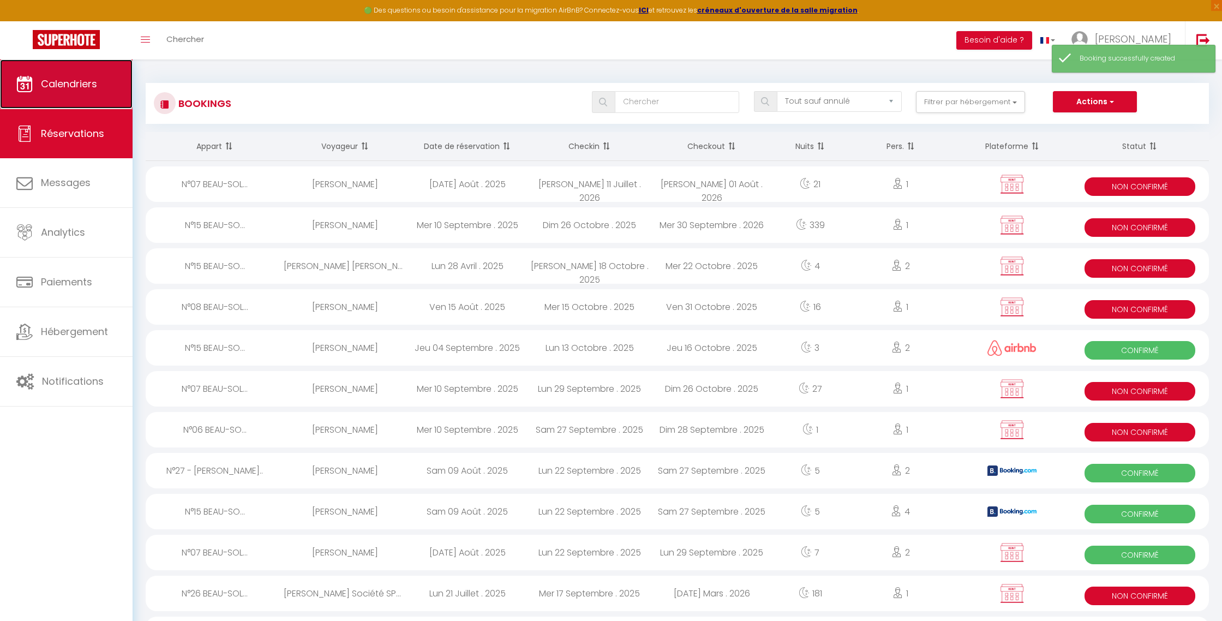
click at [104, 99] on link "Calendriers" at bounding box center [66, 83] width 133 height 49
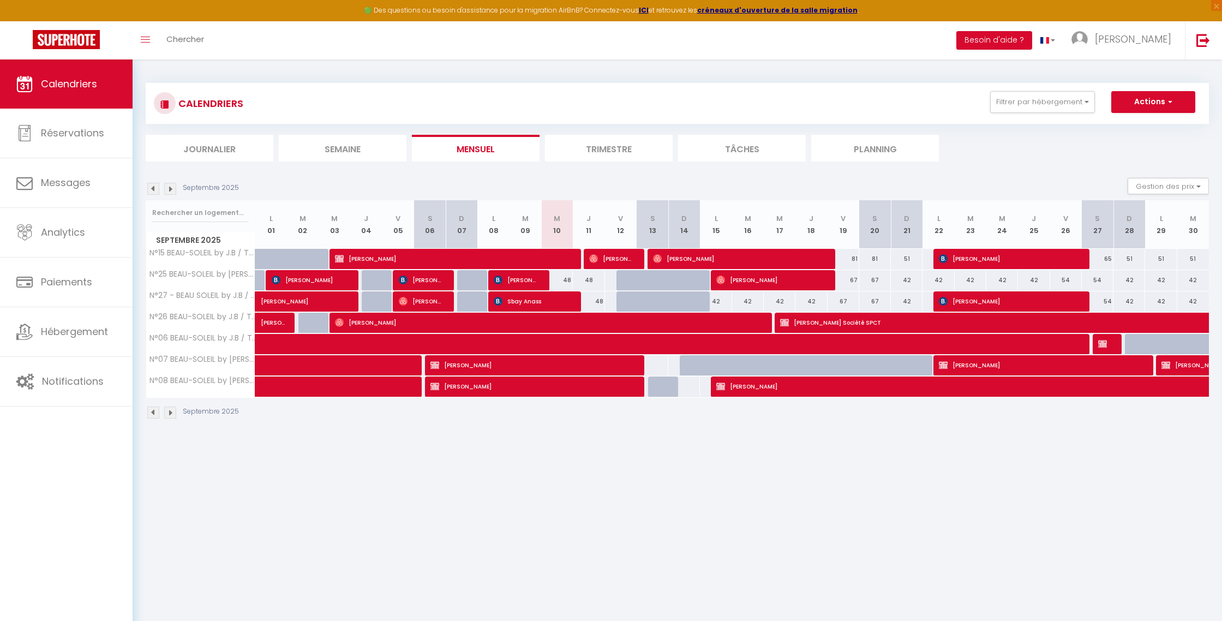
click at [1113, 344] on div at bounding box center [1106, 344] width 32 height 21
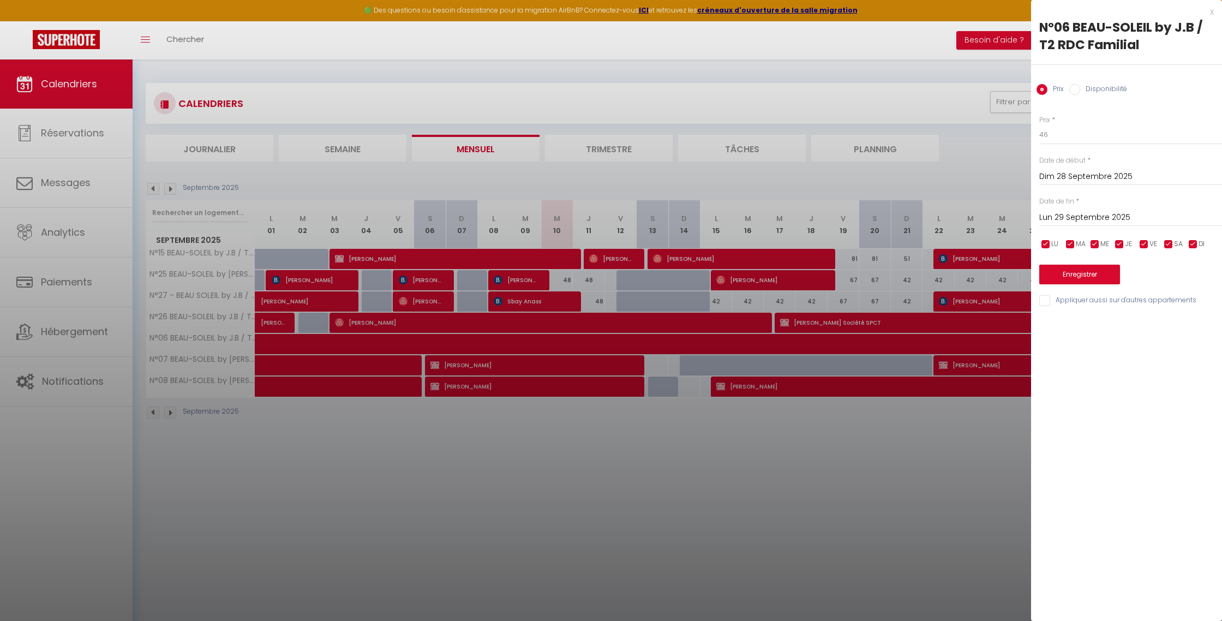
drag, startPoint x: 969, startPoint y: 160, endPoint x: 994, endPoint y: 174, distance: 29.3
click at [969, 160] on div at bounding box center [611, 310] width 1222 height 621
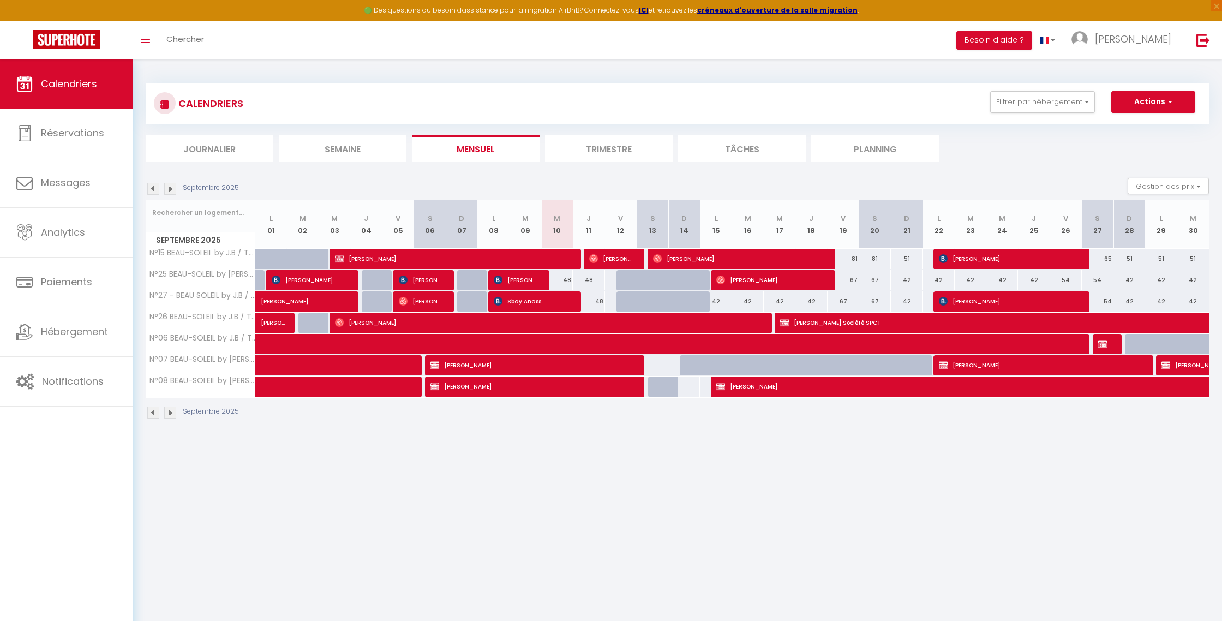
click at [1097, 341] on div at bounding box center [1109, 344] width 32 height 21
click at [1103, 344] on img at bounding box center [1103, 343] width 9 height 9
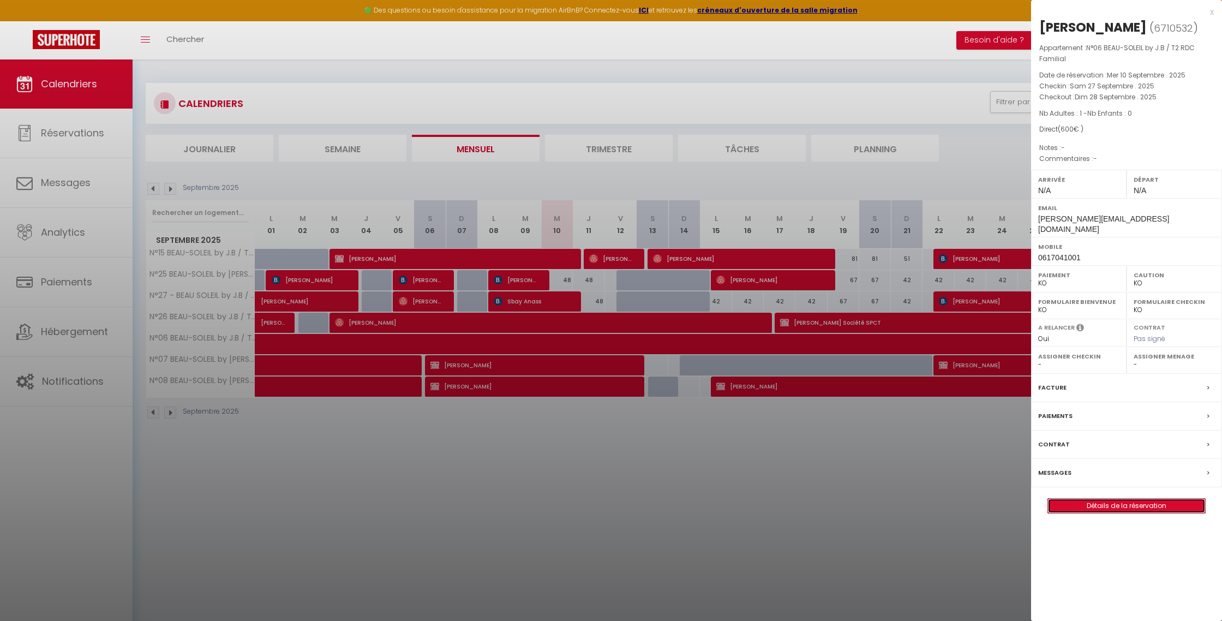
click at [1110, 502] on link "Détails de la réservation" at bounding box center [1126, 506] width 157 height 14
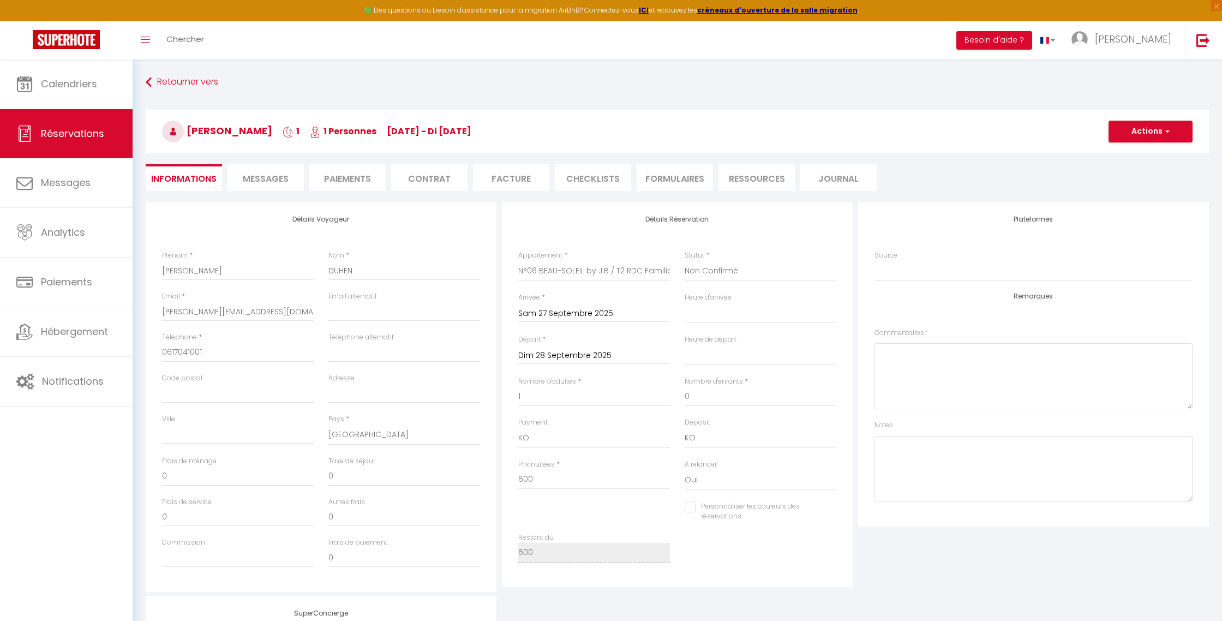
click at [570, 359] on input "Dim 28 Septembre 2025" at bounding box center [594, 356] width 152 height 14
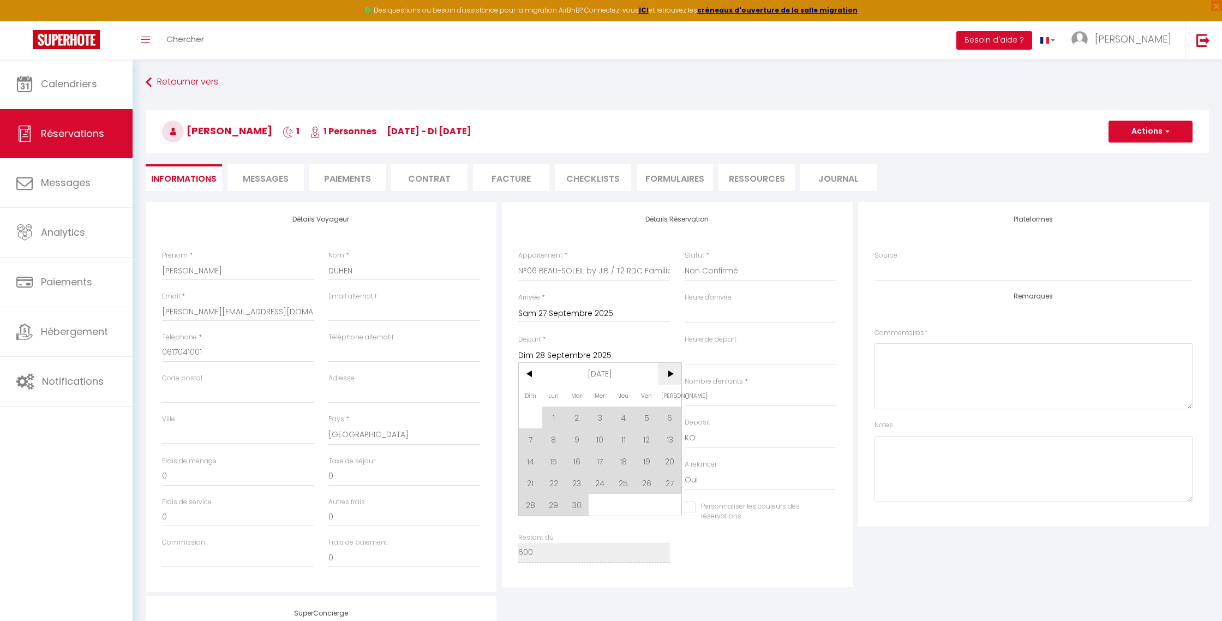
click at [671, 378] on span ">" at bounding box center [669, 374] width 23 height 22
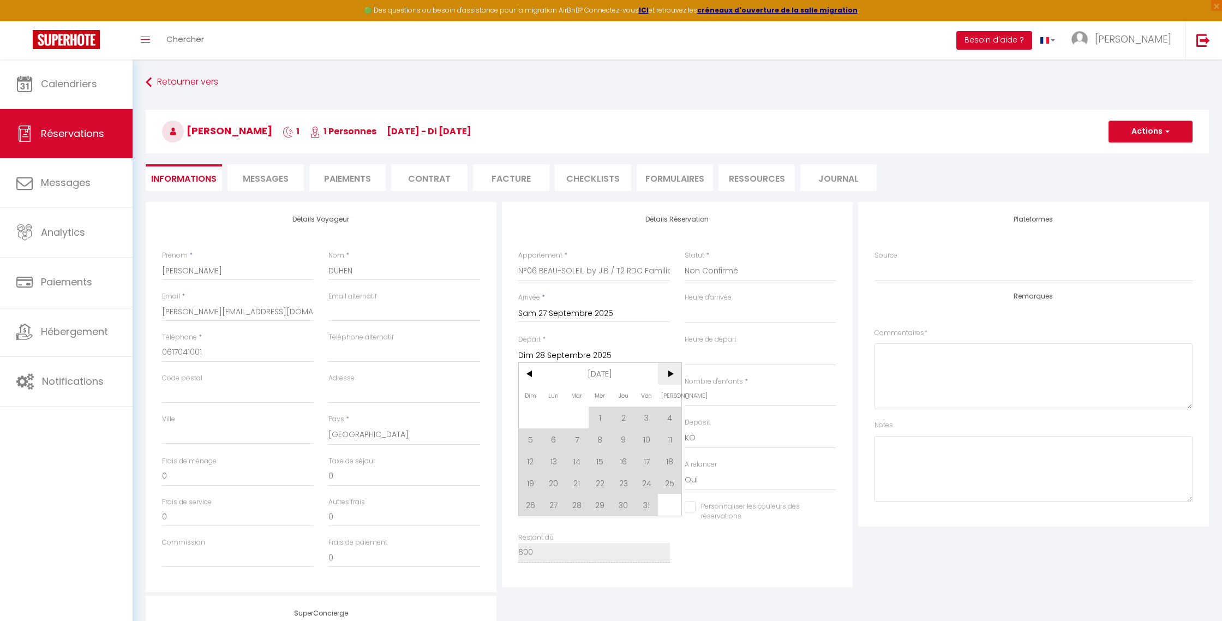
click at [671, 378] on span ">" at bounding box center [669, 374] width 23 height 22
drag, startPoint x: 671, startPoint y: 378, endPoint x: 665, endPoint y: 377, distance: 6.6
click at [671, 378] on span ">" at bounding box center [669, 374] width 23 height 22
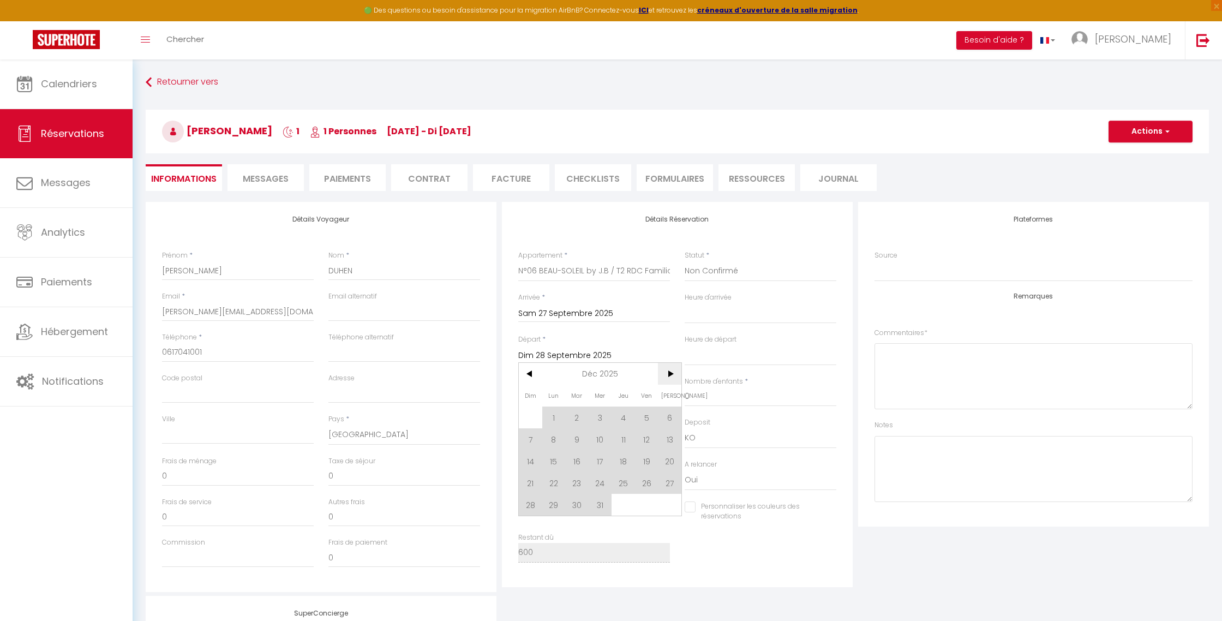
click at [670, 378] on span ">" at bounding box center [669, 374] width 23 height 22
click at [623, 376] on span "[DATE]" at bounding box center [600, 374] width 116 height 22
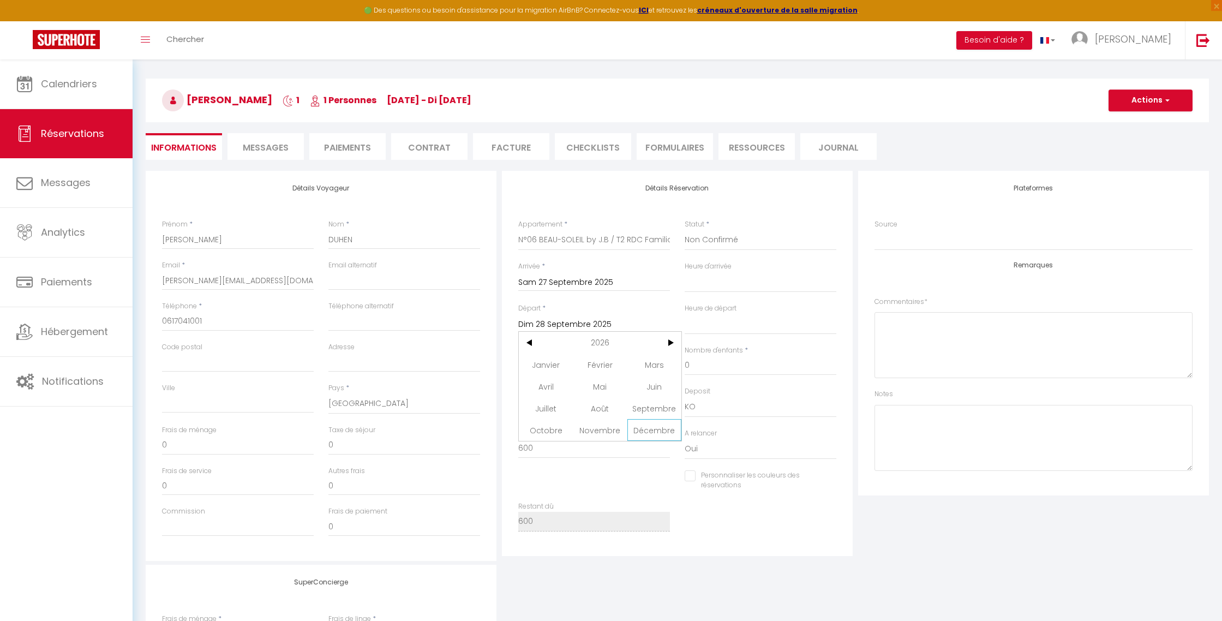
scroll to position [32, 0]
click at [654, 431] on span "Décembre" at bounding box center [655, 430] width 54 height 22
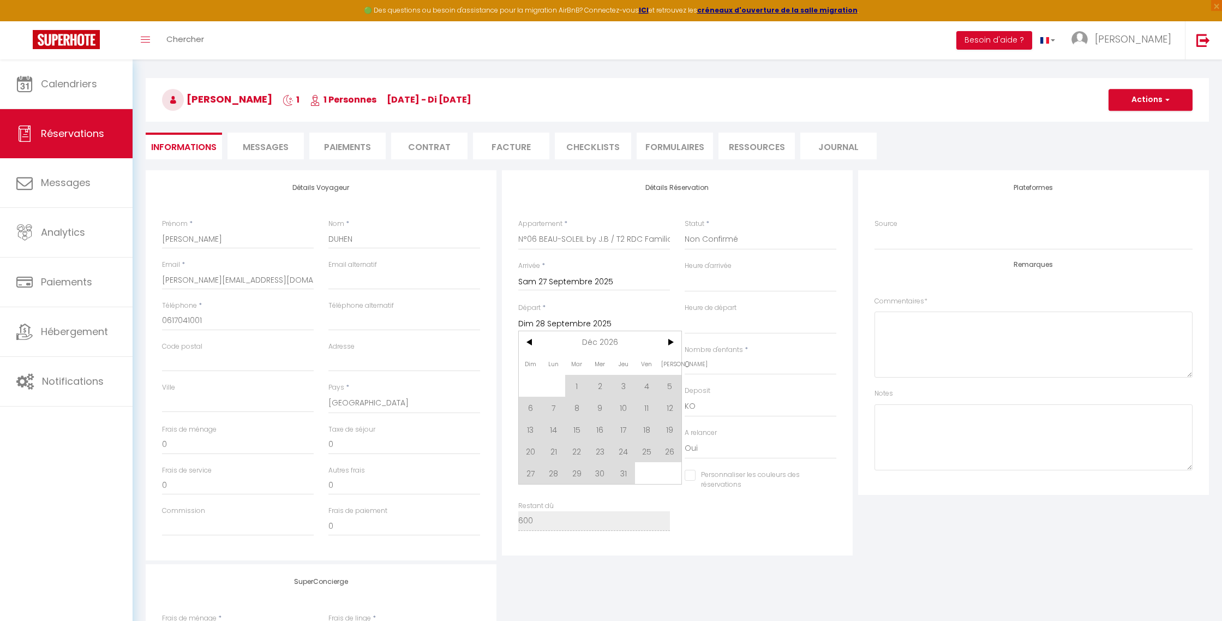
click at [630, 476] on span "31" at bounding box center [623, 473] width 23 height 22
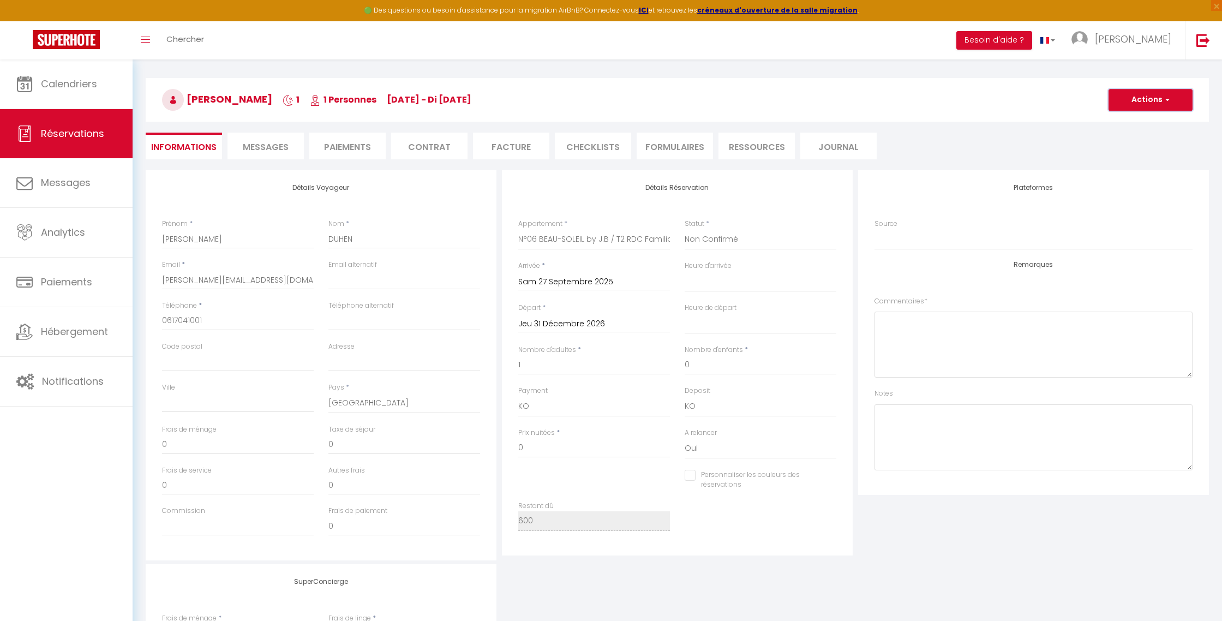
drag, startPoint x: 1145, startPoint y: 108, endPoint x: 1141, endPoint y: 115, distance: 7.6
click at [1145, 108] on button "Actions" at bounding box center [1151, 100] width 84 height 22
click at [1135, 124] on link "Enregistrer" at bounding box center [1140, 124] width 86 height 14
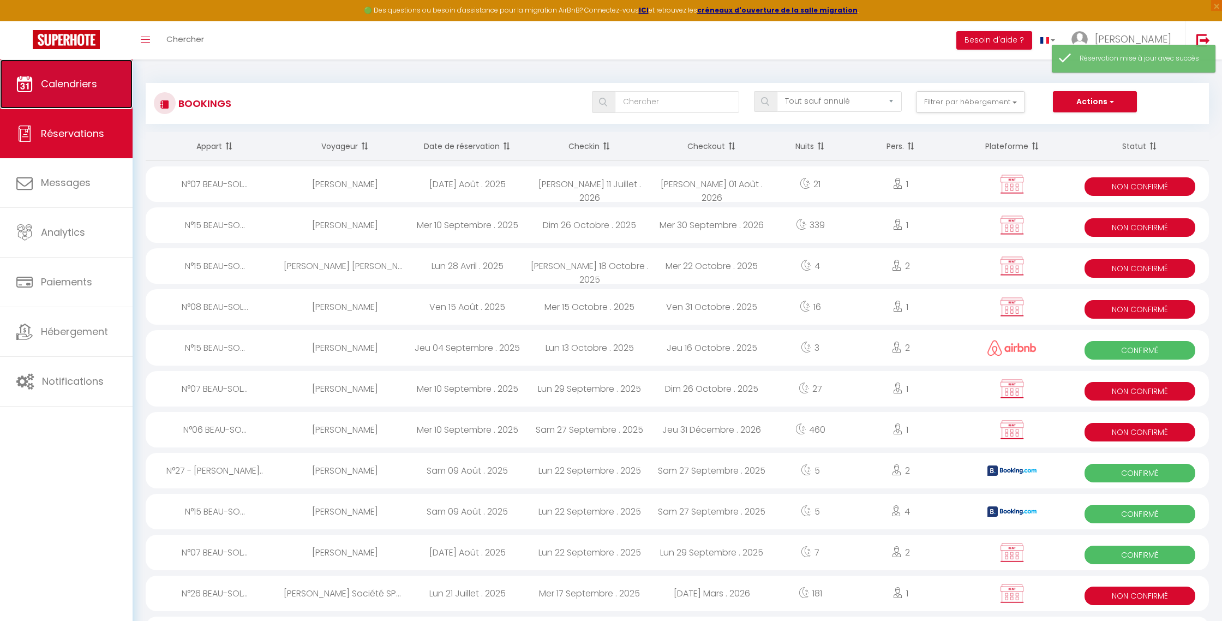
click at [82, 94] on link "Calendriers" at bounding box center [66, 83] width 133 height 49
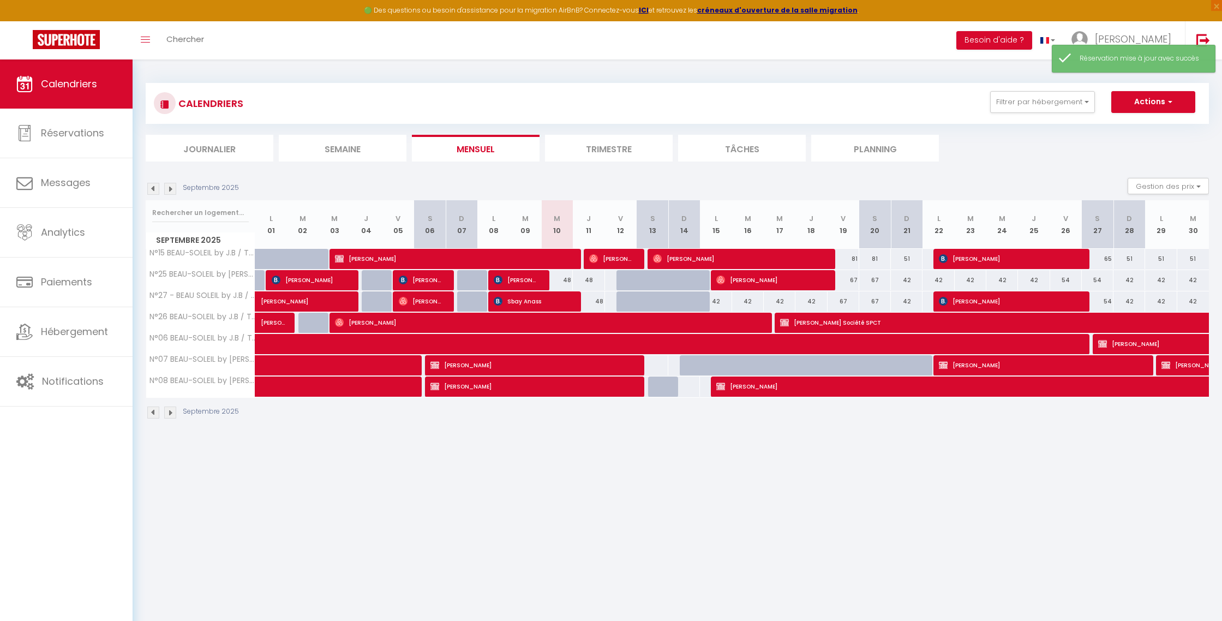
click at [171, 192] on img at bounding box center [170, 189] width 12 height 12
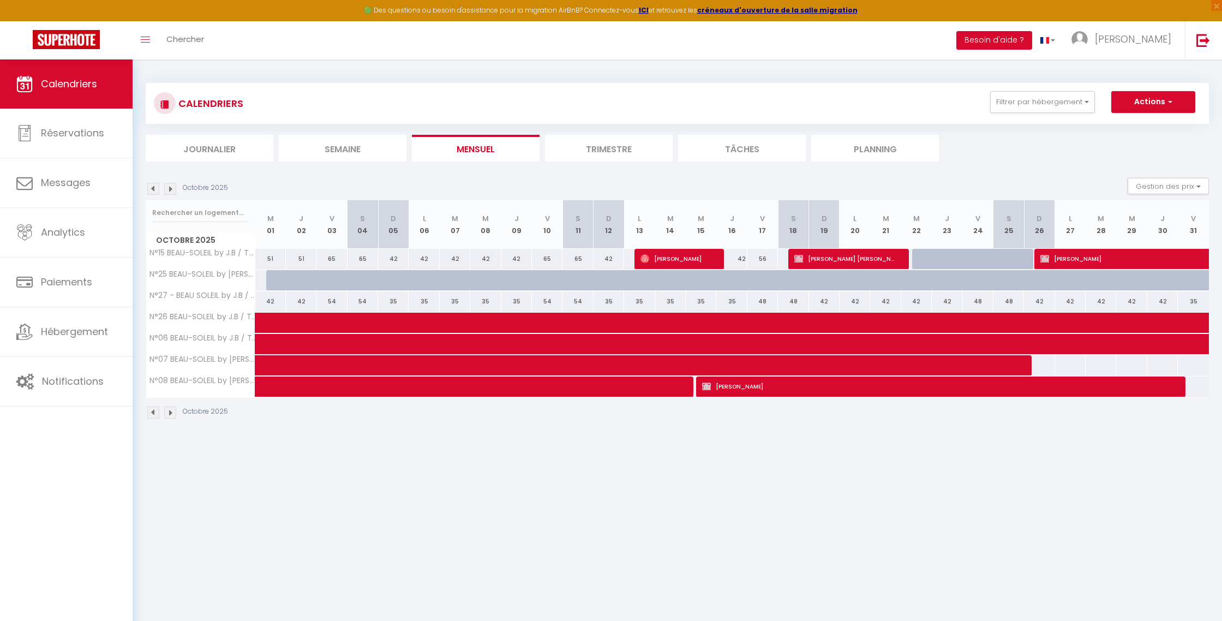
click at [171, 192] on img at bounding box center [170, 189] width 12 height 12
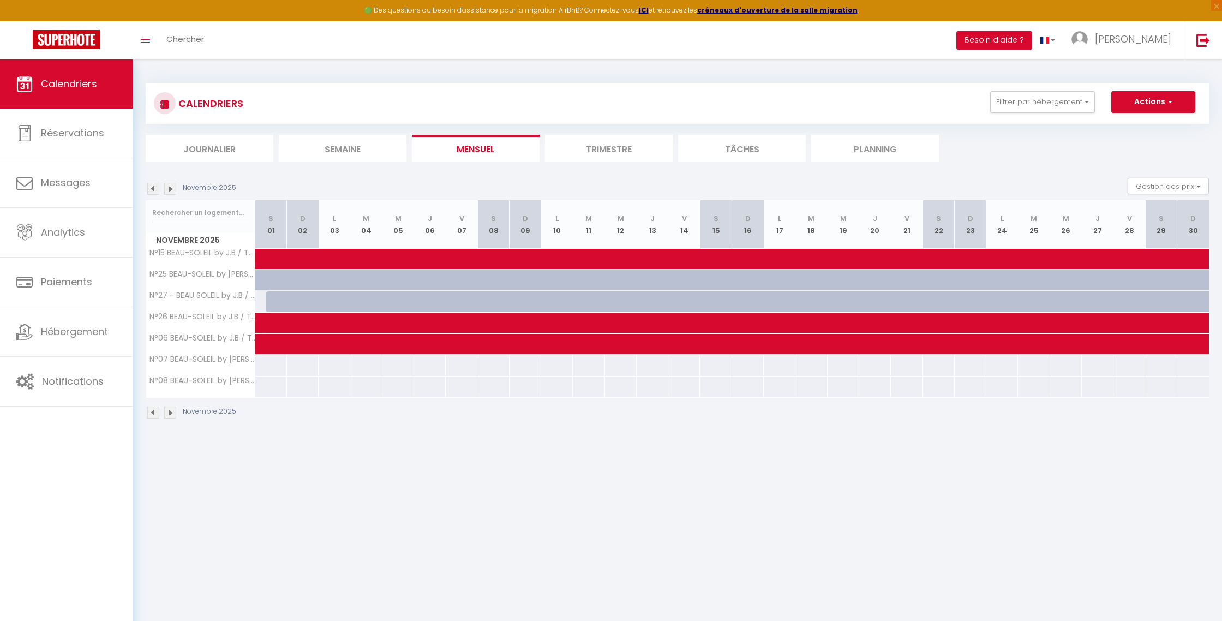
click at [153, 191] on img at bounding box center [153, 189] width 12 height 12
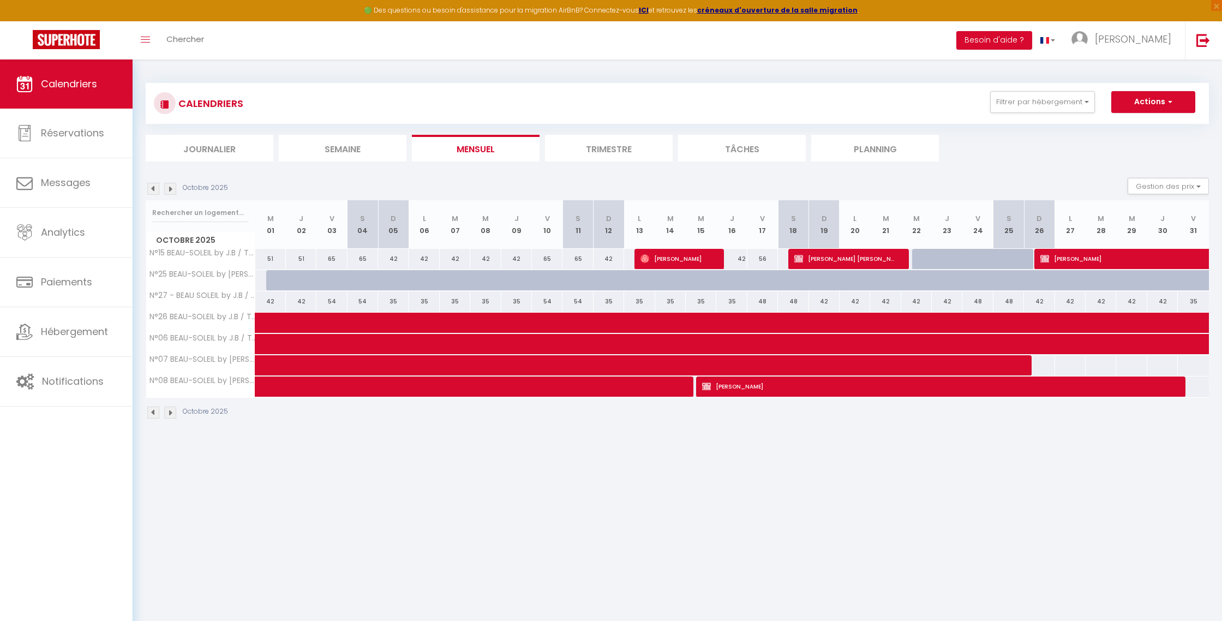
click at [153, 191] on img at bounding box center [153, 189] width 12 height 12
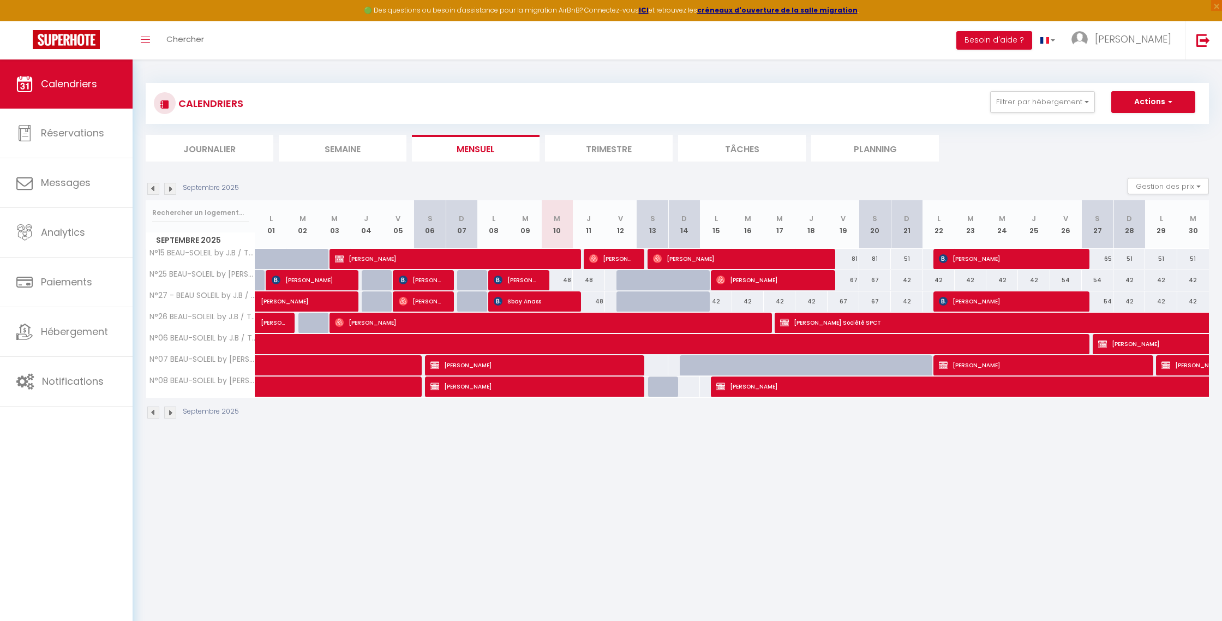
click at [173, 190] on img at bounding box center [170, 189] width 12 height 12
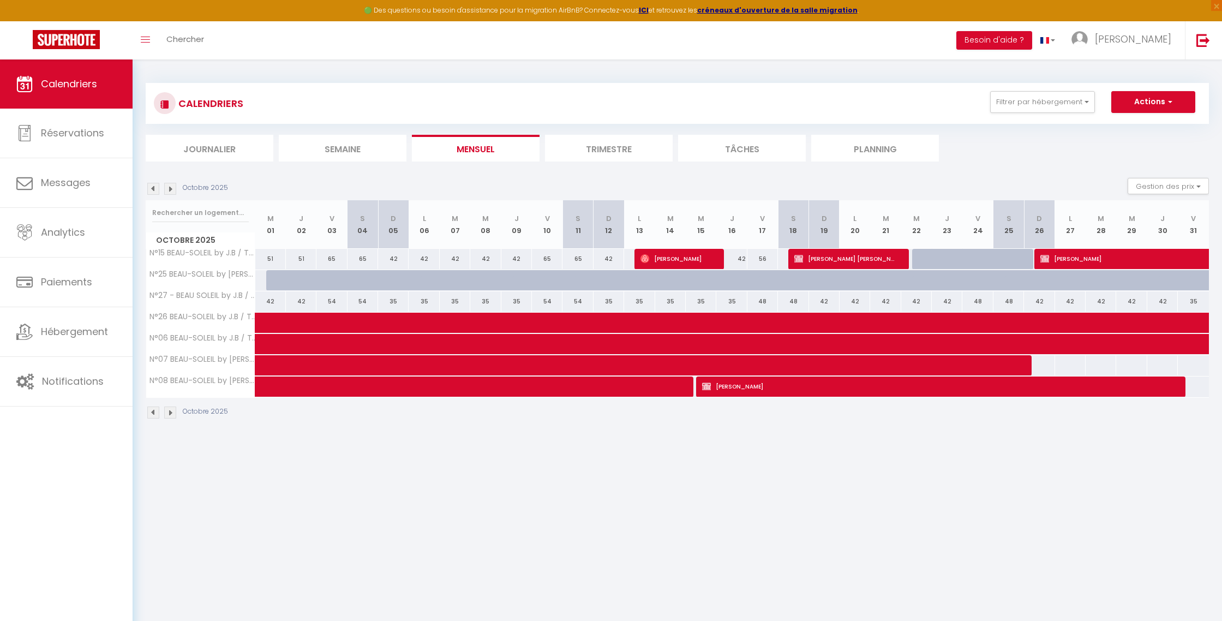
click at [173, 190] on img at bounding box center [170, 189] width 12 height 12
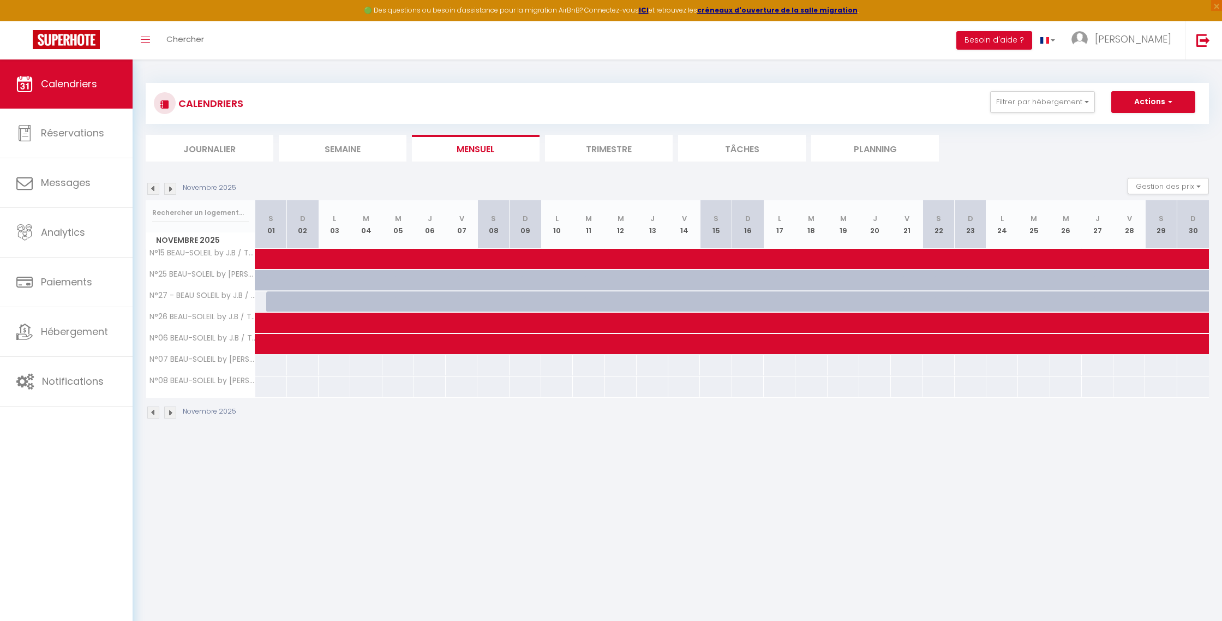
click at [173, 190] on img at bounding box center [170, 189] width 12 height 12
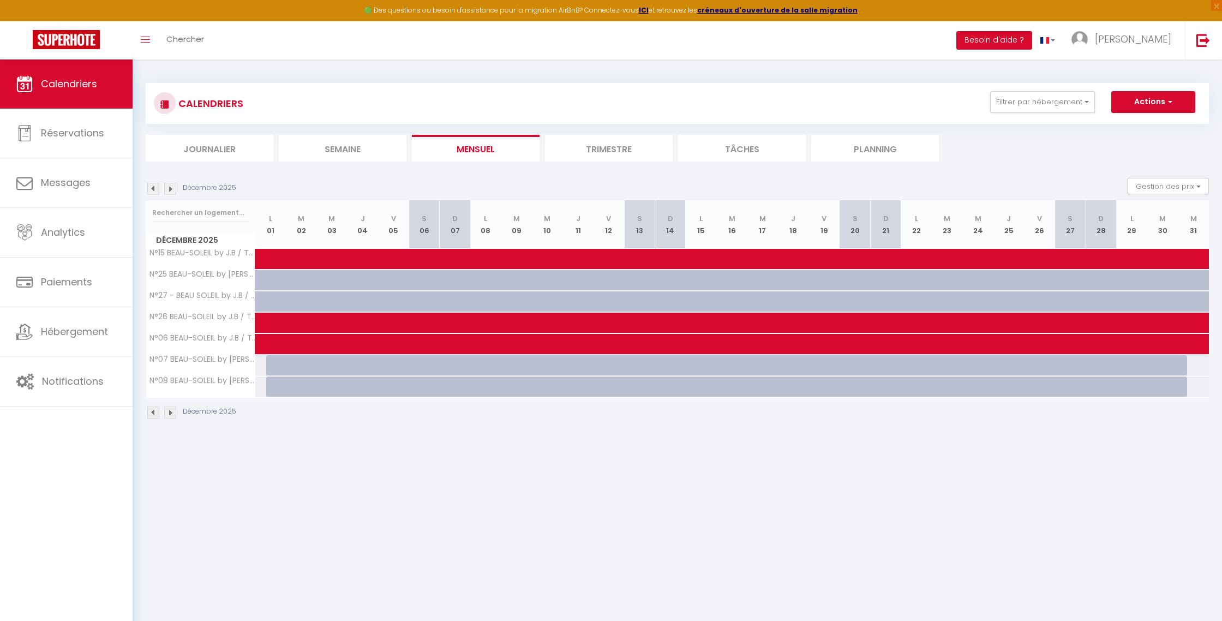
click at [173, 190] on img at bounding box center [170, 189] width 12 height 12
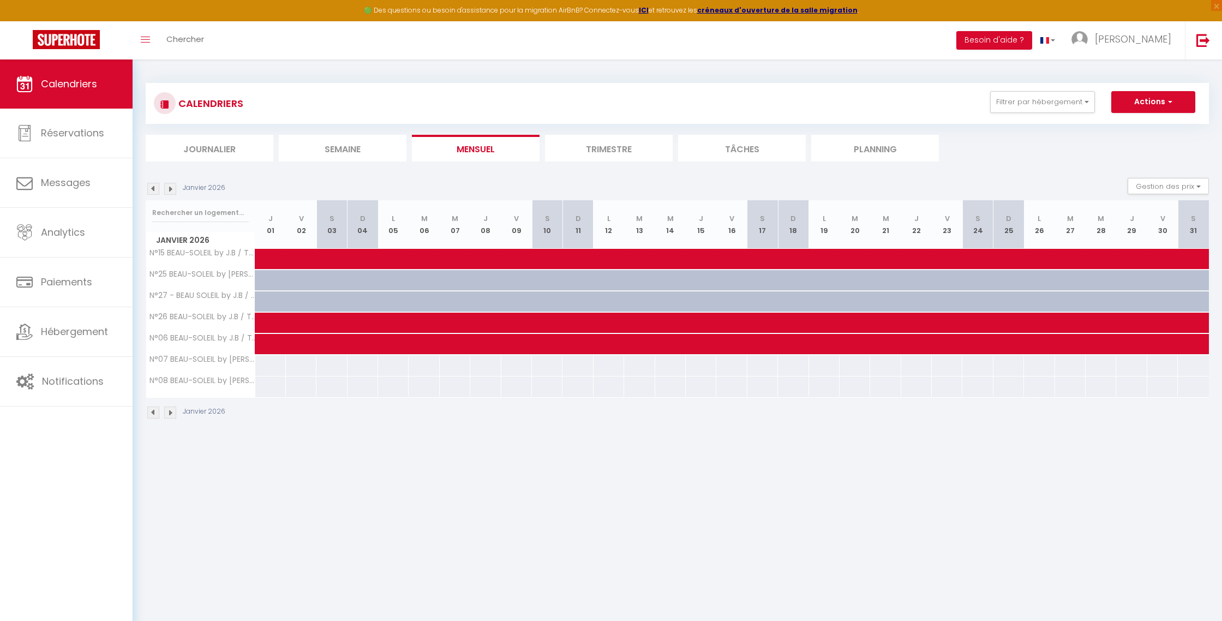
click at [155, 190] on img at bounding box center [153, 189] width 12 height 12
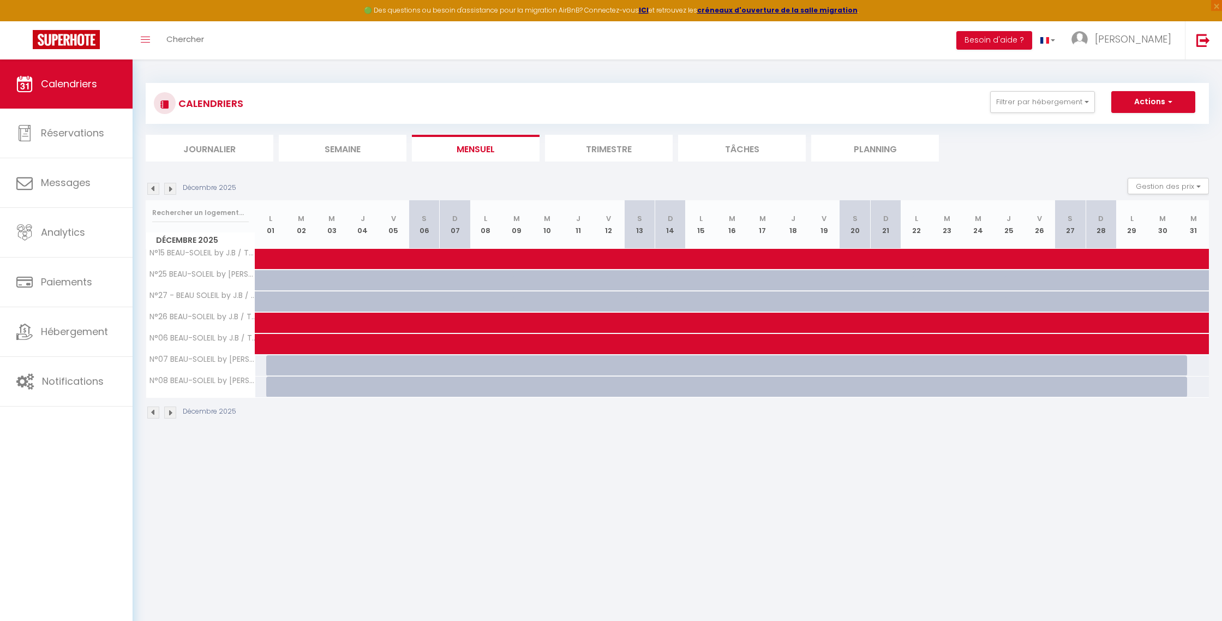
click at [155, 190] on img at bounding box center [153, 189] width 12 height 12
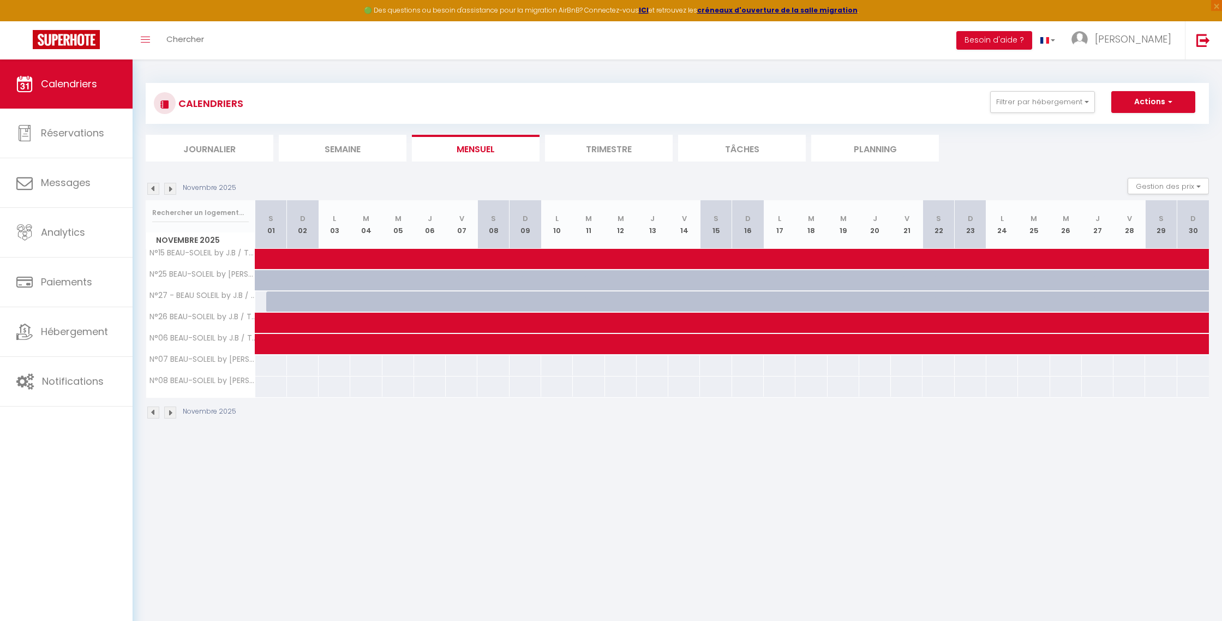
click at [155, 190] on img at bounding box center [153, 189] width 12 height 12
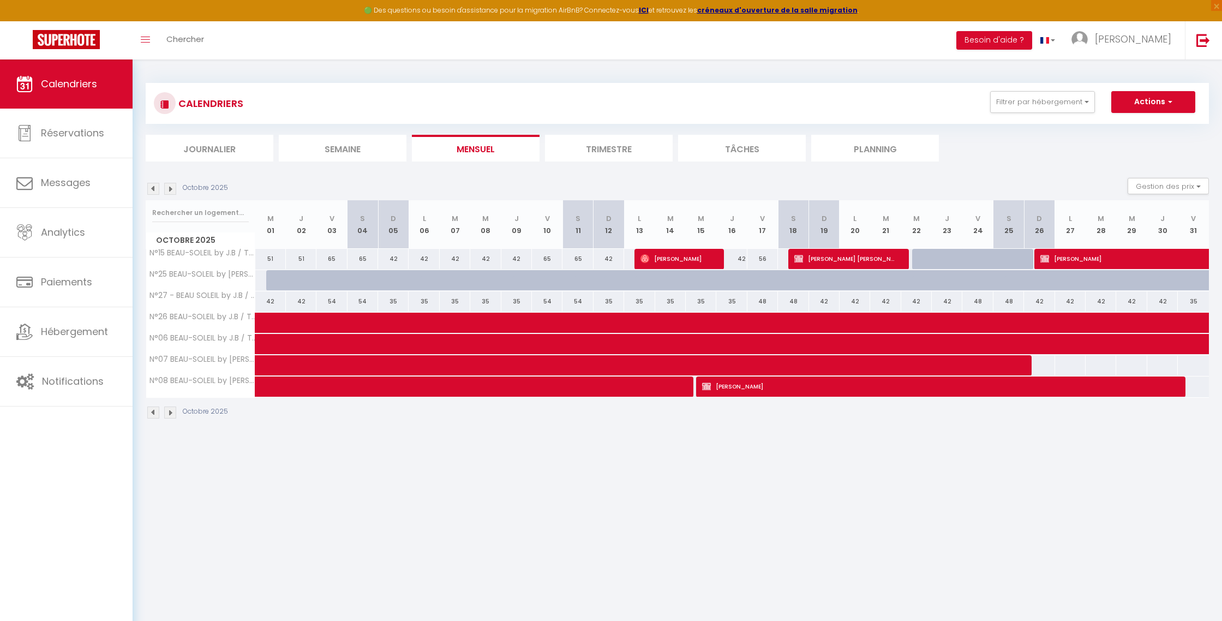
click at [155, 190] on img at bounding box center [153, 189] width 12 height 12
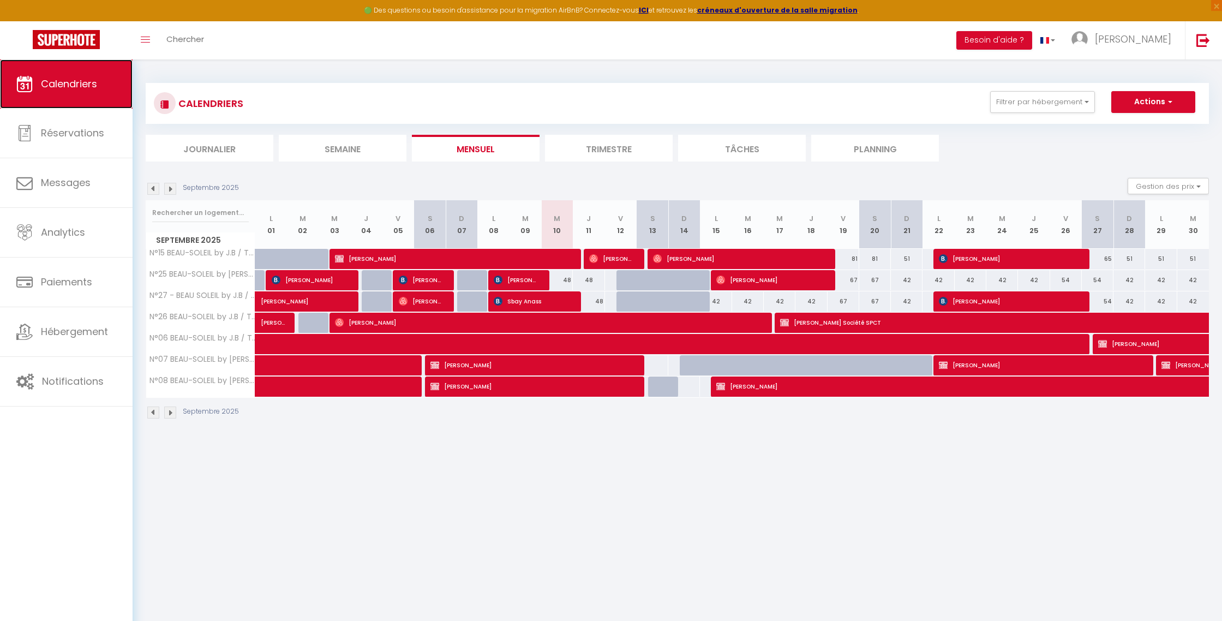
click at [104, 83] on link "Calendriers" at bounding box center [66, 83] width 133 height 49
